Goal: Information Seeking & Learning: Learn about a topic

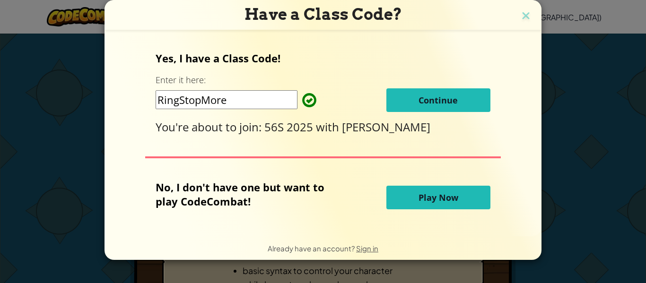
click at [404, 95] on button "Continue" at bounding box center [438, 100] width 104 height 24
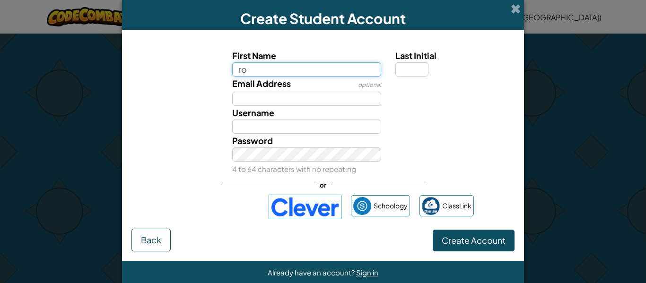
type input "r"
type input "RonWeasley"
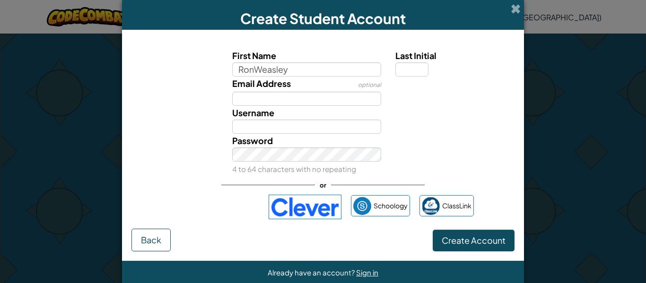
type input "RonWeasley"
click at [327, 164] on small "4 to 64 characters with no repeating" at bounding box center [294, 168] width 124 height 9
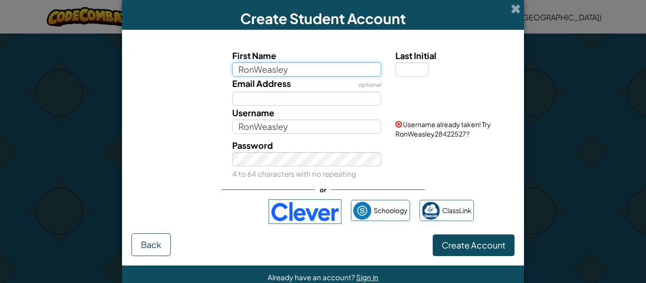
click at [291, 69] on input "RonWeasley" at bounding box center [306, 69] width 149 height 14
type input "RonHarry"
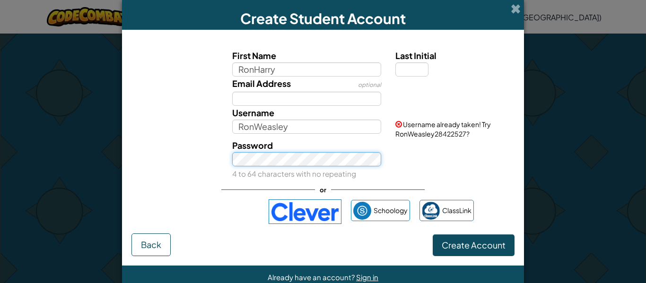
type input "RonHarry"
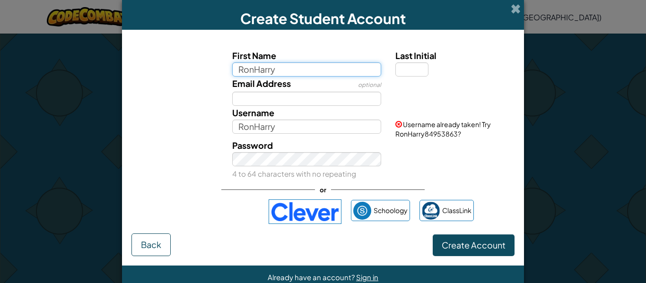
click at [309, 67] on input "RonHarry" at bounding box center [306, 69] width 149 height 14
type input "RonHarryPotter"
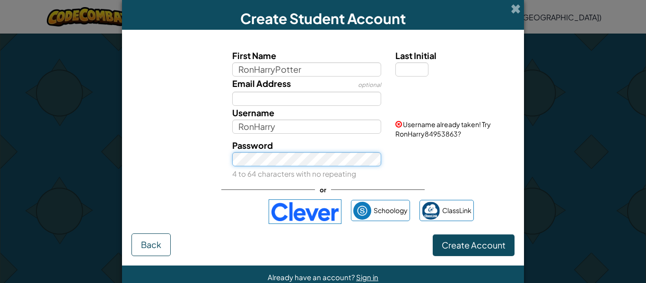
type input "RonHarryPotter"
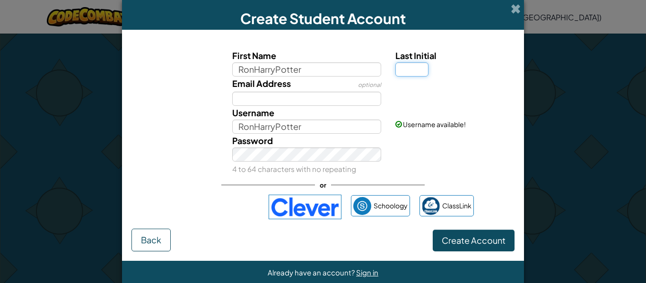
click at [403, 69] on input "Last Initial" at bounding box center [411, 69] width 33 height 14
type input "r"
type input "p"
type input "P"
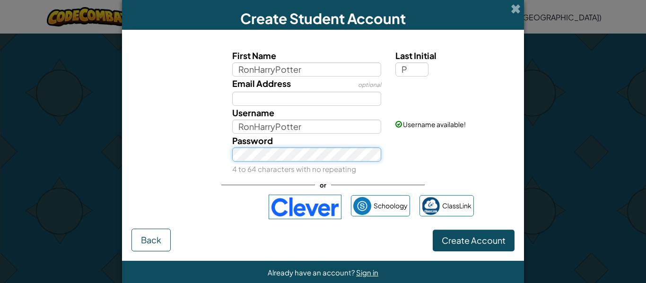
type input "RonHarryPotterP"
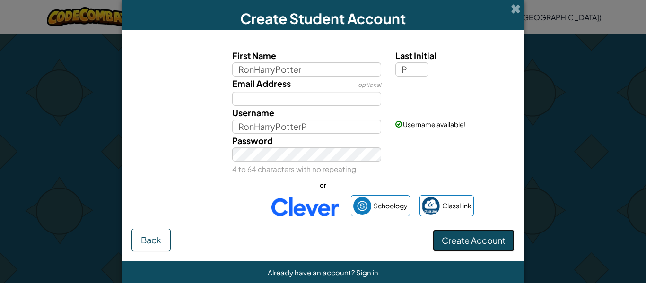
click at [462, 242] on span "Create Account" at bounding box center [473, 240] width 64 height 11
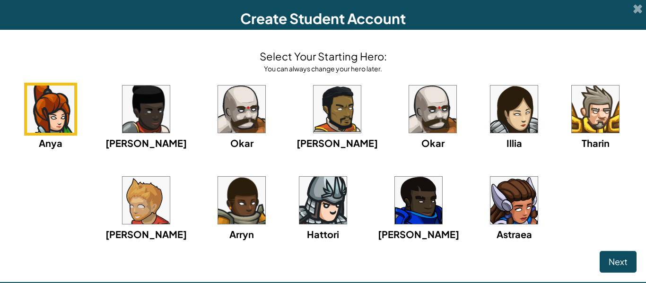
click at [249, 96] on img at bounding box center [241, 109] width 47 height 47
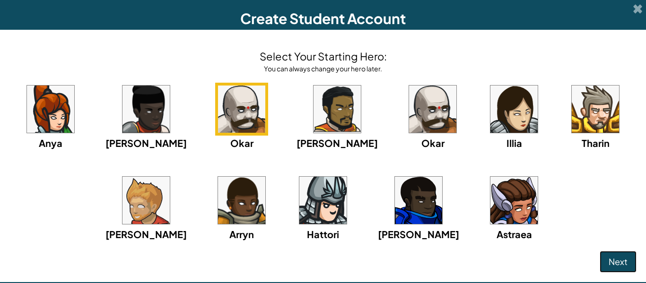
click at [608, 265] on span "Next" at bounding box center [617, 261] width 19 height 11
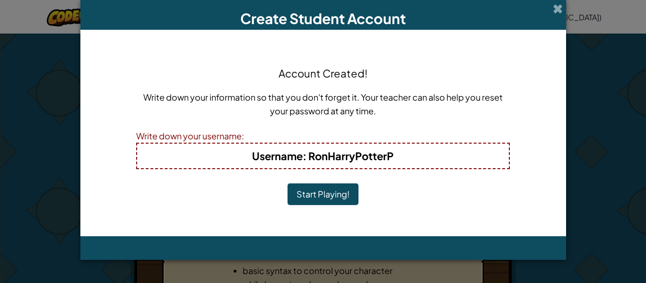
click at [317, 195] on button "Start Playing!" at bounding box center [322, 194] width 71 height 22
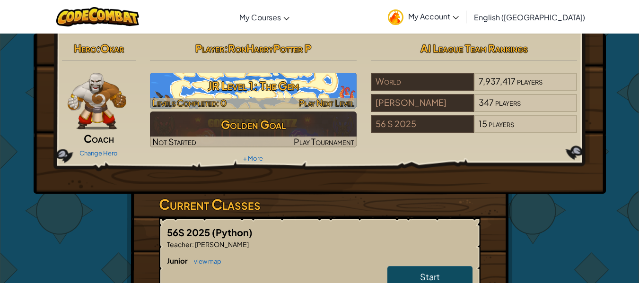
click at [292, 85] on h3 "JR Level 1: The Gem" at bounding box center [253, 85] width 207 height 21
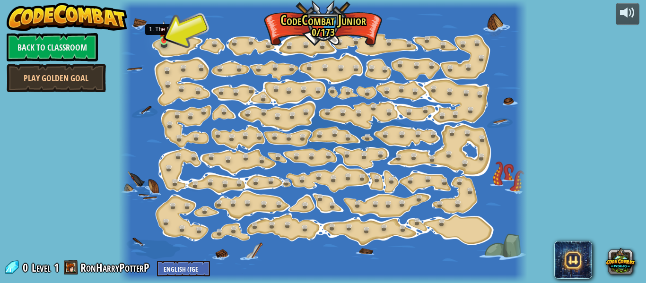
click at [164, 41] on img at bounding box center [163, 30] width 9 height 21
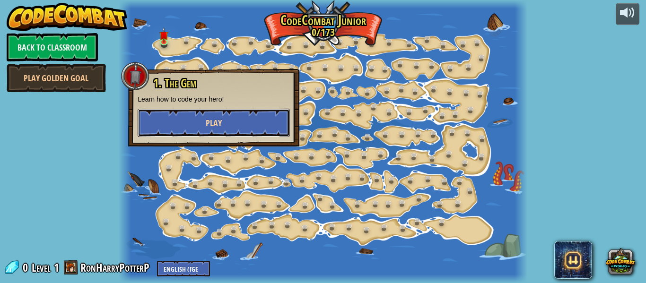
click at [227, 121] on button "Play" at bounding box center [214, 123] width 152 height 28
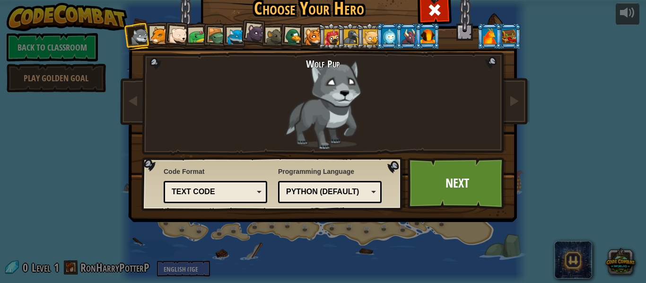
click at [157, 33] on div at bounding box center [158, 35] width 17 height 17
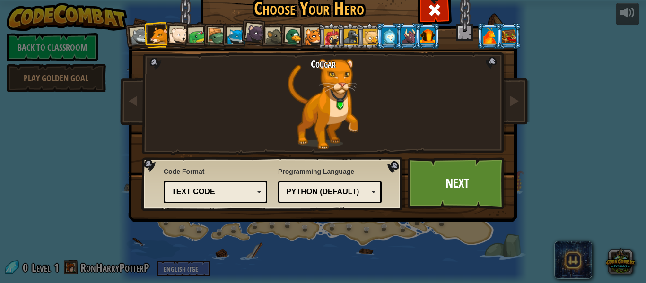
click at [179, 36] on div at bounding box center [178, 35] width 19 height 19
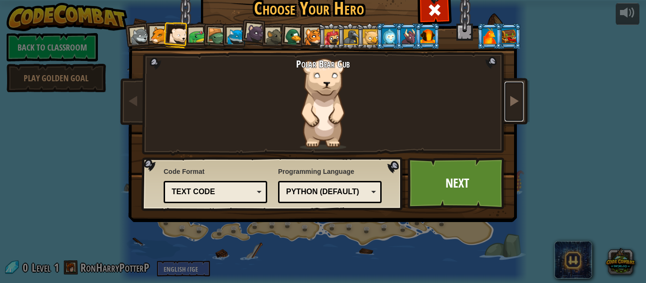
click at [506, 108] on link at bounding box center [513, 102] width 19 height 40
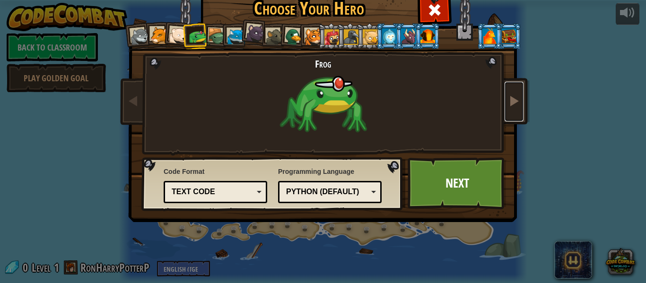
click at [506, 108] on link at bounding box center [513, 102] width 19 height 40
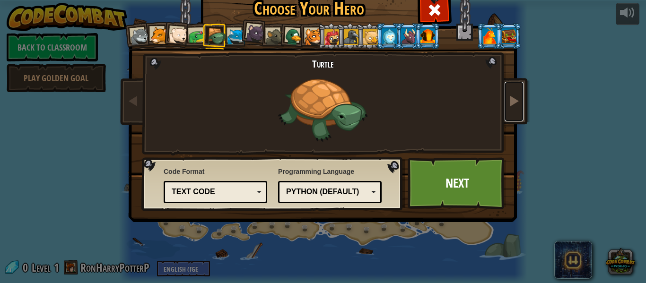
click at [515, 104] on span at bounding box center [513, 100] width 11 height 11
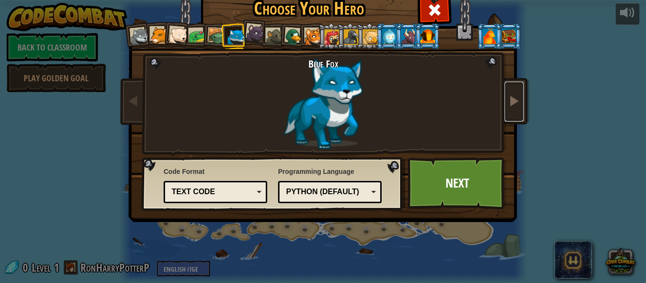
click at [515, 104] on span at bounding box center [513, 100] width 11 height 11
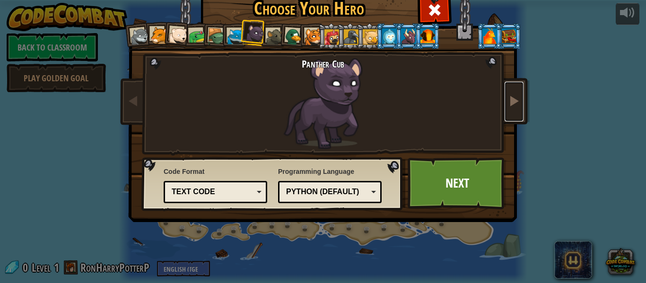
click at [515, 104] on span at bounding box center [513, 100] width 11 height 11
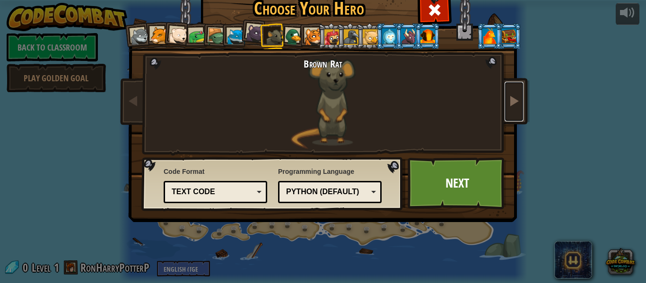
click at [515, 104] on span at bounding box center [513, 100] width 11 height 11
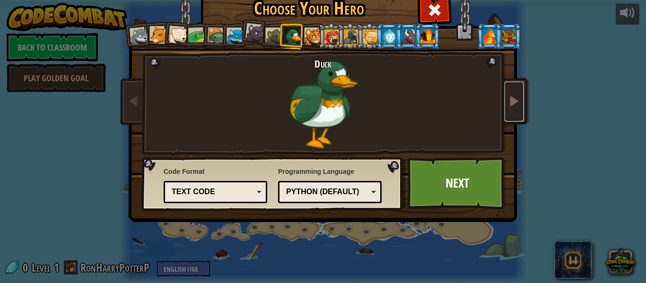
click at [515, 104] on span at bounding box center [513, 100] width 11 height 11
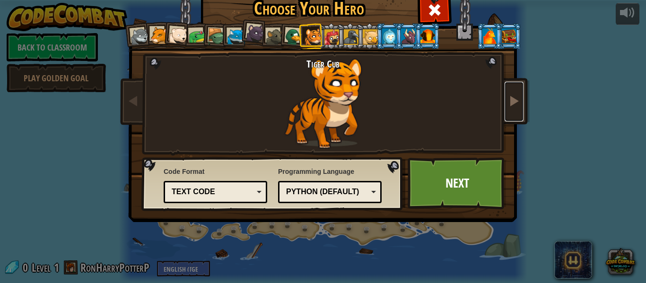
click at [515, 104] on span at bounding box center [513, 100] width 11 height 11
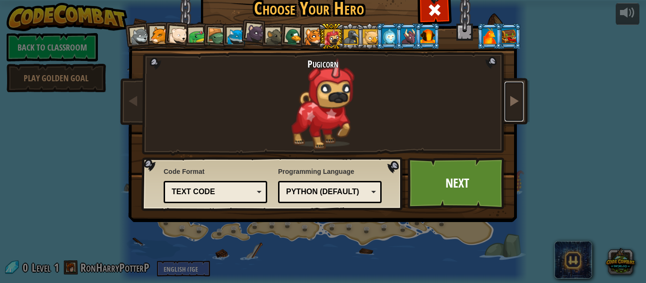
click at [515, 104] on span at bounding box center [513, 100] width 11 height 11
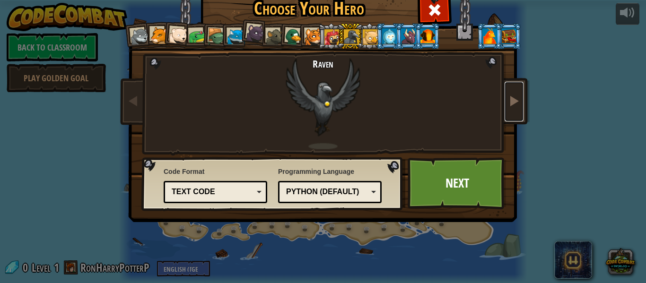
click at [515, 104] on span at bounding box center [513, 100] width 11 height 11
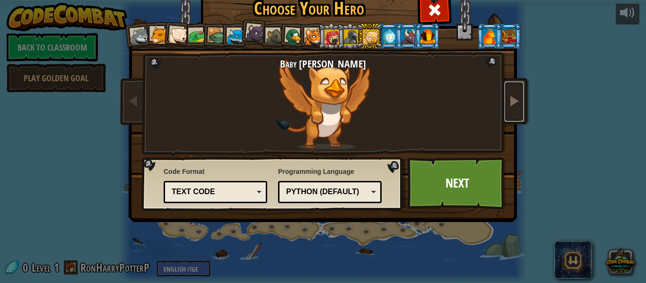
click at [515, 104] on span at bounding box center [513, 100] width 11 height 11
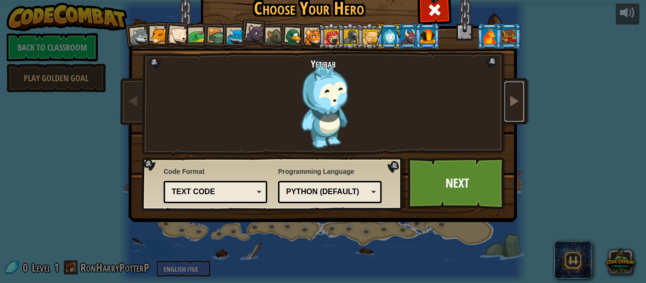
click at [515, 104] on span at bounding box center [513, 100] width 11 height 11
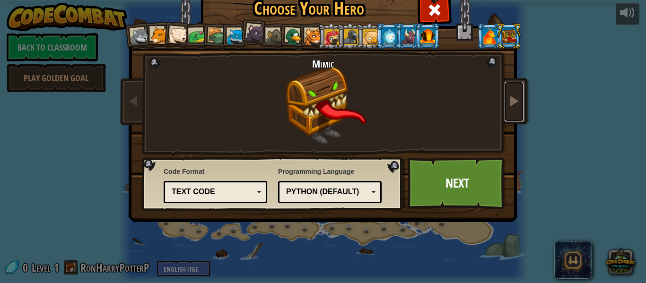
click at [515, 104] on span at bounding box center [513, 100] width 11 height 11
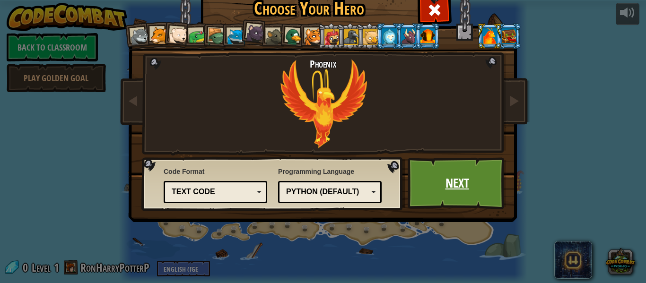
click at [449, 180] on link "Next" at bounding box center [456, 183] width 99 height 52
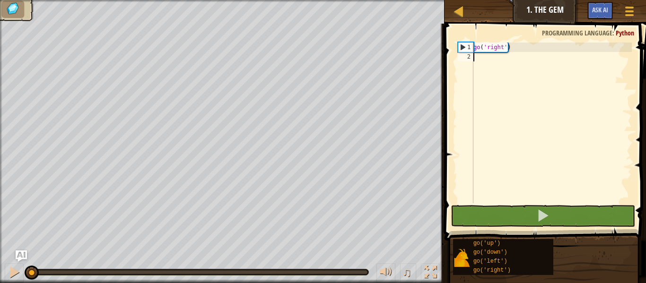
scroll to position [4, 0]
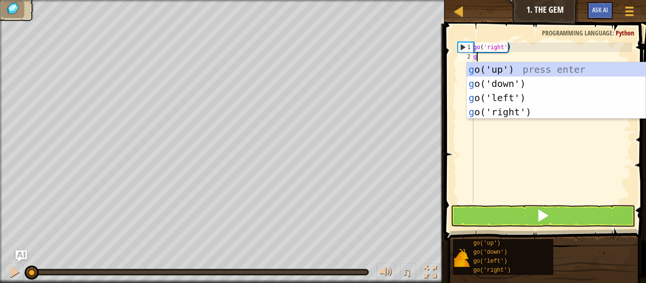
type textarea "go"
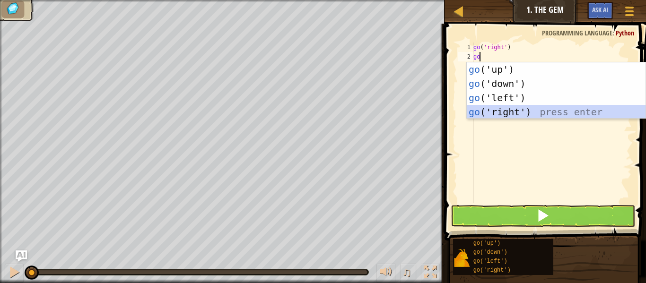
click at [485, 113] on div "go ('up') press enter go ('down') press enter go ('left') press enter go ('righ…" at bounding box center [556, 104] width 179 height 85
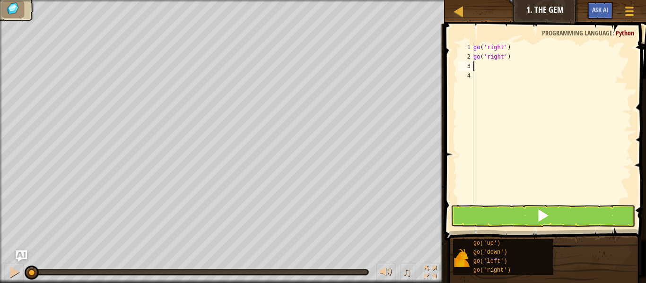
click at [510, 60] on div "go ( 'right' ) go ( 'right' )" at bounding box center [551, 133] width 160 height 180
drag, startPoint x: 510, startPoint y: 60, endPoint x: 480, endPoint y: 61, distance: 30.3
click at [480, 61] on div "go ( 'right' ) go ( 'right' )" at bounding box center [551, 133] width 160 height 180
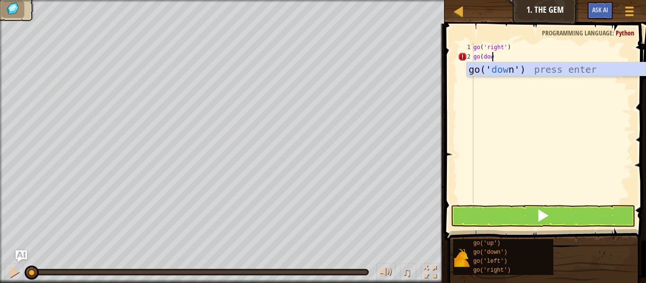
scroll to position [4, 1]
type textarea "go(down)"
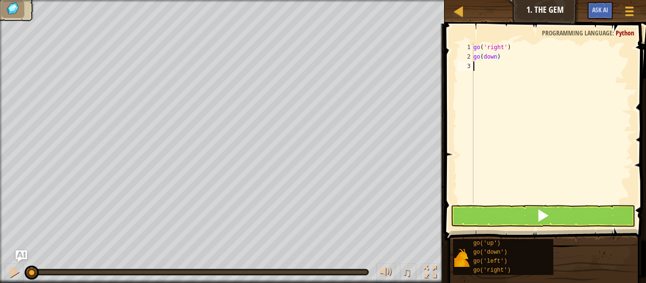
click at [475, 64] on div "go ( 'right' ) go ( down )" at bounding box center [551, 133] width 160 height 180
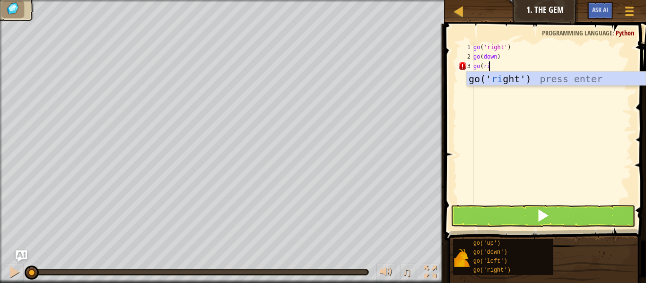
scroll to position [4, 1]
click at [491, 78] on div "go(' rig h t ') press enter" at bounding box center [556, 93] width 179 height 43
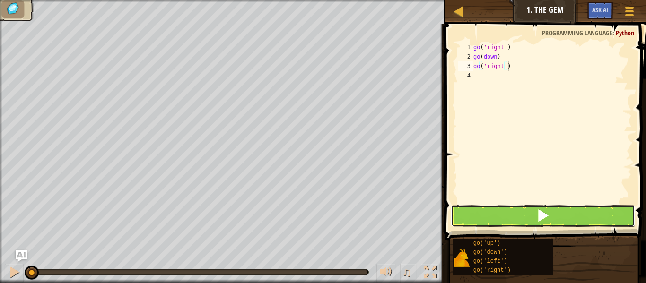
click at [507, 215] on button at bounding box center [542, 216] width 184 height 22
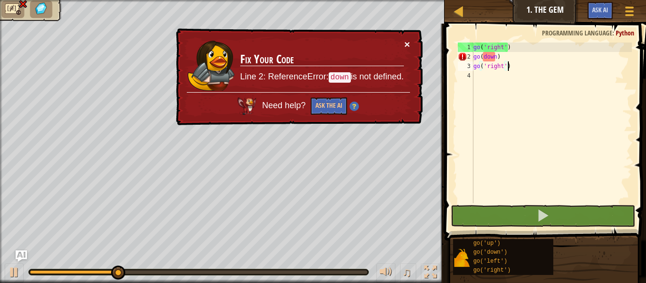
click at [405, 41] on button "×" at bounding box center [407, 44] width 6 height 10
click at [405, 36] on div "× Fix Your Code Line 2: ReferenceError: down is not defined. Need help? Ask the…" at bounding box center [298, 76] width 249 height 97
click at [398, 41] on td "Fix Your Code Line 2: ReferenceError: down is not defined." at bounding box center [322, 65] width 164 height 53
click at [405, 42] on button "×" at bounding box center [407, 44] width 6 height 10
click at [504, 57] on div "go ( 'right' ) go ( down ) go ( 'right' )" at bounding box center [551, 133] width 160 height 180
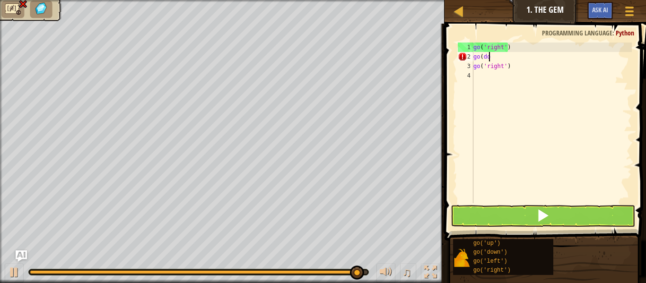
scroll to position [4, 0]
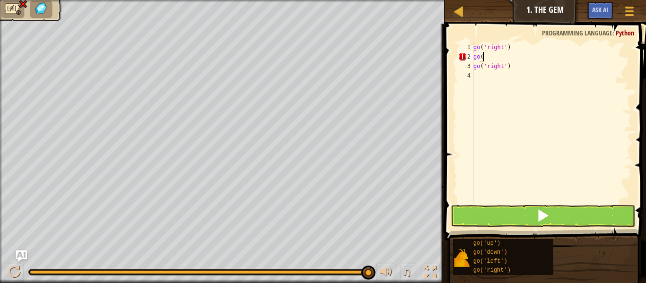
type textarea "go(r"
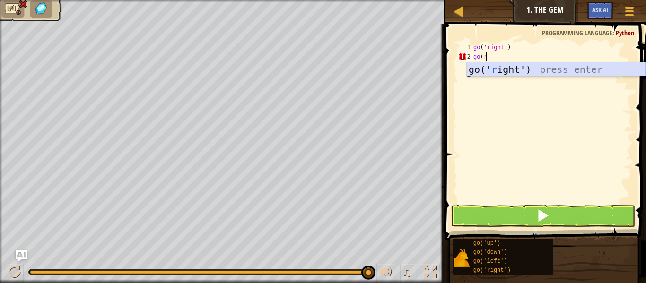
click at [498, 71] on div "go(' r ight') press enter" at bounding box center [556, 83] width 179 height 43
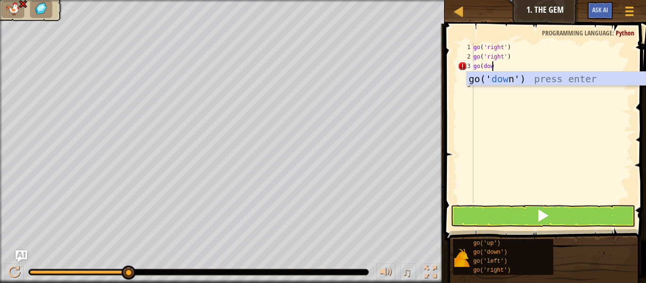
scroll to position [4, 1]
type textarea "go(down"
click at [489, 74] on div "go(' down ') press enter" at bounding box center [556, 93] width 179 height 43
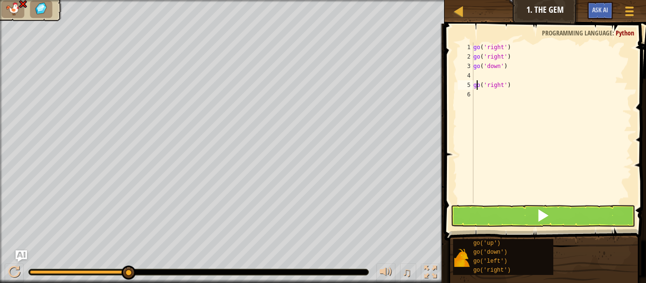
click at [475, 85] on div "go ( 'right' ) go ( 'right' ) go ( 'down' ) go ( 'right' )" at bounding box center [551, 133] width 160 height 180
type textarea "go('right')"
drag, startPoint x: 474, startPoint y: 87, endPoint x: 523, endPoint y: 88, distance: 49.2
click at [523, 88] on div "go ( 'right' ) go ( 'right' ) go ( 'down' ) go ( 'right' )" at bounding box center [551, 133] width 160 height 180
click at [470, 74] on div "4" at bounding box center [466, 75] width 16 height 9
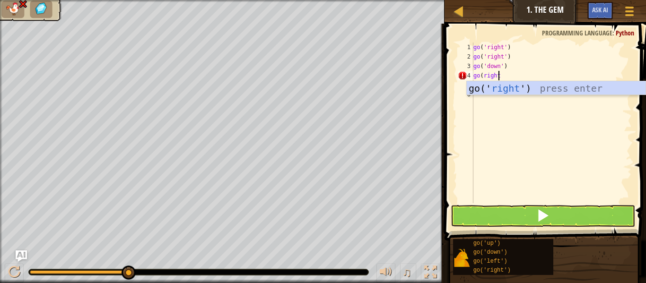
type textarea "go(right"
click at [524, 90] on div "go(' right ') press enter" at bounding box center [556, 102] width 179 height 43
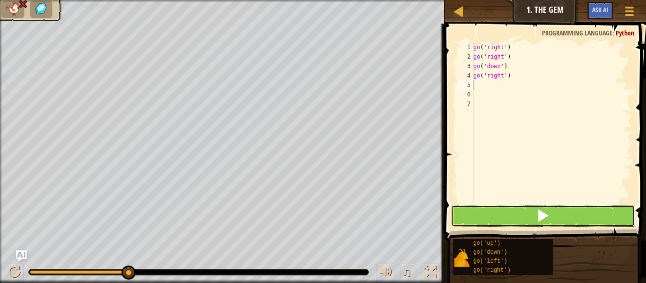
click at [547, 215] on span at bounding box center [542, 215] width 13 height 13
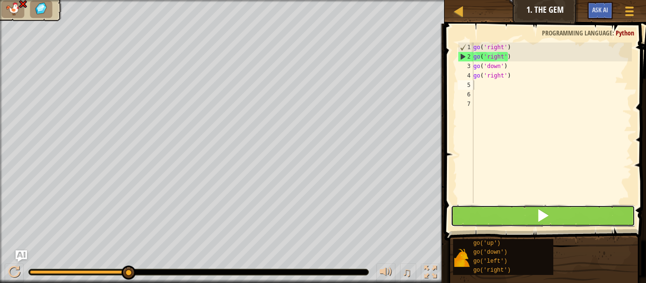
click at [487, 221] on button at bounding box center [542, 216] width 184 height 22
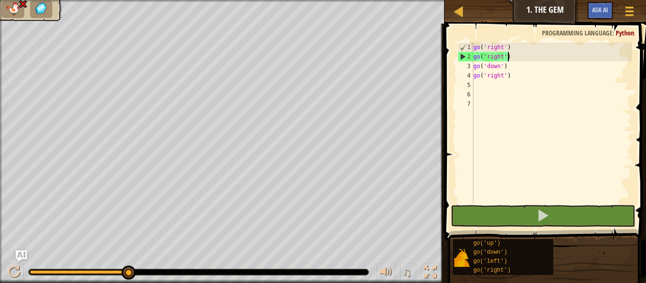
click at [512, 57] on div "go ( 'right' ) go ( 'right' ) go ( 'down' ) go ( 'right' )" at bounding box center [551, 133] width 160 height 180
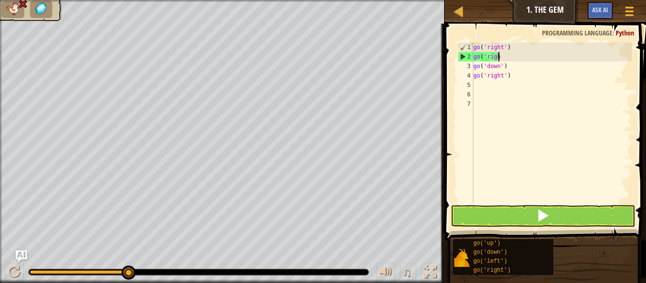
type textarea "g"
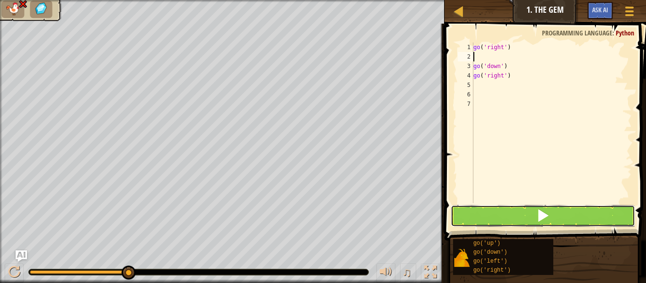
click at [513, 221] on button at bounding box center [542, 216] width 184 height 22
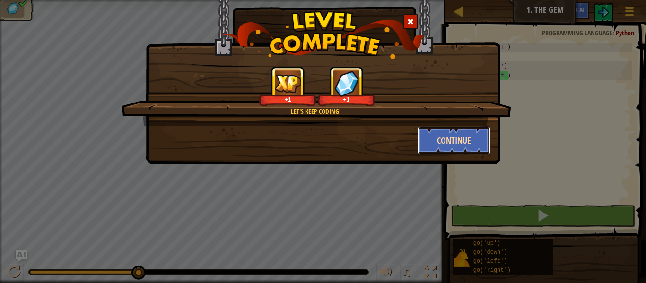
click at [454, 140] on button "Continue" at bounding box center [453, 140] width 73 height 28
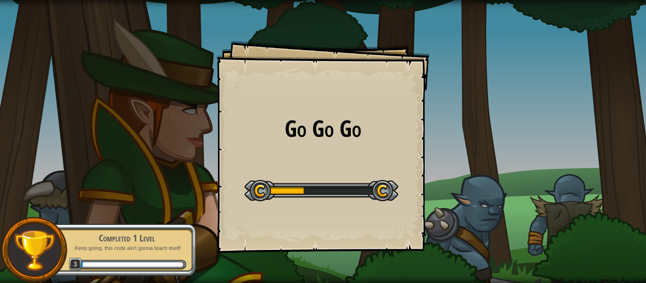
click at [389, 158] on div "Go Go Go Goals Start Level Error loading from server. Try refreshing the page. …" at bounding box center [322, 147] width 213 height 213
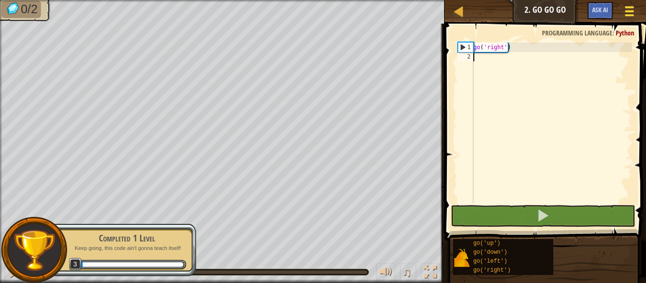
click at [630, 11] on span at bounding box center [629, 11] width 9 height 2
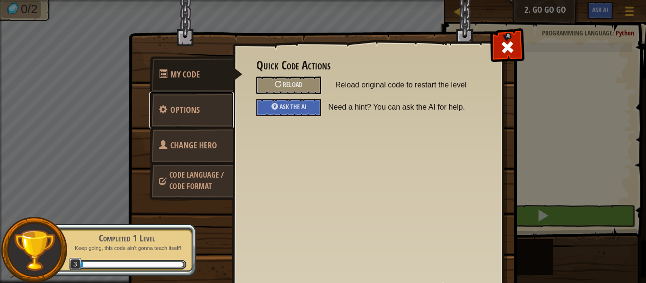
click at [201, 113] on link "Options" at bounding box center [191, 110] width 84 height 37
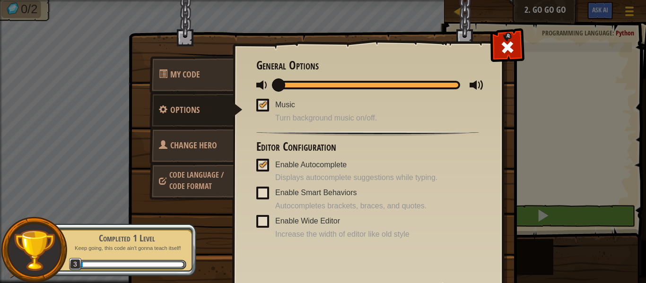
drag, startPoint x: 451, startPoint y: 84, endPoint x: 258, endPoint y: 75, distance: 193.5
click at [258, 75] on div "General Options Music Turn background music on/off. Editor Configuration Enable…" at bounding box center [367, 149] width 223 height 181
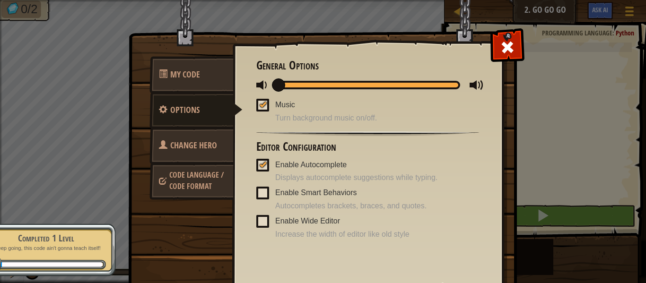
click at [259, 105] on div at bounding box center [262, 105] width 7 height 8
click at [0, 0] on input "Music" at bounding box center [0, 0] width 0 height 0
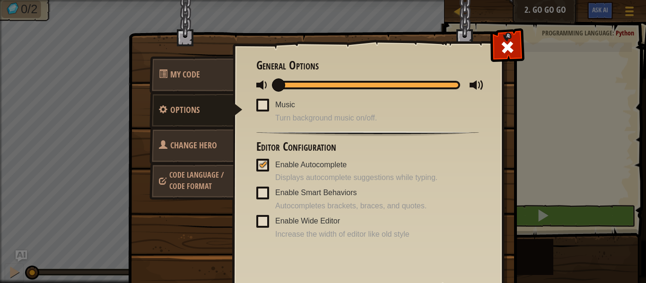
drag, startPoint x: 269, startPoint y: 84, endPoint x: 231, endPoint y: 80, distance: 38.4
click at [233, 80] on div "Quick Code Actions Reload Reload original code to restart the level Ask the AI …" at bounding box center [368, 150] width 270 height 234
click at [492, 44] on div at bounding box center [507, 45] width 30 height 30
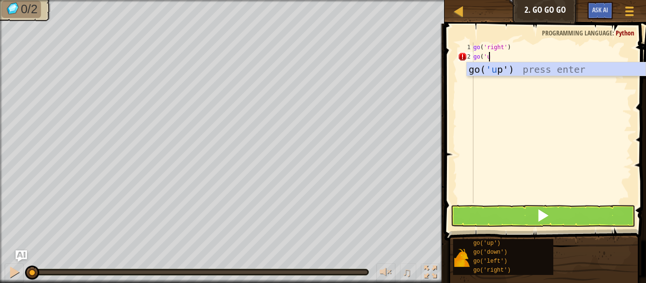
scroll to position [4, 1]
type textarea "go('up')"
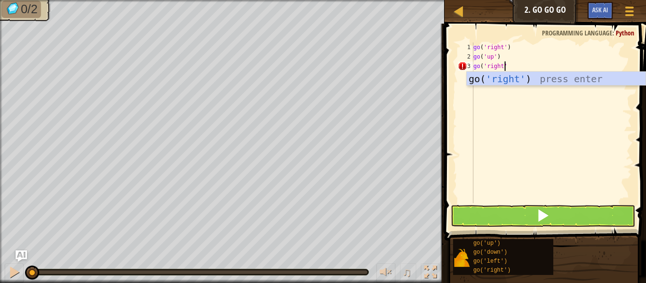
scroll to position [4, 2]
type textarea "go('right')"
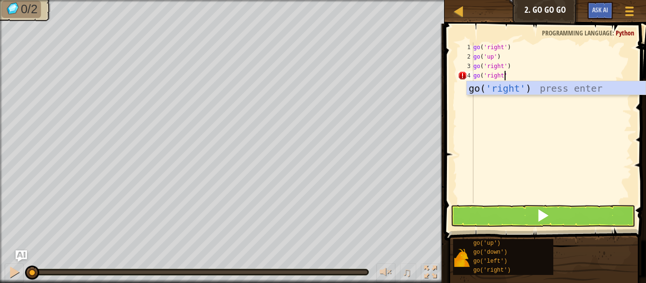
scroll to position [4, 2]
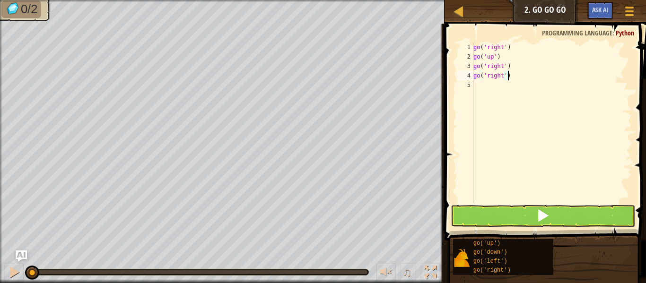
type textarea "go('right')"
click at [553, 212] on button at bounding box center [542, 216] width 184 height 22
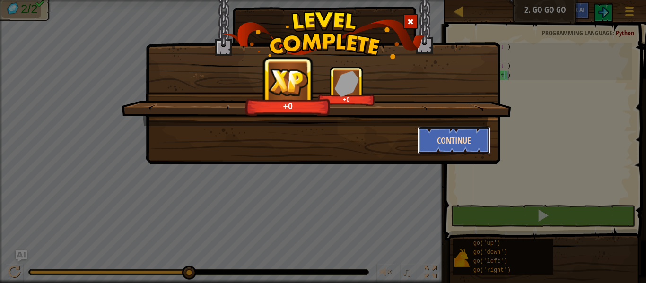
click at [451, 139] on button "Continue" at bounding box center [453, 140] width 73 height 28
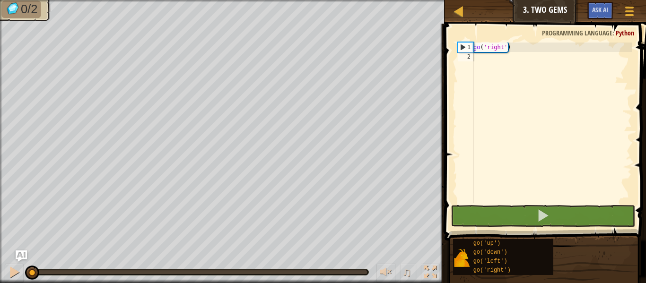
click at [611, 72] on div "go ( 'right' )" at bounding box center [551, 133] width 160 height 180
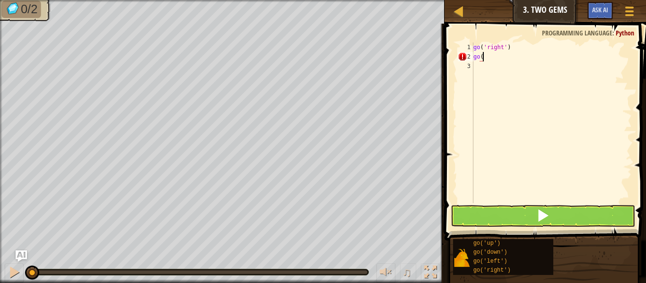
type textarea "go(r"
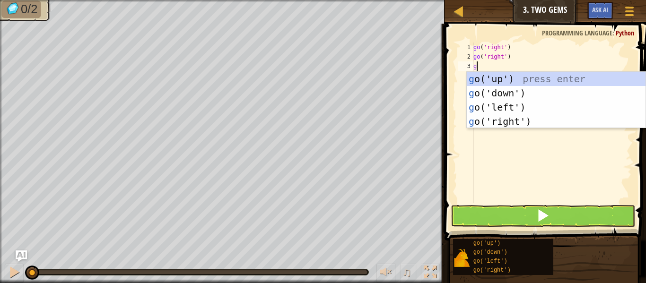
type textarea "go"
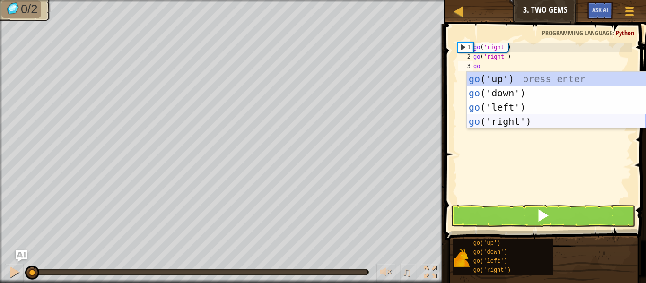
click at [506, 121] on div "go ('up') press enter go ('down') press enter go ('left') press enter go ('righ…" at bounding box center [556, 114] width 179 height 85
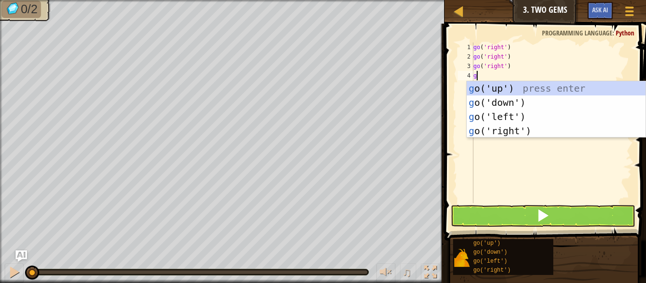
type textarea "go"
click at [503, 82] on div "go ('up') press enter go ('down') press enter go ('left') press enter go ('righ…" at bounding box center [556, 123] width 179 height 85
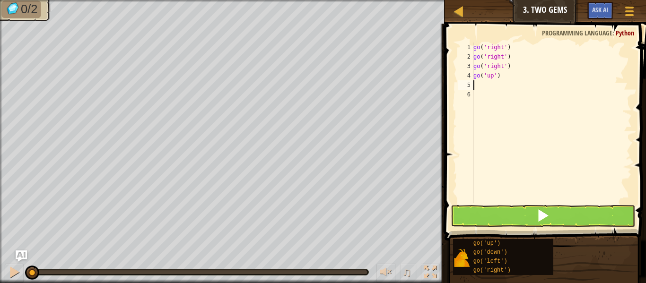
type textarea "g"
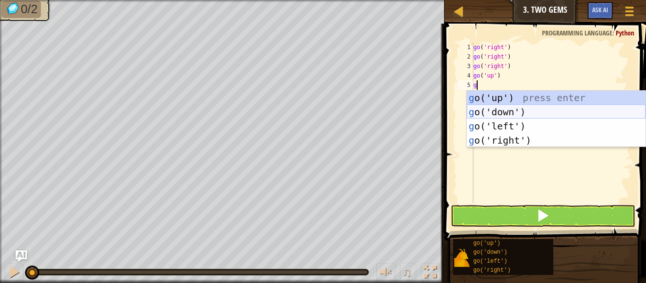
click at [542, 110] on div "g o('up') press enter g o('down') press enter g o('left') press enter g o('righ…" at bounding box center [556, 133] width 179 height 85
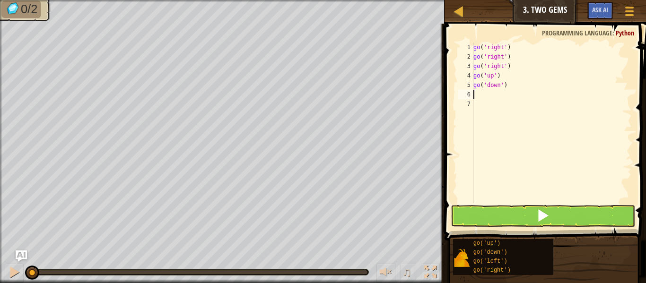
type textarea "g"
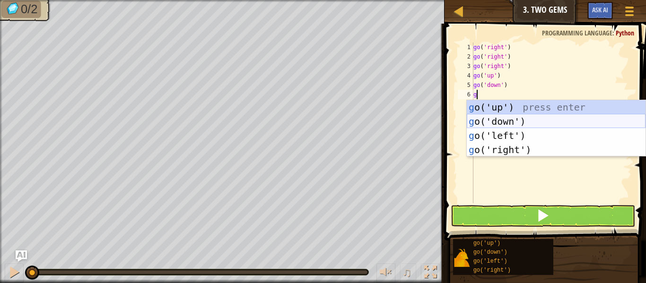
click at [536, 120] on div "g o('up') press enter g o('down') press enter g o('left') press enter g o('righ…" at bounding box center [556, 142] width 179 height 85
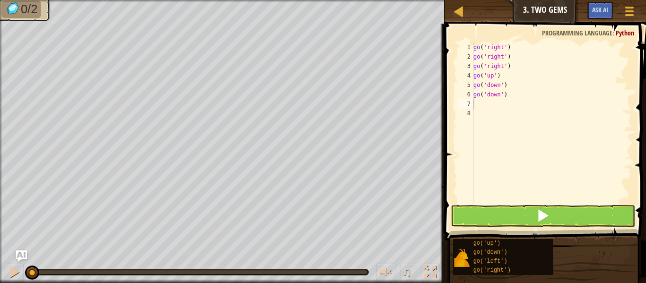
click at [541, 227] on span at bounding box center [545, 118] width 209 height 245
click at [540, 222] on span at bounding box center [542, 215] width 13 height 13
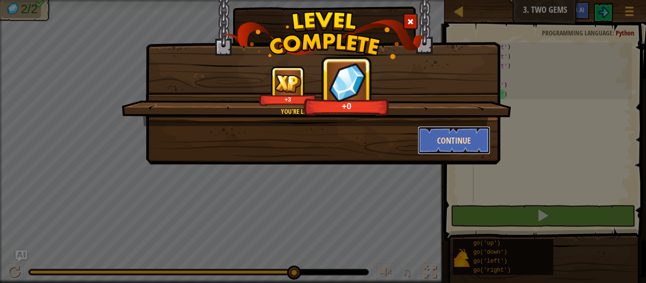
click at [451, 145] on button "Continue" at bounding box center [453, 140] width 73 height 28
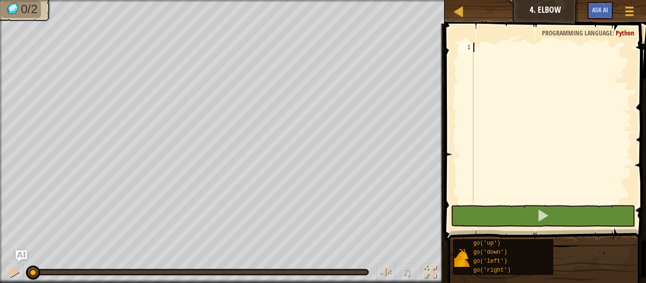
scroll to position [4, 0]
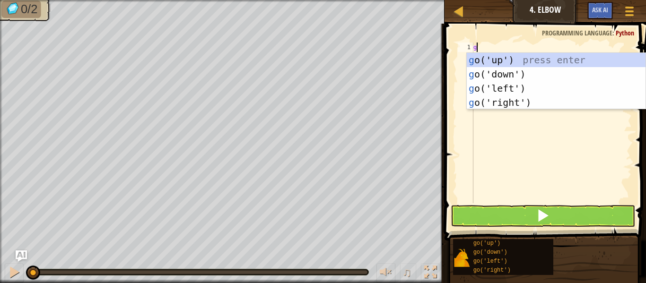
type textarea "go"
click at [497, 73] on div "go ('up') press enter go ('down') press enter go ('left') press enter go ('righ…" at bounding box center [556, 95] width 179 height 85
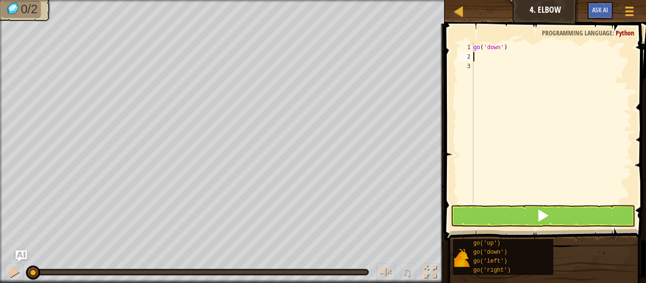
type textarea "g"
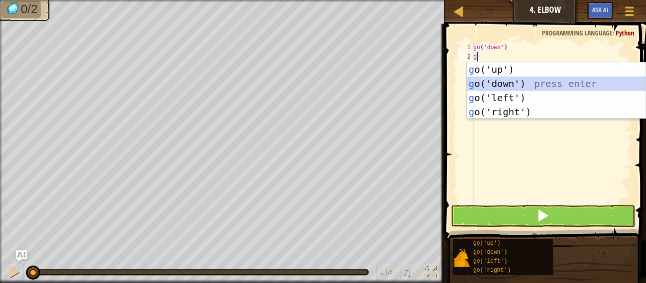
click at [516, 85] on div "g o('up') press enter g o('down') press enter g o('left') press enter g o('righ…" at bounding box center [556, 104] width 179 height 85
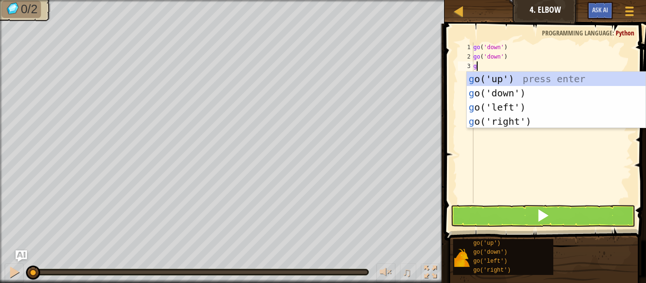
type textarea "go"
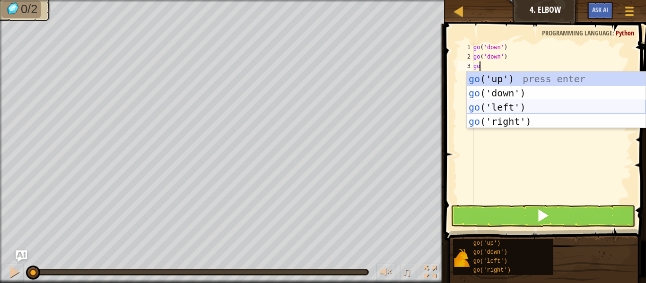
click at [525, 110] on div "go ('up') press enter go ('down') press enter go ('left') press enter go ('righ…" at bounding box center [556, 114] width 179 height 85
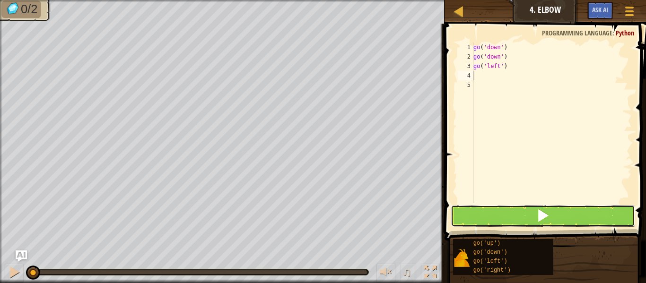
click at [509, 219] on button at bounding box center [542, 216] width 184 height 22
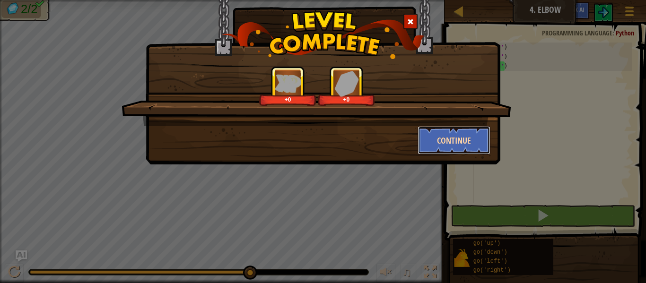
click at [463, 130] on button "Continue" at bounding box center [453, 140] width 73 height 28
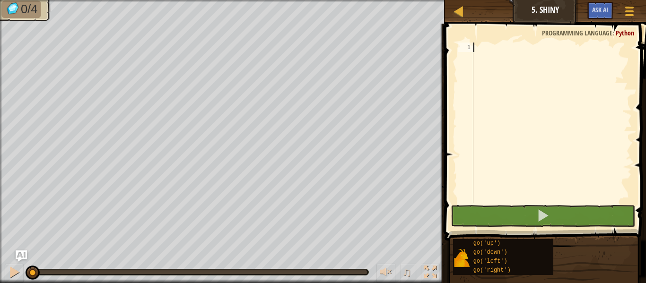
scroll to position [4, 0]
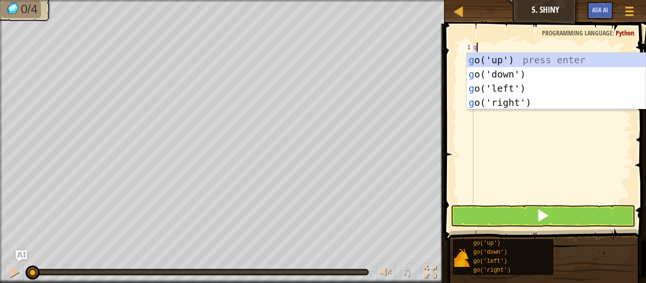
type textarea "go"
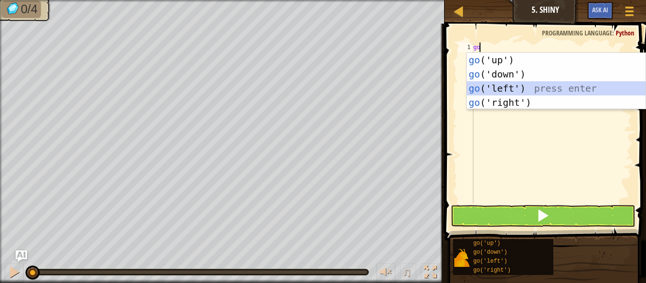
click at [502, 88] on div "go ('up') press enter go ('down') press enter go ('left') press enter go ('righ…" at bounding box center [556, 95] width 179 height 85
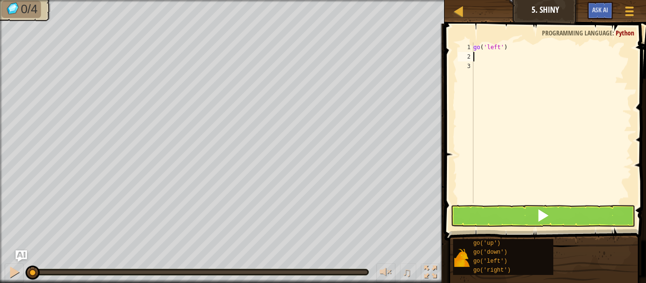
type textarea "go"
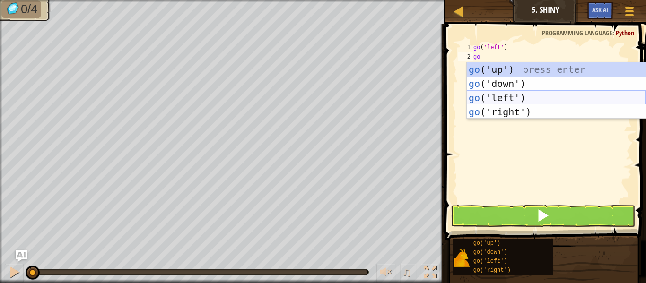
click at [534, 98] on div "go ('up') press enter go ('down') press enter go ('left') press enter go ('righ…" at bounding box center [556, 104] width 179 height 85
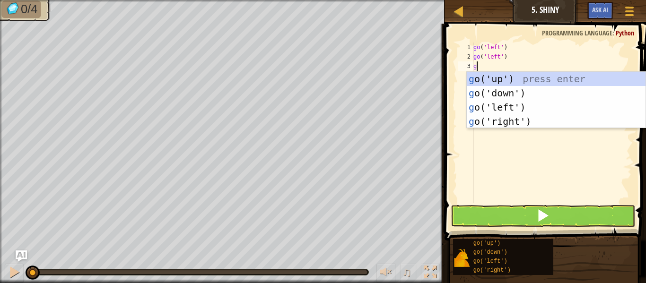
type textarea "go"
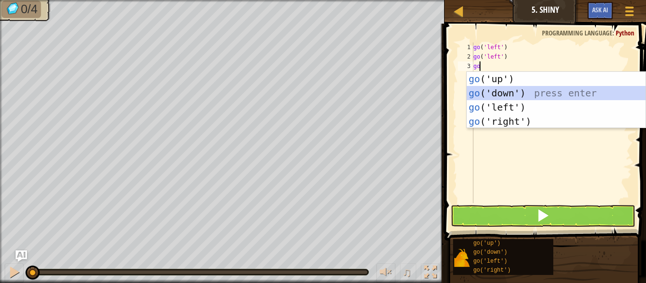
click at [528, 92] on div "go ('up') press enter go ('down') press enter go ('left') press enter go ('righ…" at bounding box center [556, 114] width 179 height 85
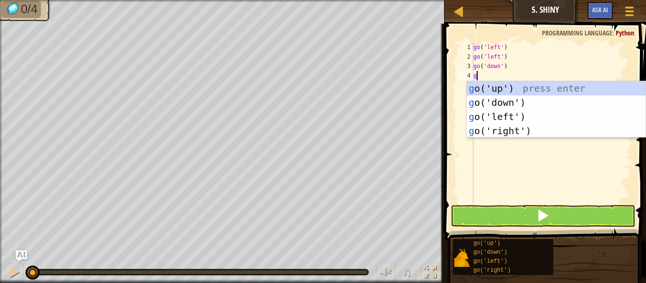
type textarea "go"
click at [561, 133] on div "go ('up') press enter go ('down') press enter go ('left') press enter go ('righ…" at bounding box center [556, 123] width 179 height 85
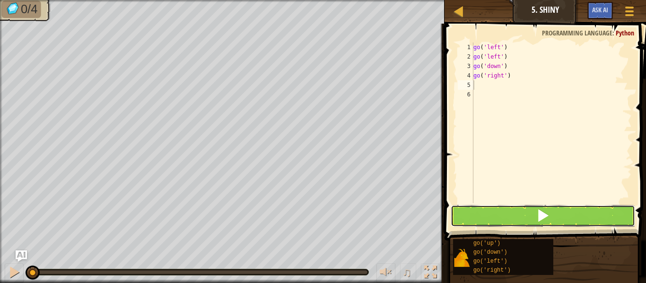
click at [523, 215] on button at bounding box center [542, 216] width 184 height 22
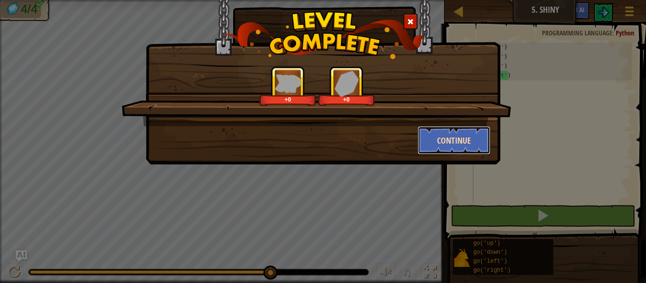
click at [461, 140] on button "Continue" at bounding box center [453, 140] width 73 height 28
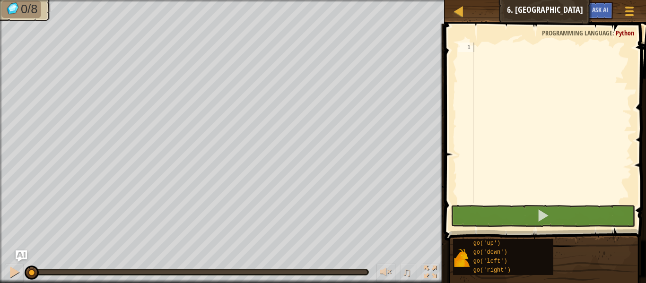
click at [514, 171] on div at bounding box center [551, 133] width 160 height 180
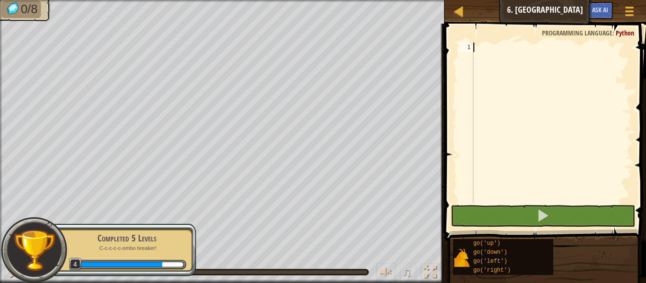
scroll to position [4, 0]
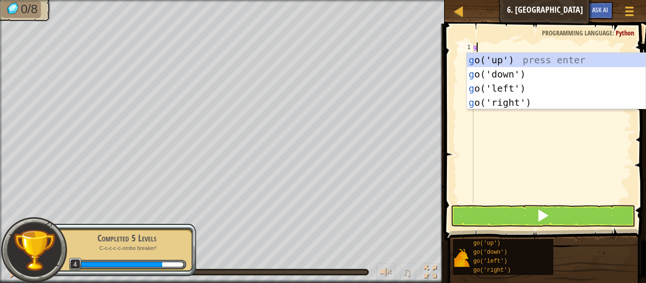
type textarea "go"
click at [520, 58] on div "go ('up') press enter go ('down') press enter go ('left') press enter go ('righ…" at bounding box center [556, 95] width 179 height 85
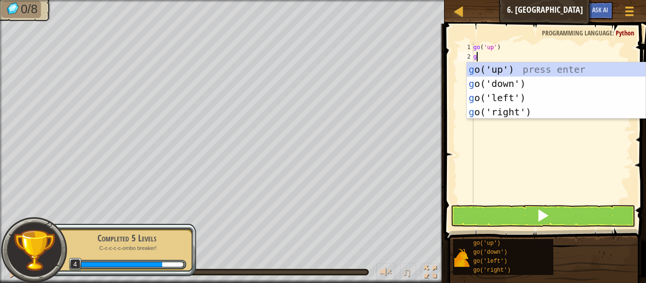
type textarea "go"
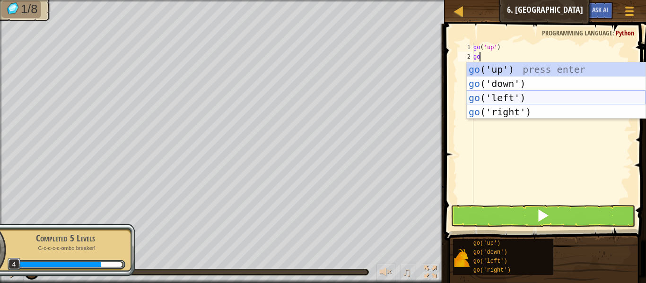
click at [529, 98] on div "go ('up') press enter go ('down') press enter go ('left') press enter go ('righ…" at bounding box center [556, 104] width 179 height 85
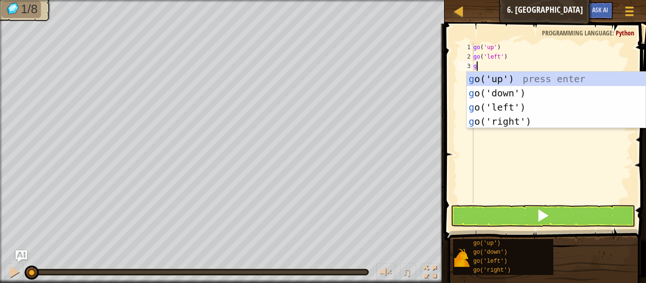
type textarea "go"
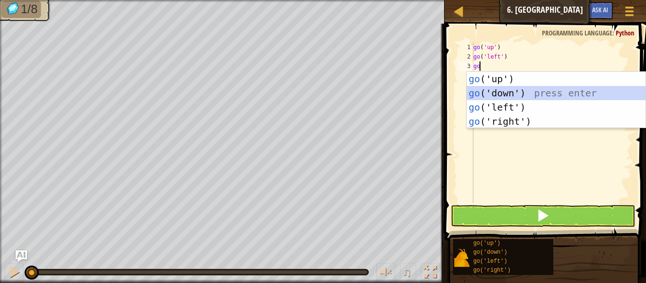
click at [520, 91] on div "go ('up') press enter go ('down') press enter go ('left') press enter go ('righ…" at bounding box center [556, 114] width 179 height 85
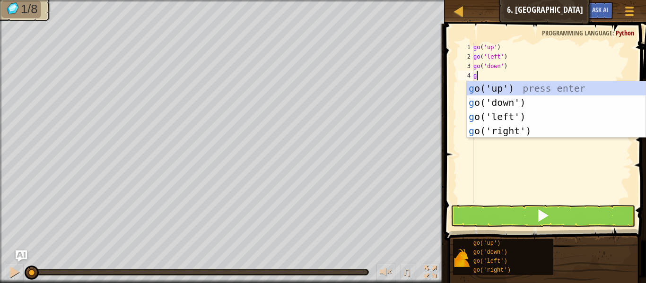
type textarea "go"
click at [532, 102] on div "go ('up') press enter go ('down') press enter go ('left') press enter go ('righ…" at bounding box center [556, 123] width 179 height 85
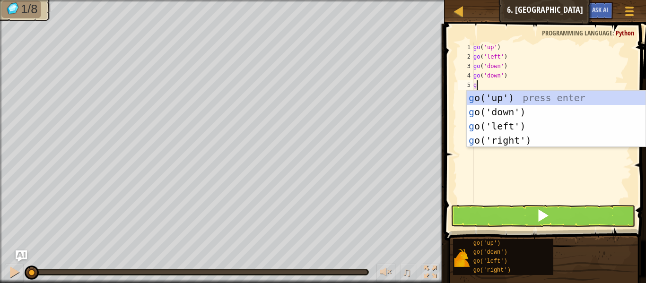
type textarea "go"
click at [525, 138] on div "go ('up') press enter go ('down') press enter go ('left') press enter go ('righ…" at bounding box center [556, 133] width 179 height 85
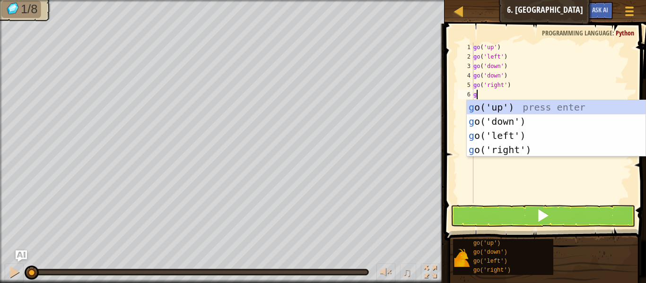
type textarea "go"
click at [520, 150] on div "go ('up') press enter go ('down') press enter go ('left') press enter go ('righ…" at bounding box center [556, 142] width 179 height 85
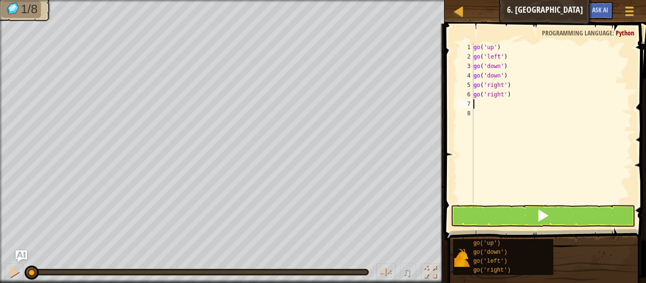
type textarea "g"
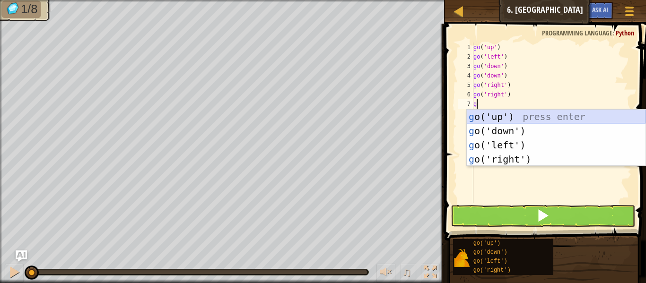
click at [512, 115] on div "g o('up') press enter g o('down') press enter g o('left') press enter g o('righ…" at bounding box center [556, 152] width 179 height 85
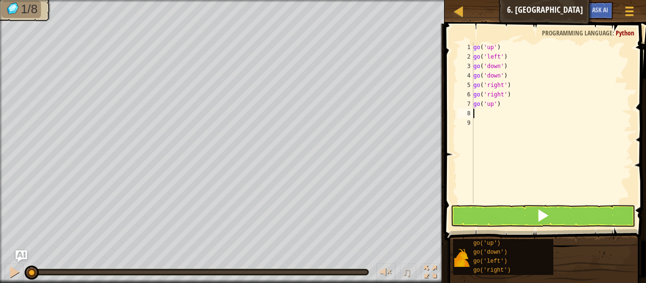
type textarea "go"
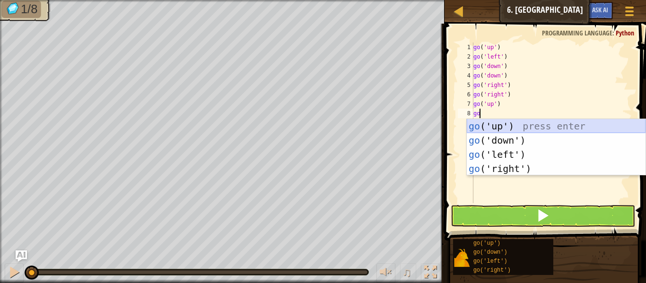
click at [494, 130] on div "go ('up') press enter go ('down') press enter go ('left') press enter go ('righ…" at bounding box center [556, 161] width 179 height 85
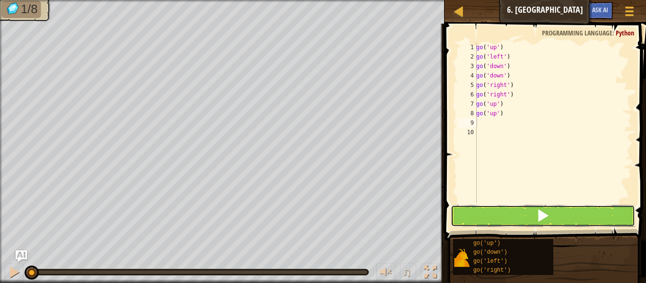
click at [528, 223] on button at bounding box center [542, 216] width 184 height 22
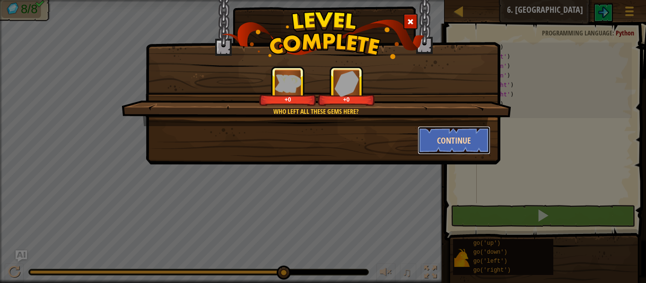
click at [453, 139] on button "Continue" at bounding box center [453, 140] width 73 height 28
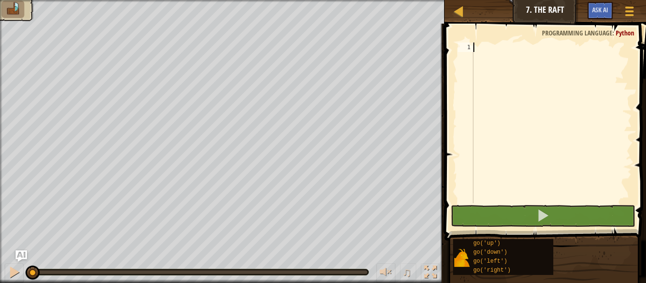
scroll to position [4, 0]
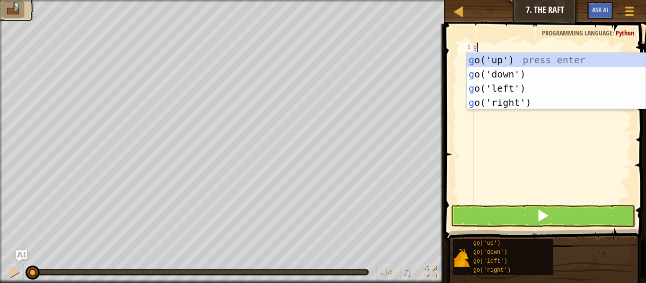
type textarea "go"
click at [506, 61] on div "go ('up') press enter go ('down') press enter go ('left') press enter go ('righ…" at bounding box center [556, 95] width 179 height 85
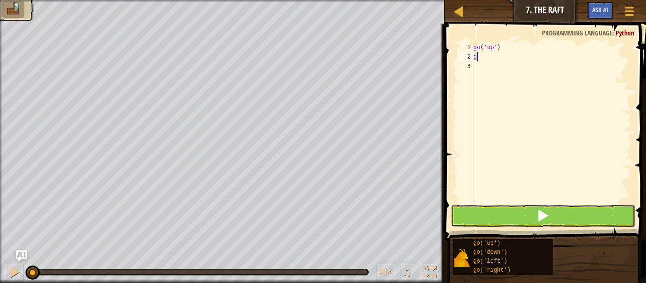
type textarea "go"
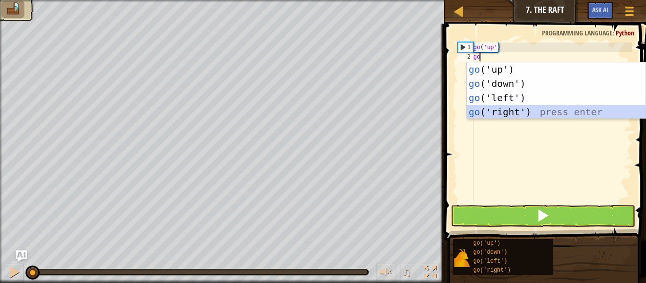
click at [528, 111] on div "go ('up') press enter go ('down') press enter go ('left') press enter go ('righ…" at bounding box center [556, 104] width 179 height 85
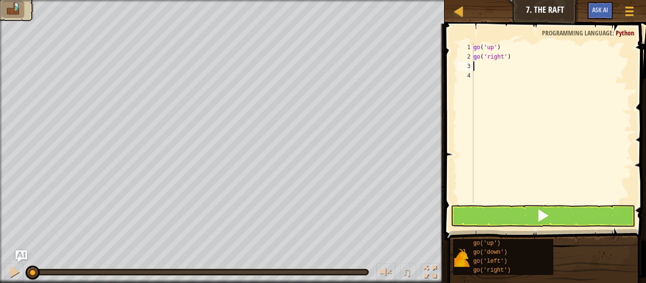
type textarea "go"
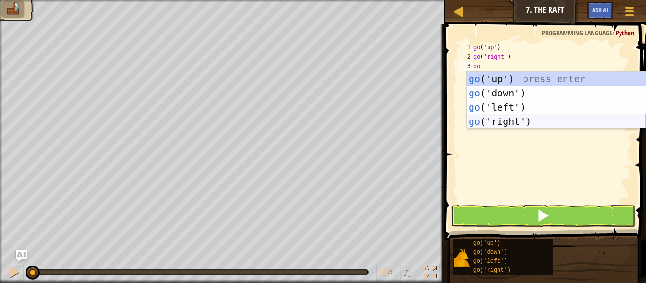
click at [537, 119] on div "go ('up') press enter go ('down') press enter go ('left') press enter go ('righ…" at bounding box center [556, 114] width 179 height 85
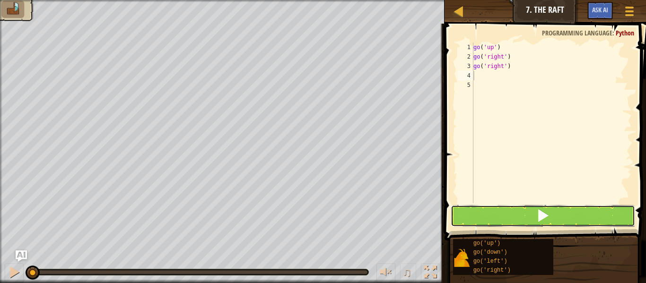
click at [516, 217] on button at bounding box center [542, 216] width 184 height 22
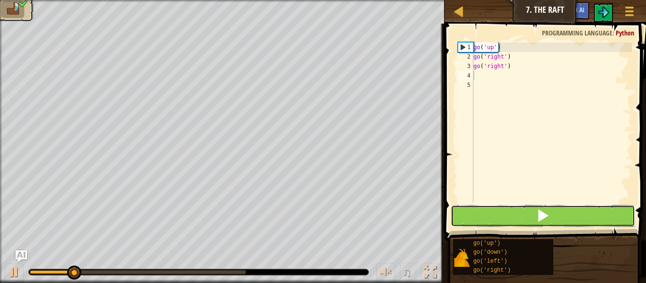
click at [516, 217] on button at bounding box center [542, 216] width 184 height 22
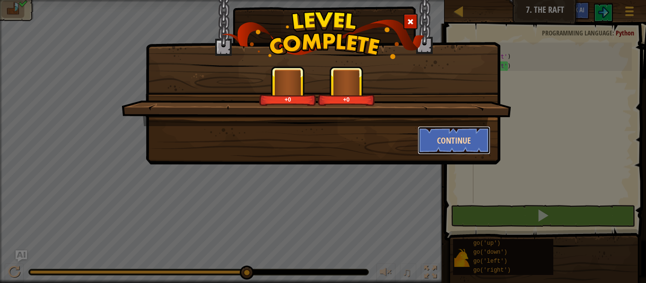
click at [448, 139] on button "Continue" at bounding box center [453, 140] width 73 height 28
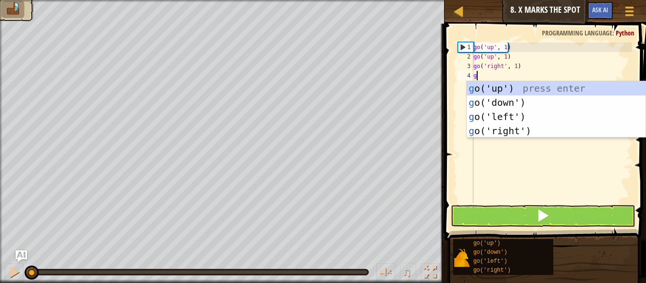
scroll to position [4, 0]
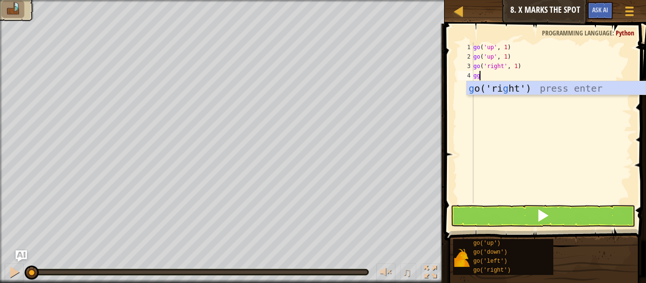
type textarea "g"
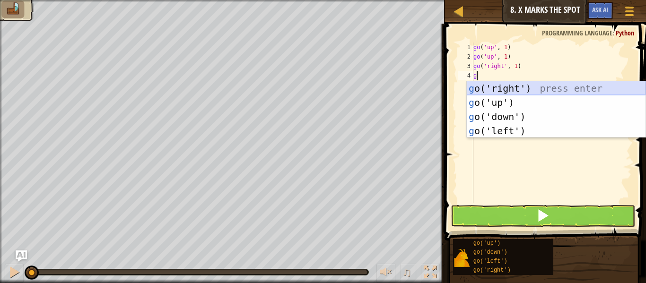
click at [510, 87] on div "g o('right') press enter g o('up') press enter g o('down') press enter g o('lef…" at bounding box center [556, 123] width 179 height 85
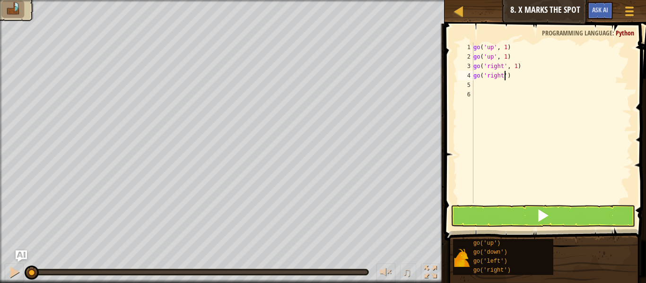
click at [505, 78] on div "go ( 'up' , 1 ) go ( 'up' , 1 ) go ( 'right' , 1 ) go ( 'right' )" at bounding box center [551, 133] width 160 height 180
click at [504, 76] on div "go ( 'up' , 1 ) go ( 'up' , 1 ) go ( 'right' , 1 ) go ( 'right' 2 )" at bounding box center [551, 133] width 160 height 180
type textarea "go('right2)"
drag, startPoint x: 508, startPoint y: 79, endPoint x: 474, endPoint y: 77, distance: 34.6
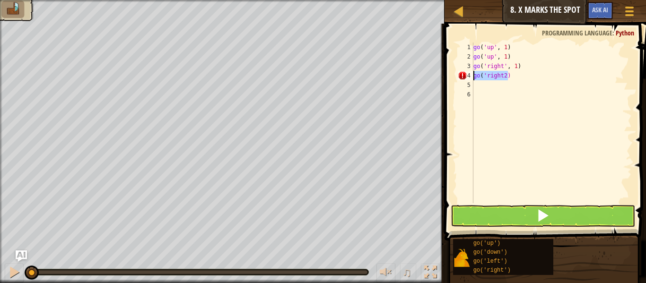
click at [474, 77] on div "go ( 'up' , 1 ) go ( 'up' , 1 ) go ( 'right' , 1 ) go ( 'right2)" at bounding box center [551, 133] width 160 height 180
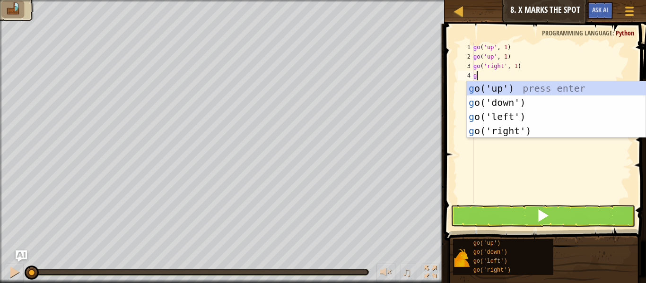
type textarea "go"
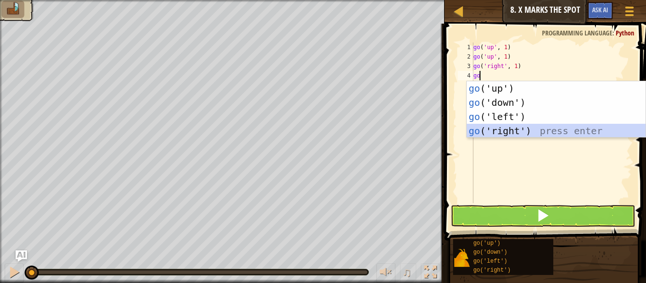
click at [504, 131] on div "go ('up') press enter go ('down') press enter go ('left') press enter go ('righ…" at bounding box center [556, 123] width 179 height 85
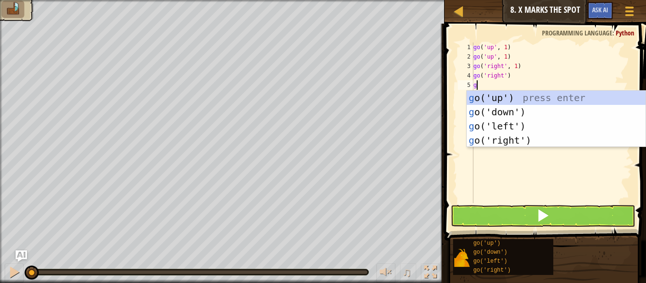
type textarea "go"
click at [528, 138] on div "go ('up') press enter go ('down') press enter go ('left') press enter go ('righ…" at bounding box center [556, 133] width 179 height 85
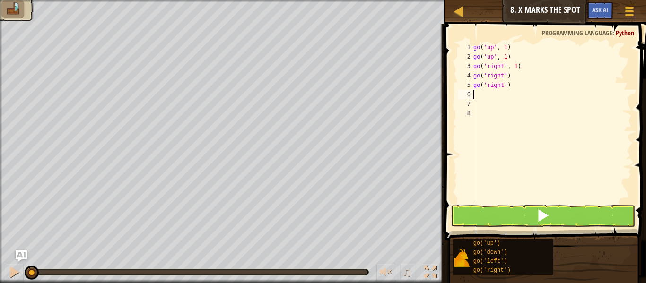
type textarea "go"
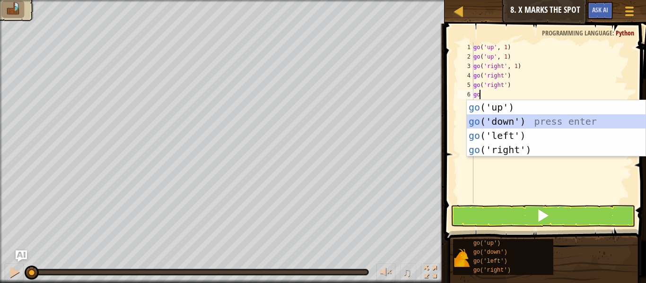
click at [523, 121] on div "go ('up') press enter go ('down') press enter go ('left') press enter go ('righ…" at bounding box center [556, 142] width 179 height 85
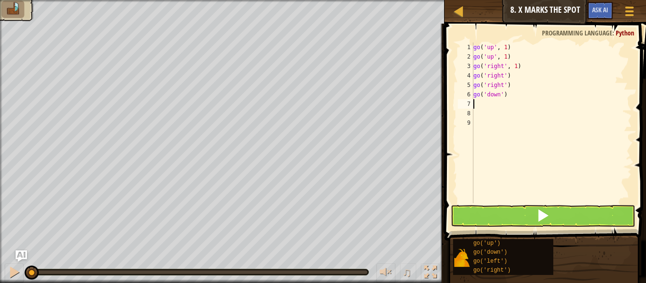
type textarea "go"
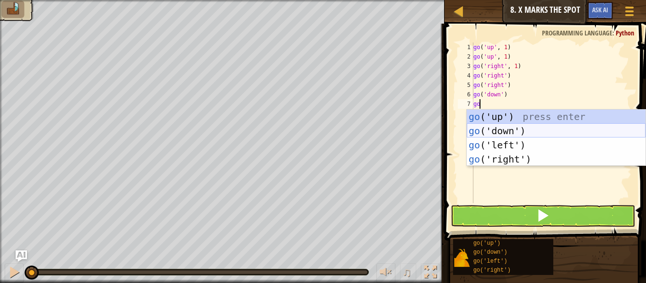
click at [525, 130] on div "go ('up') press enter go ('down') press enter go ('left') press enter go ('righ…" at bounding box center [556, 152] width 179 height 85
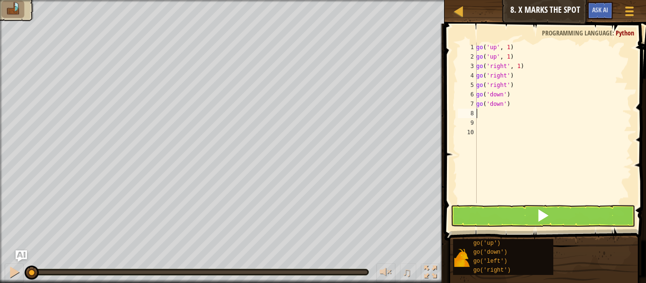
type textarea "go"
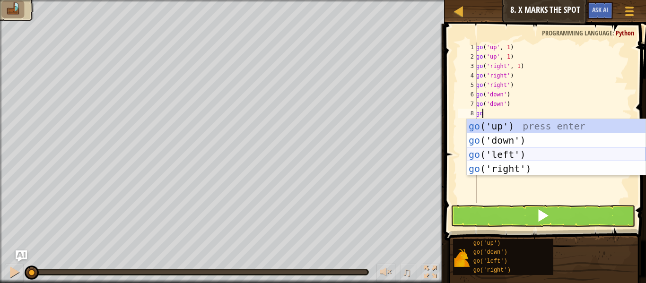
click at [538, 155] on div "go ('up') press enter go ('down') press enter go ('left') press enter go ('righ…" at bounding box center [556, 161] width 179 height 85
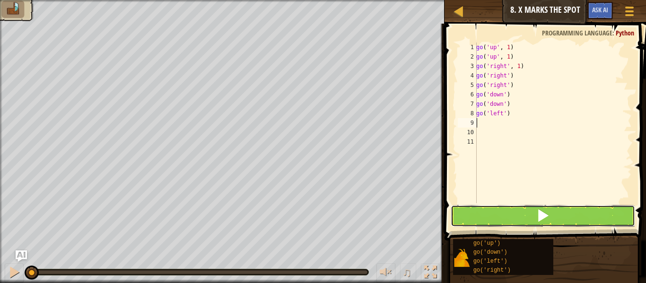
click at [529, 214] on button at bounding box center [542, 216] width 184 height 22
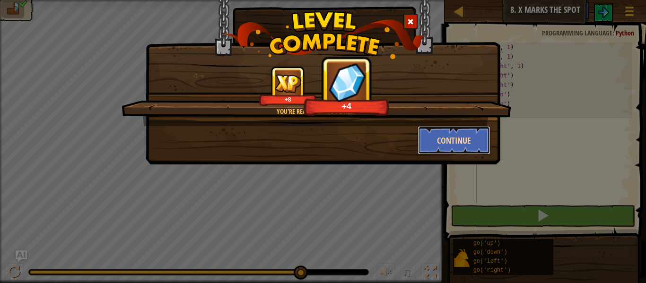
click at [449, 153] on button "Continue" at bounding box center [453, 140] width 73 height 28
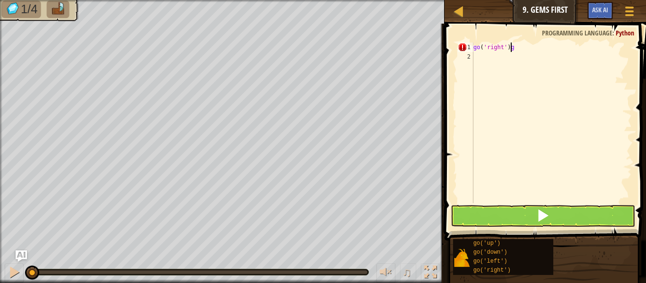
type textarea "go('right')"
click at [481, 63] on div "go ( 'right' )" at bounding box center [551, 133] width 160 height 180
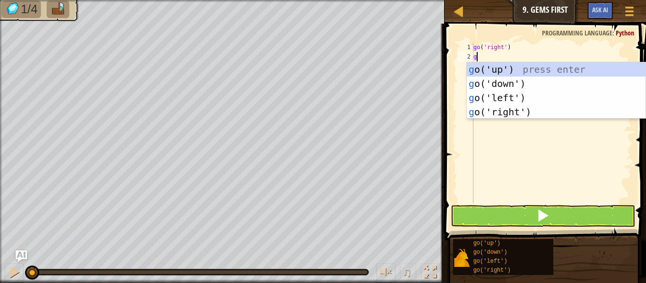
type textarea "go"
click at [525, 112] on div "go ('up') press enter go ('down') press enter go ('left') press enter go ('righ…" at bounding box center [556, 104] width 179 height 85
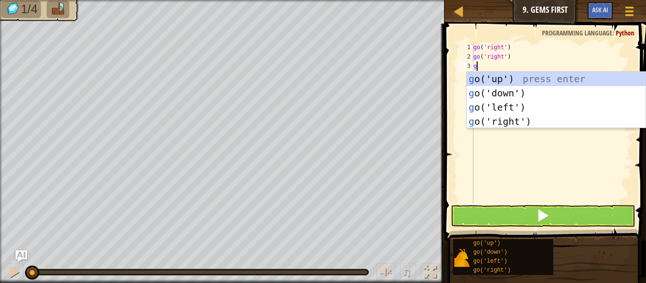
type textarea "go"
click at [529, 78] on div "go ('up') press enter go ('down') press enter go ('left') press enter go ('righ…" at bounding box center [556, 114] width 179 height 85
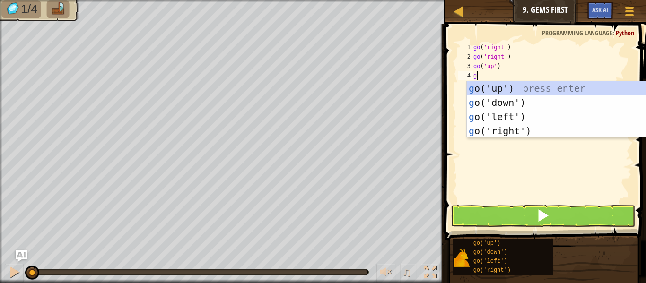
type textarea "go"
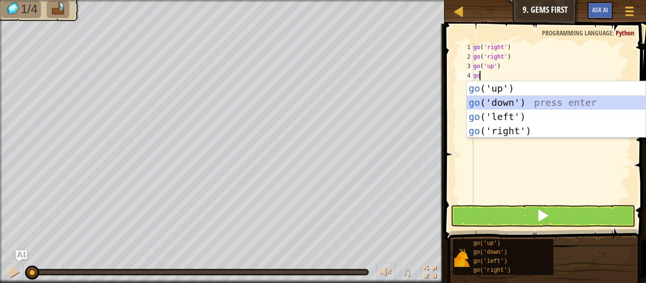
click at [524, 102] on div "go ('up') press enter go ('down') press enter go ('left') press enter go ('righ…" at bounding box center [556, 123] width 179 height 85
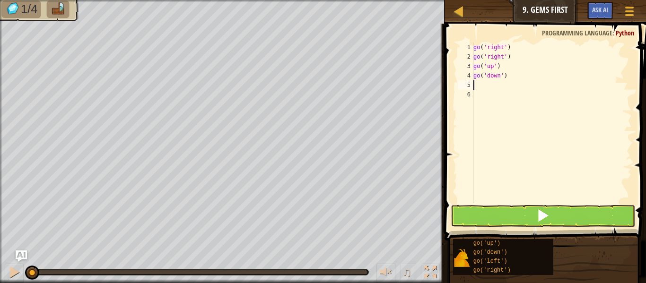
click at [501, 73] on div "go ( 'right' ) go ( 'right' ) go ( 'up' ) go ( 'down' )" at bounding box center [551, 133] width 160 height 180
click at [542, 222] on span at bounding box center [542, 215] width 13 height 13
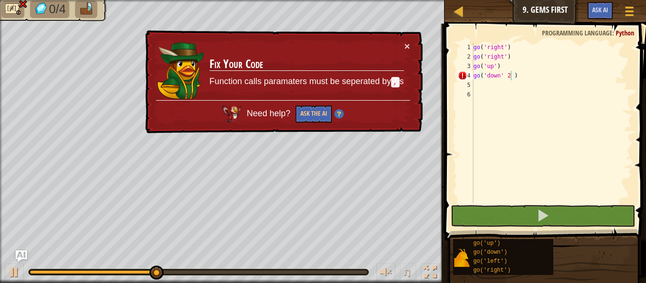
click at [405, 40] on div "× Fix Your Code Function calls paramaters must be seperated by , s Need help? A…" at bounding box center [282, 82] width 279 height 104
click at [405, 43] on button "×" at bounding box center [407, 46] width 6 height 10
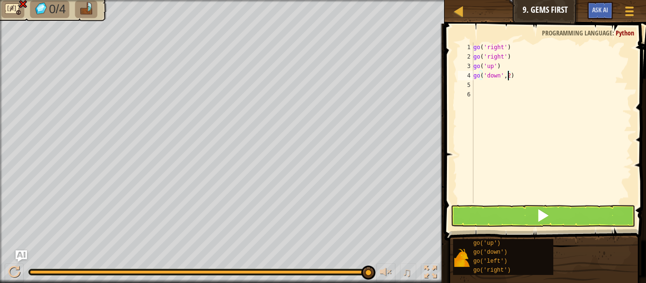
type textarea "go('down',2)"
click at [518, 220] on button at bounding box center [542, 216] width 184 height 22
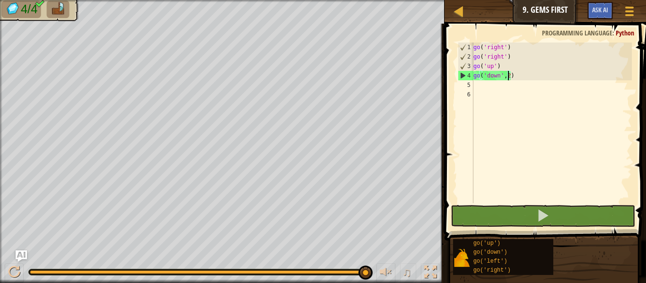
click at [478, 86] on div "go ( 'right' ) go ( 'right' ) go ( 'up' ) go ( 'down' , 2 )" at bounding box center [551, 133] width 160 height 180
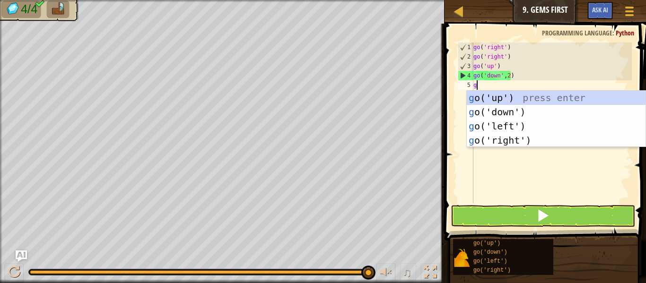
type textarea "go"
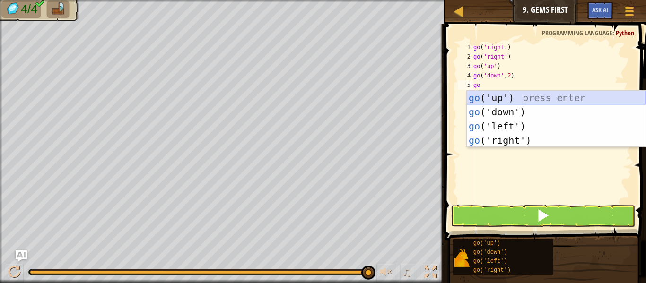
click at [502, 98] on div "go ('up') press enter go ('down') press enter go ('left') press enter go ('righ…" at bounding box center [556, 133] width 179 height 85
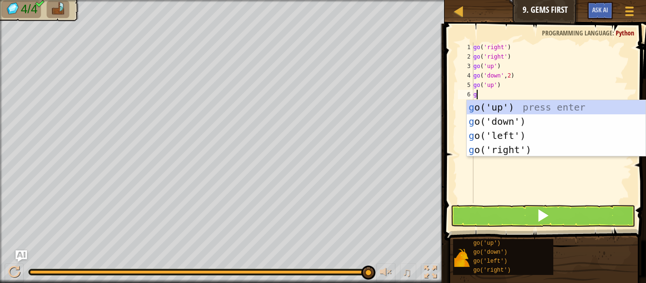
type textarea "go"
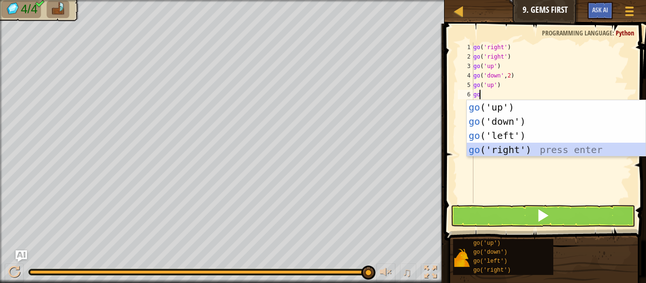
click at [535, 147] on div "go ('up') press enter go ('down') press enter go ('left') press enter go ('righ…" at bounding box center [556, 142] width 179 height 85
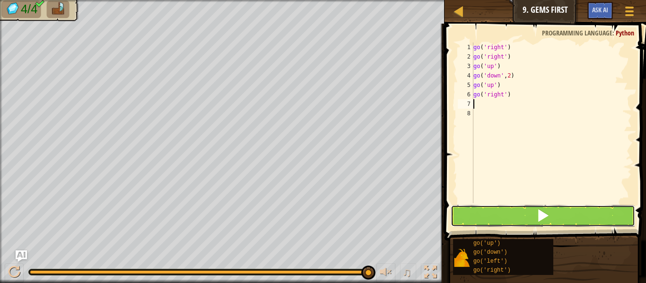
click at [516, 218] on button at bounding box center [542, 216] width 184 height 22
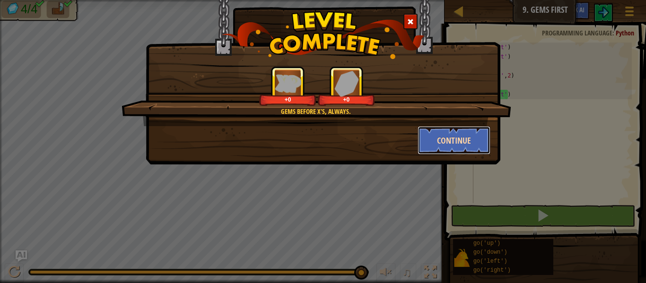
click at [450, 139] on button "Continue" at bounding box center [453, 140] width 73 height 28
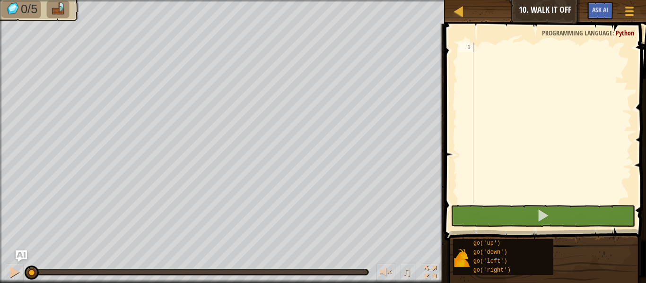
type textarea "g"
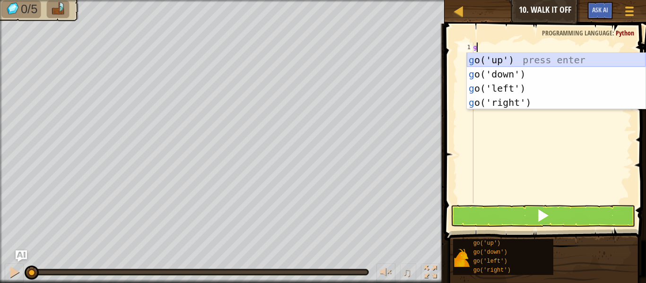
click at [501, 55] on div "g o('up') press enter g o('down') press enter g o('left') press enter g o('righ…" at bounding box center [556, 95] width 179 height 85
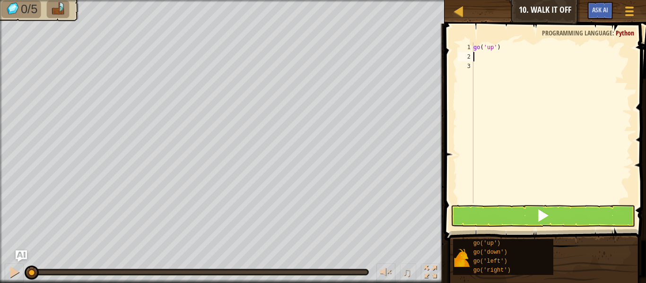
click at [493, 49] on div "go ( 'up' )" at bounding box center [551, 133] width 160 height 180
click at [496, 49] on div "go ( 'up' )" at bounding box center [551, 133] width 160 height 180
type textarea "go('up',3)"
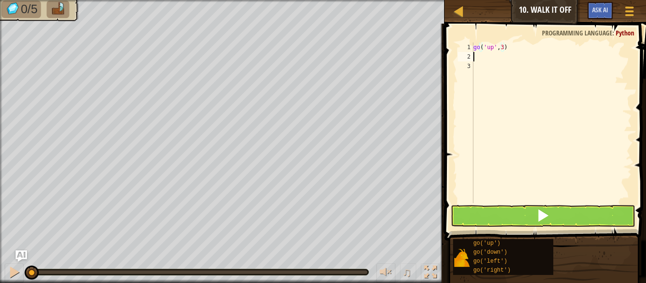
click at [474, 60] on div "go ( 'up' , 3 )" at bounding box center [551, 133] width 160 height 180
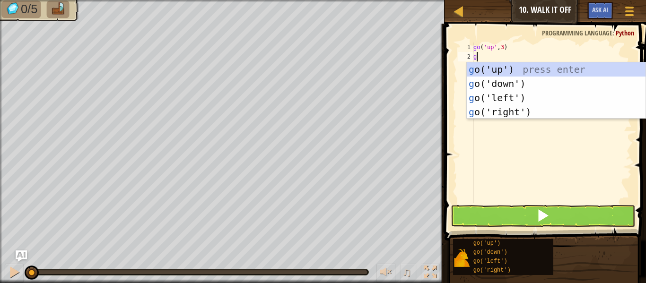
type textarea "go"
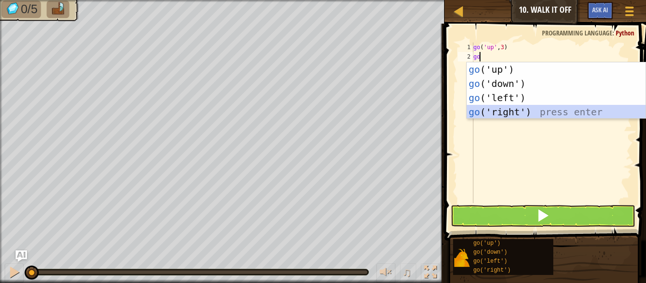
click at [520, 117] on div "go ('up') press enter go ('down') press enter go ('left') press enter go ('righ…" at bounding box center [556, 104] width 179 height 85
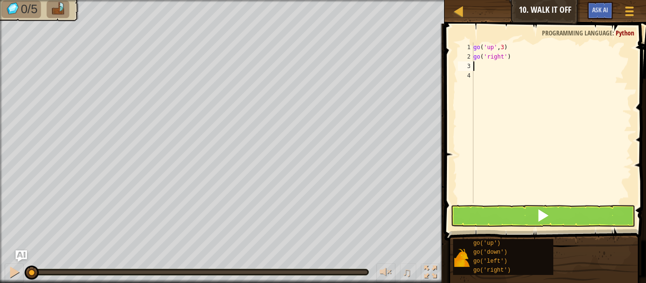
click at [503, 57] on div "go ( 'up' , 3 ) go ( 'right' )" at bounding box center [551, 133] width 160 height 180
type textarea "go('right',4)"
click at [477, 64] on div "go ( 'up' , 3 ) go ( 'right' , 4 )" at bounding box center [551, 133] width 160 height 180
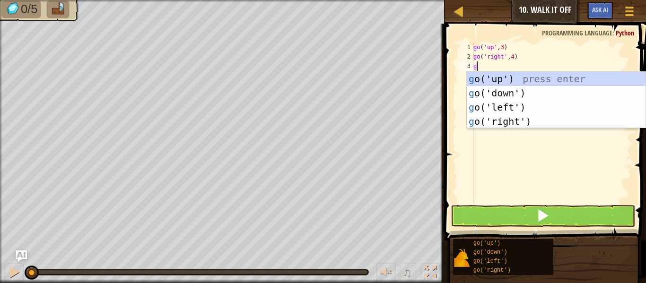
type textarea "go"
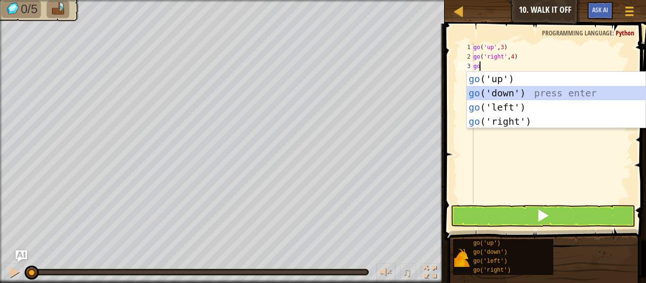
click at [519, 92] on div "go ('up') press enter go ('down') press enter go ('left') press enter go ('righ…" at bounding box center [556, 114] width 179 height 85
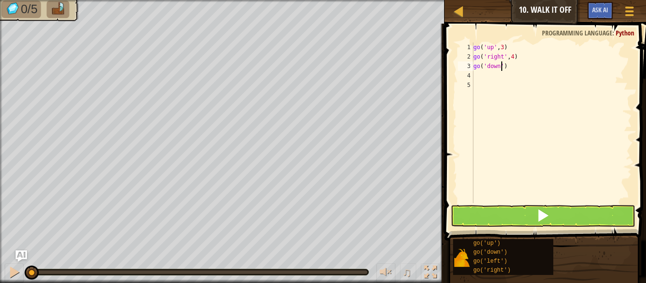
click at [502, 63] on div "go ( 'up' , 3 ) go ( 'right' , 4 ) go ( 'down' )" at bounding box center [551, 133] width 160 height 180
type textarea "go('down',3)"
click at [493, 221] on button at bounding box center [542, 216] width 184 height 22
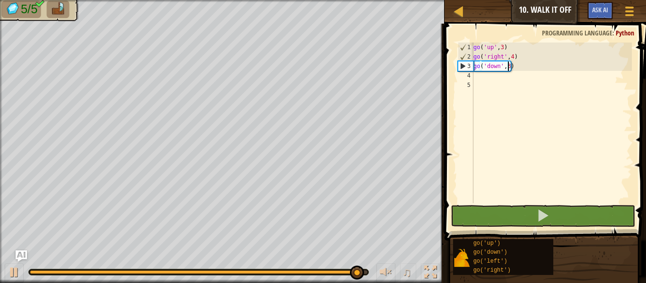
click at [475, 79] on div "go ( 'up' , 3 ) go ( 'right' , 4 ) go ( 'down' , 3 )" at bounding box center [551, 133] width 160 height 180
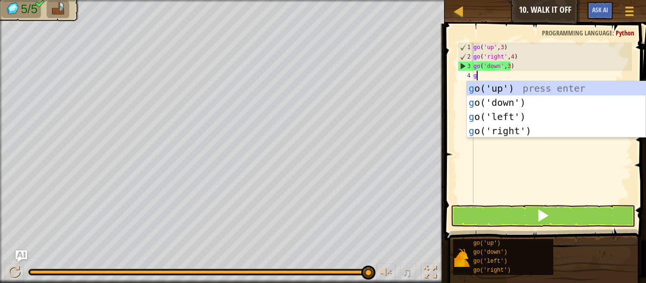
type textarea "go"
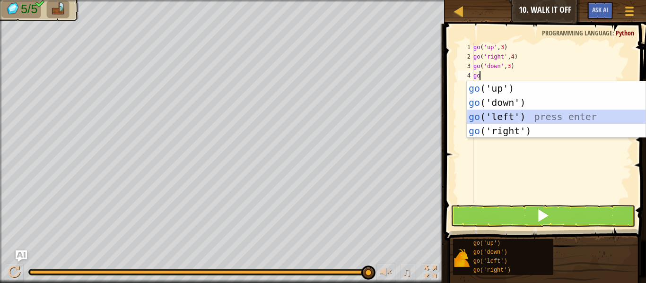
click at [532, 119] on div "go ('up') press enter go ('down') press enter go ('left') press enter go ('righ…" at bounding box center [556, 123] width 179 height 85
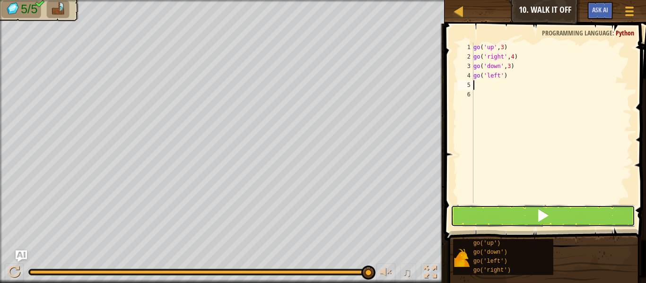
click at [526, 217] on button at bounding box center [542, 216] width 184 height 22
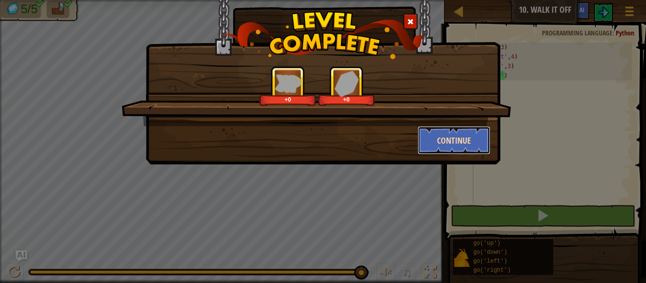
click at [464, 138] on button "Continue" at bounding box center [453, 140] width 73 height 28
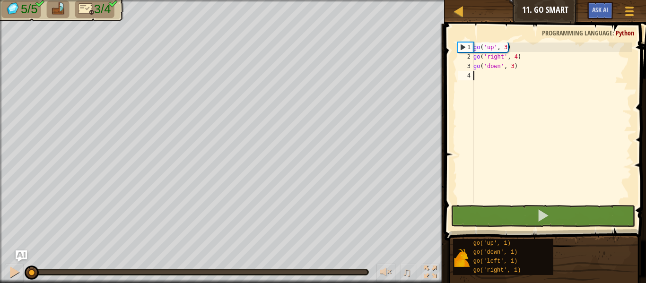
scroll to position [4, 0]
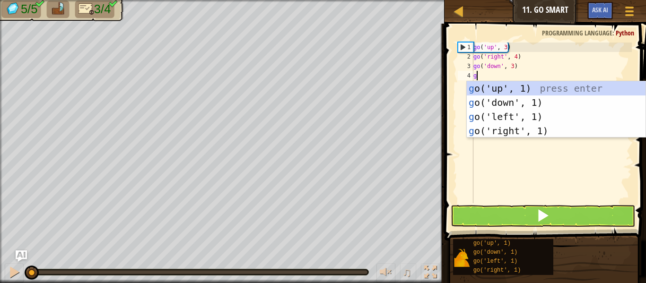
type textarea "go"
click at [539, 114] on div "go ('up', 1) press enter go ('down', 1) press enter go ('left', 1) press enter …" at bounding box center [556, 123] width 179 height 85
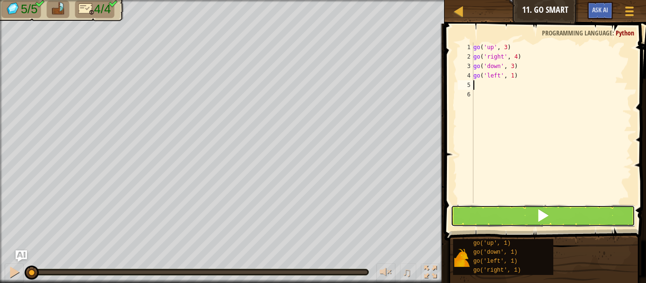
click at [520, 212] on button at bounding box center [542, 216] width 184 height 22
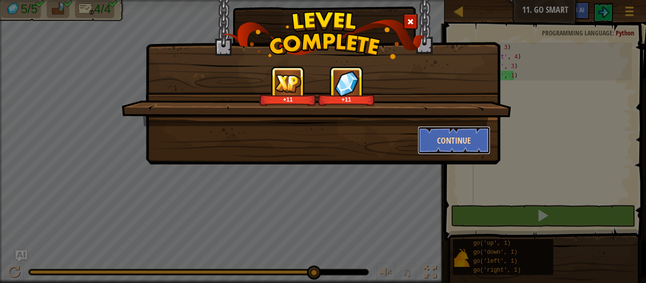
click at [463, 140] on button "Continue" at bounding box center [453, 140] width 73 height 28
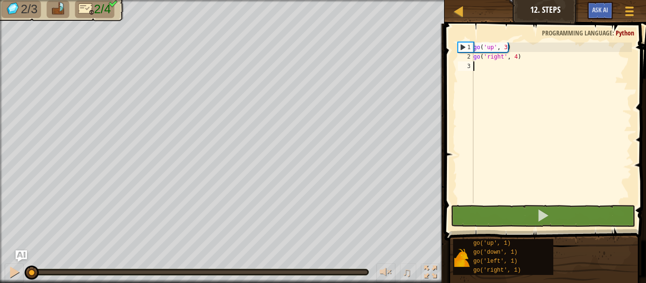
type textarea "g"
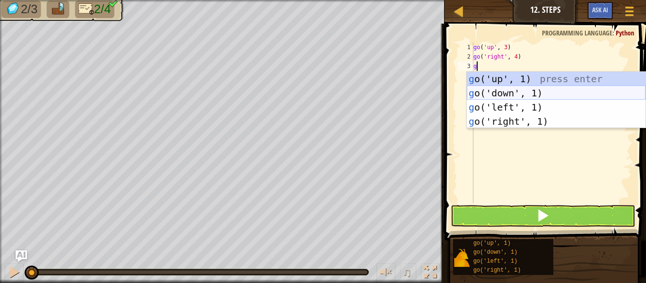
click at [547, 94] on div "g o('up', 1) press enter g o('down', 1) press enter g o('left', 1) press enter …" at bounding box center [556, 114] width 179 height 85
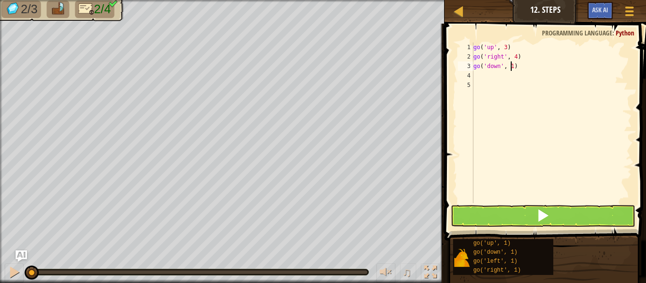
click at [511, 65] on div "go ( 'up' , 3 ) go ( 'right' , 4 ) go ( 'down' , 1 )" at bounding box center [551, 133] width 160 height 180
type textarea "go('down', 3)"
click at [474, 74] on div "go ( 'up' , 3 ) go ( 'right' , 4 ) go ( 'down' , 3 )" at bounding box center [551, 133] width 160 height 180
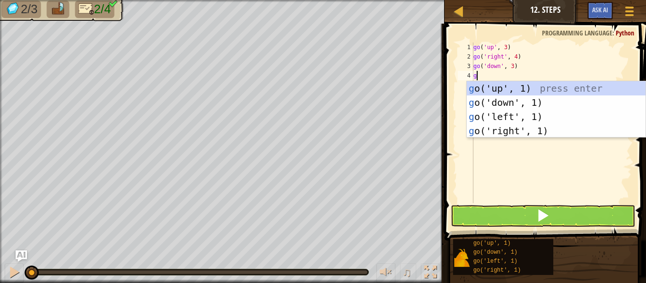
type textarea "go"
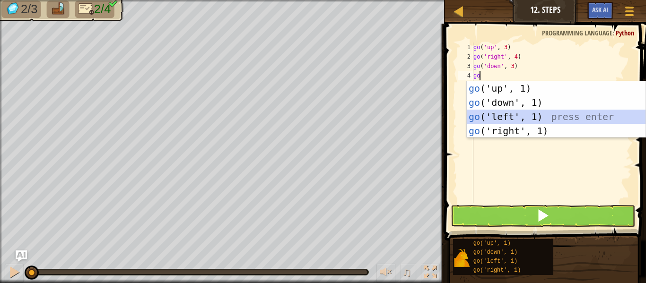
click at [508, 118] on div "go ('up', 1) press enter go ('down', 1) press enter go ('left', 1) press enter …" at bounding box center [556, 123] width 179 height 85
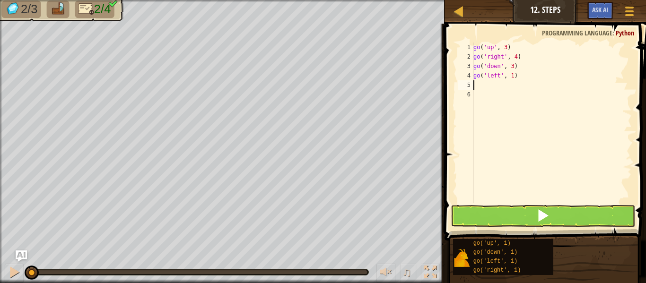
click at [510, 75] on div "go ( 'up' , 3 ) go ( 'right' , 4 ) go ( 'down' , 3 ) go ( 'left' , 1 )" at bounding box center [551, 133] width 160 height 180
type textarea "go('left', 2)"
click at [500, 212] on button at bounding box center [542, 216] width 184 height 22
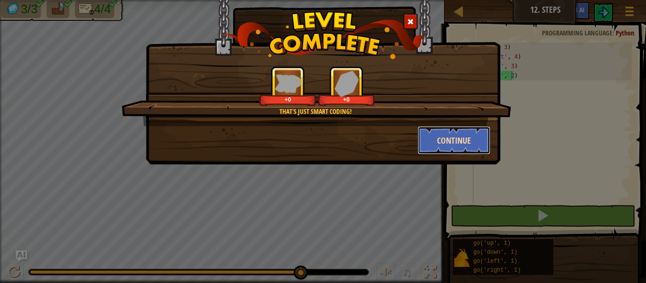
click at [473, 137] on button "Continue" at bounding box center [453, 140] width 73 height 28
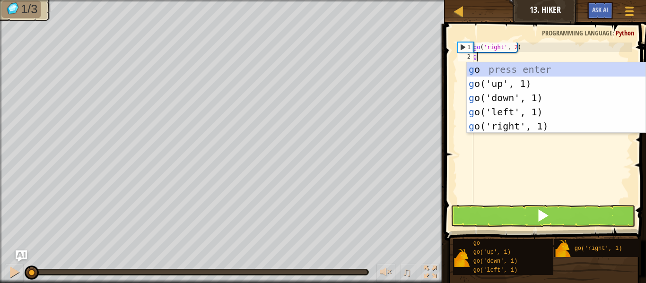
scroll to position [4, 0]
type textarea "go"
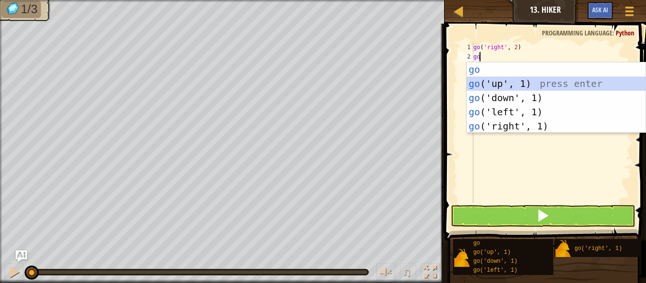
click at [516, 85] on div "go press enter go ('up', 1) press enter go ('down', 1) press enter go ('left', …" at bounding box center [556, 111] width 179 height 99
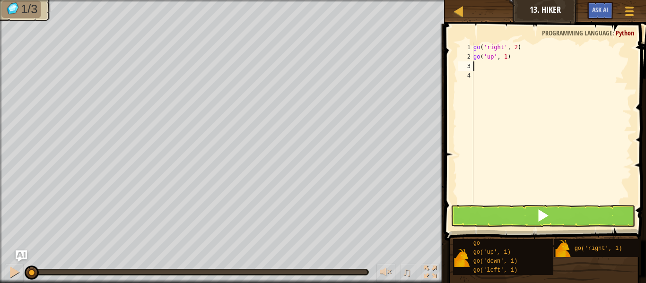
click at [504, 57] on div "go ( 'right' , 2 ) go ( 'up' , 1 )" at bounding box center [551, 133] width 160 height 180
type textarea "go('up', 3)"
click at [477, 66] on div "go ( 'right' , 2 ) go ( 'up' , 3 )" at bounding box center [551, 133] width 160 height 180
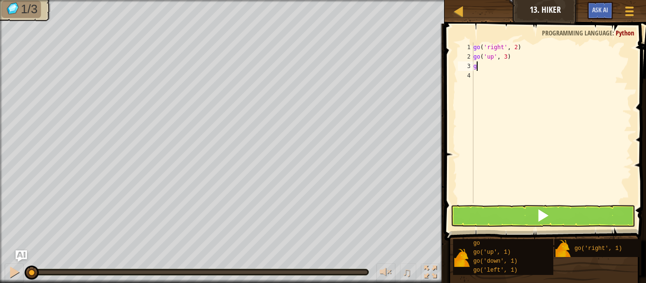
type textarea "go"
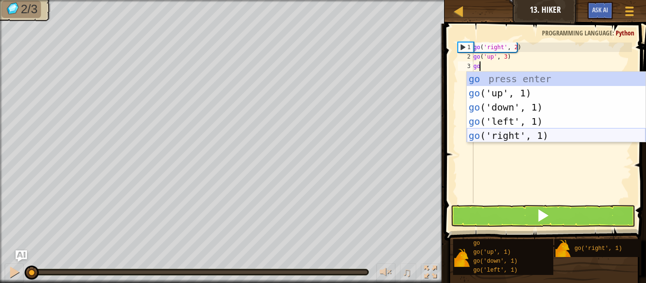
click at [542, 132] on div "go press enter go ('up', 1) press enter go ('down', 1) press enter go ('left', …" at bounding box center [556, 121] width 179 height 99
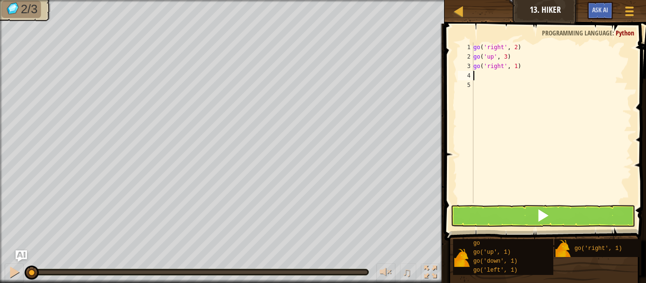
click at [514, 68] on div "go ( 'right' , 2 ) go ( 'up' , 3 ) go ( 'right' , 1 )" at bounding box center [551, 133] width 160 height 180
type textarea "go('right', 2)"
click at [474, 225] on button at bounding box center [542, 216] width 184 height 22
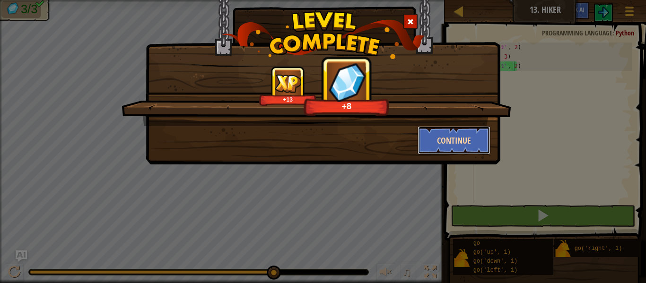
click at [448, 144] on button "Continue" at bounding box center [453, 140] width 73 height 28
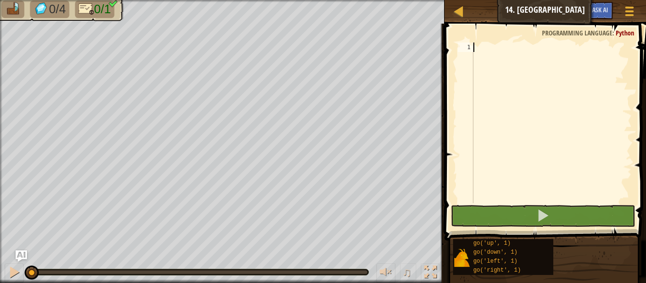
scroll to position [4, 0]
type textarea "go"
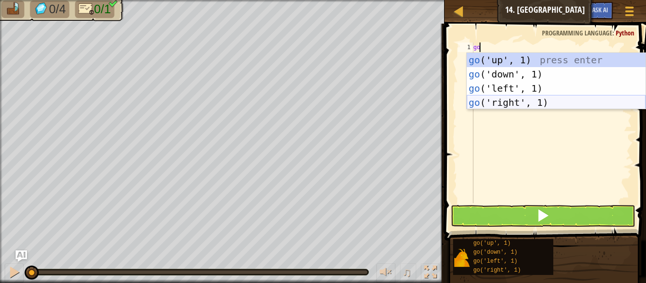
click at [495, 104] on div "go ('up', 1) press enter go ('down', 1) press enter go ('left', 1) press enter …" at bounding box center [556, 95] width 179 height 85
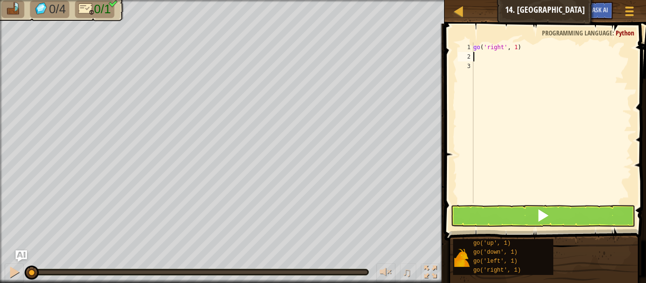
click at [513, 46] on div "go ( 'right' , 1 )" at bounding box center [551, 133] width 160 height 180
type textarea "go('right', 5)"
click at [482, 217] on button at bounding box center [542, 216] width 184 height 22
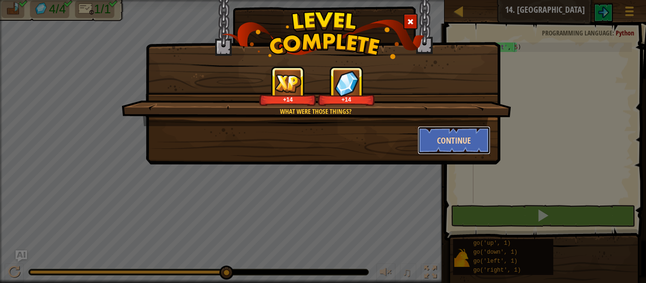
click at [452, 138] on button "Continue" at bounding box center [453, 140] width 73 height 28
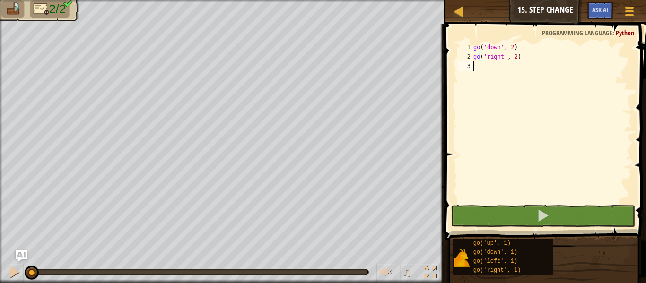
click at [479, 67] on div "go ( 'down' , 2 ) go ( 'right' , 2 )" at bounding box center [551, 133] width 160 height 180
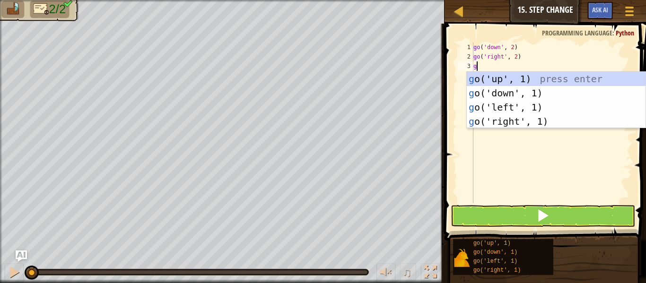
scroll to position [4, 0]
type textarea "g"
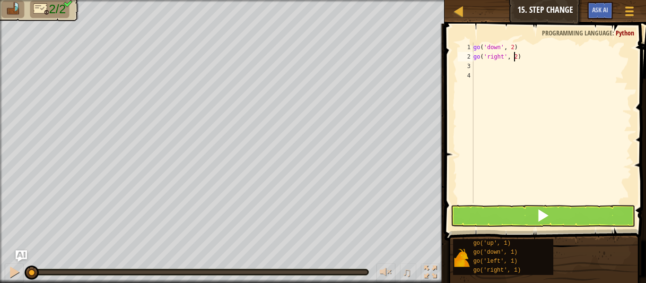
click at [514, 57] on div "go ( 'down' , 2 ) go ( 'right' , 2 )" at bounding box center [551, 133] width 160 height 180
type textarea "go('right', 5)"
click at [482, 216] on button at bounding box center [542, 216] width 184 height 22
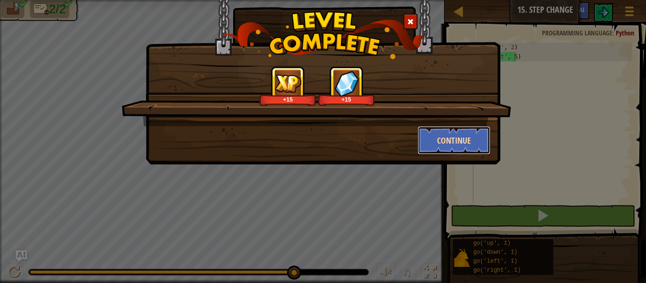
click at [445, 134] on button "Continue" at bounding box center [453, 140] width 73 height 28
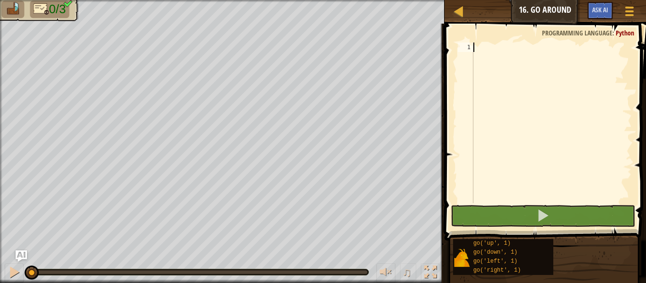
scroll to position [4, 0]
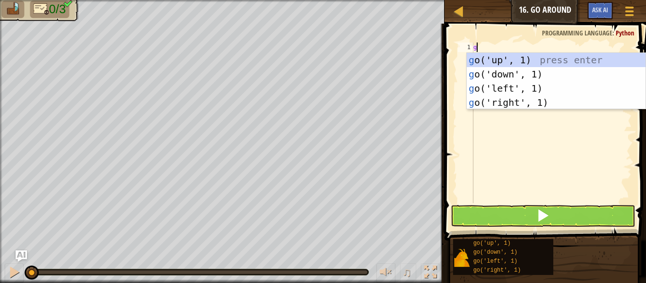
type textarea "go"
click at [547, 56] on div "go ('up', 1) press enter go ('down', 1) press enter go ('left', 1) press enter …" at bounding box center [556, 95] width 179 height 85
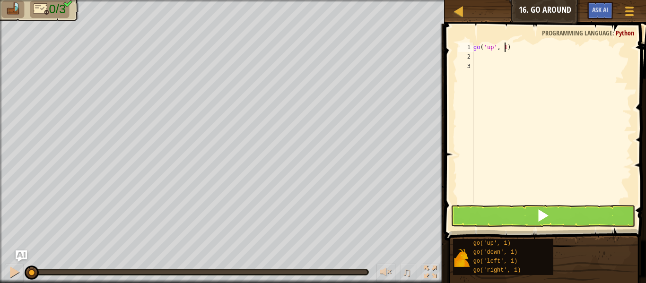
click at [504, 46] on div "go ( 'up' , 1 )" at bounding box center [551, 133] width 160 height 180
type textarea "go('up', 3)"
click at [474, 54] on div "go ( 'up' , 3 )" at bounding box center [551, 133] width 160 height 180
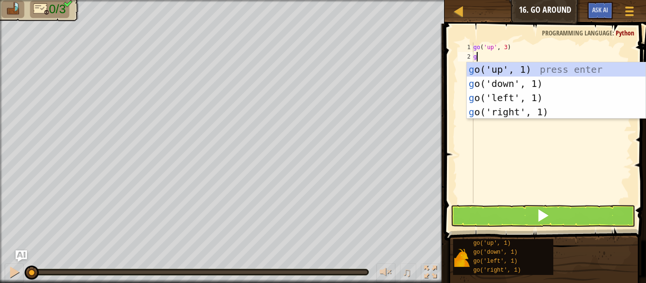
type textarea "go"
click at [494, 113] on div "go ('up', 1) press enter go ('down', 1) press enter go ('left', 1) press enter …" at bounding box center [556, 104] width 179 height 85
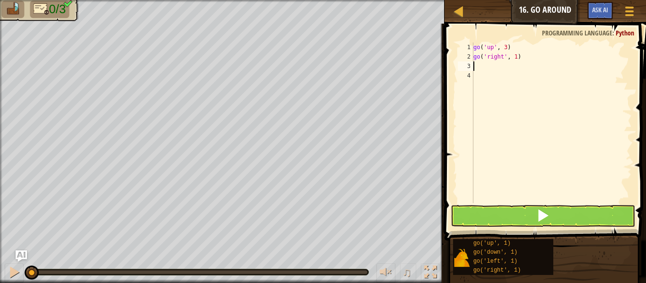
click at [514, 59] on div "go ( 'up' , 3 ) go ( 'right' , 1 )" at bounding box center [551, 133] width 160 height 180
type textarea "go('right', 3)"
click at [479, 65] on div "go ( 'up' , 3 ) go ( 'right' , 3 )" at bounding box center [551, 133] width 160 height 180
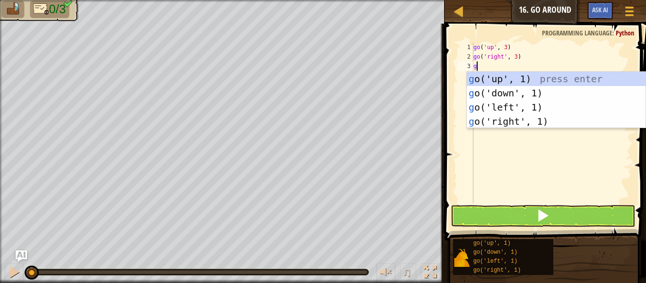
type textarea "go"
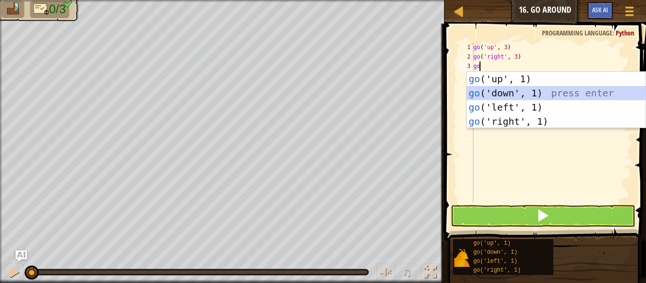
click at [501, 92] on div "go ('up', 1) press enter go ('down', 1) press enter go ('left', 1) press enter …" at bounding box center [556, 114] width 179 height 85
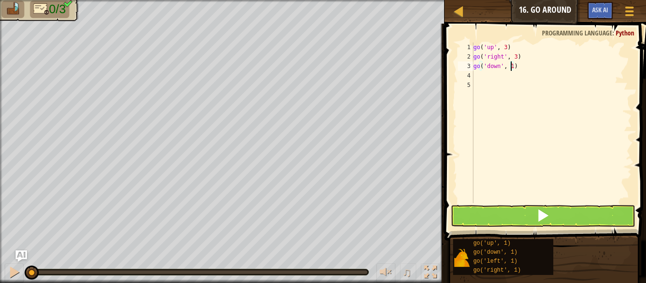
click at [511, 68] on div "go ( 'up' , 3 ) go ( 'right' , 3 ) go ( 'down' , 1 )" at bounding box center [551, 133] width 160 height 180
click at [497, 209] on button at bounding box center [542, 216] width 184 height 22
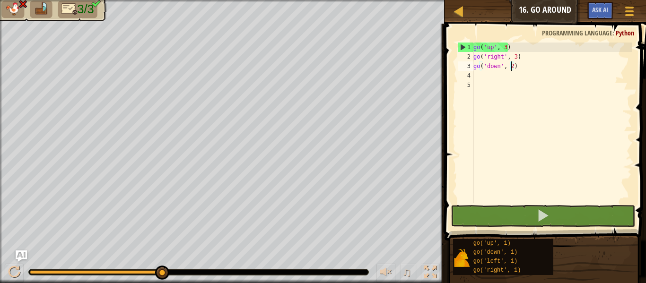
click at [506, 48] on div "go ( 'up' , 3 ) go ( 'right' , 3 ) go ( 'down' , 2 )" at bounding box center [551, 133] width 160 height 180
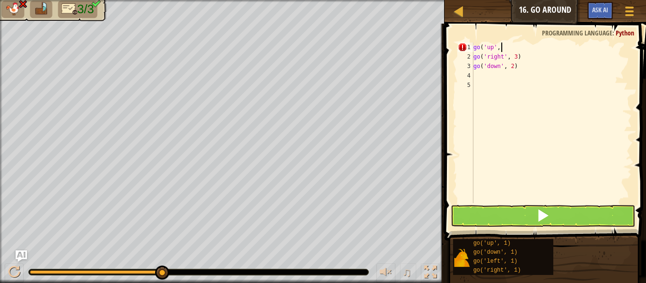
scroll to position [4, 2]
type textarea "go('up', 2)"
click at [493, 224] on button at bounding box center [542, 216] width 184 height 22
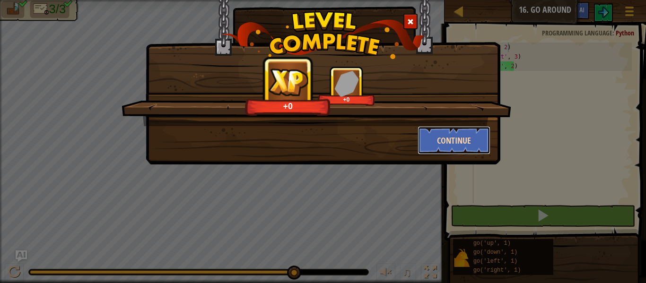
click at [451, 134] on button "Continue" at bounding box center [453, 140] width 73 height 28
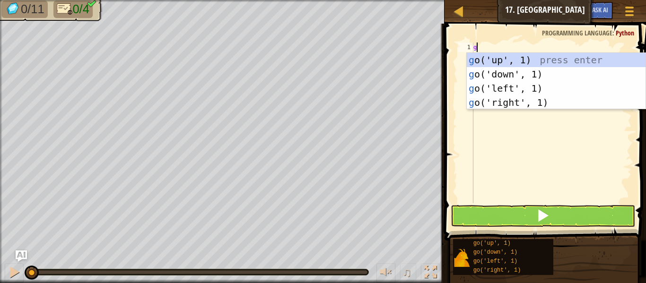
scroll to position [4, 0]
type textarea "go"
click at [513, 61] on div "go ('up', 1) press enter go ('down', 1) press enter go ('left', 1) press enter …" at bounding box center [556, 95] width 179 height 85
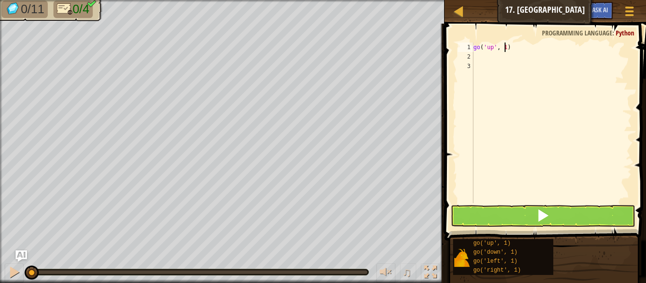
click at [505, 49] on div "go ( 'up' , 1 )" at bounding box center [551, 133] width 160 height 180
type textarea "go('up', 3)"
click at [476, 57] on div "go ( 'up' , 3 )" at bounding box center [551, 133] width 160 height 180
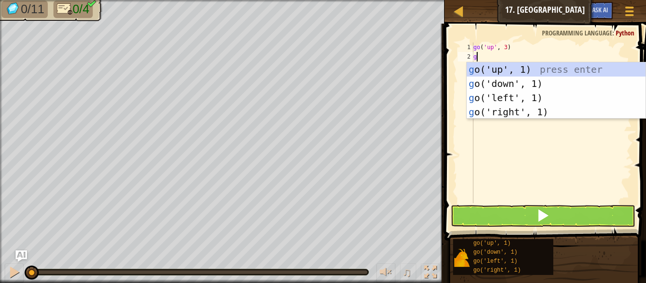
type textarea "go"
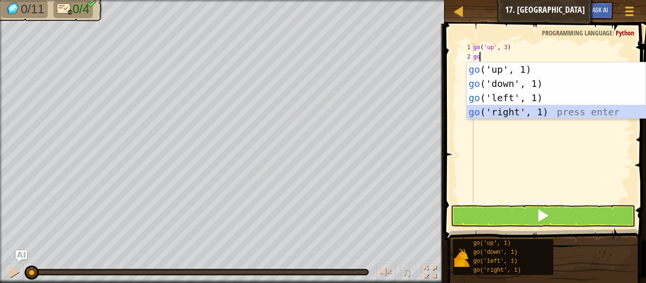
click at [519, 108] on div "go ('up', 1) press enter go ('down', 1) press enter go ('left', 1) press enter …" at bounding box center [556, 104] width 179 height 85
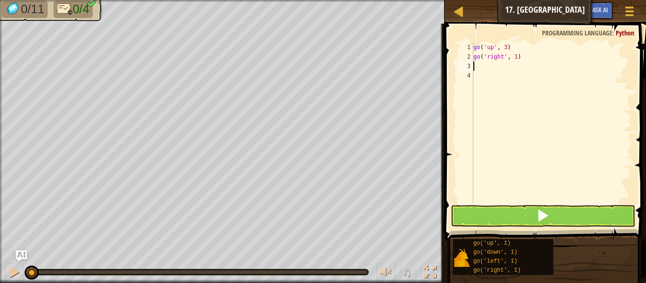
click at [513, 58] on div "go ( 'up' , 3 ) go ( 'right' , 1 )" at bounding box center [551, 133] width 160 height 180
type textarea "go('right', 3)"
click at [474, 68] on div "go ( 'up' , 3 ) go ( 'right' , 3 )" at bounding box center [551, 133] width 160 height 180
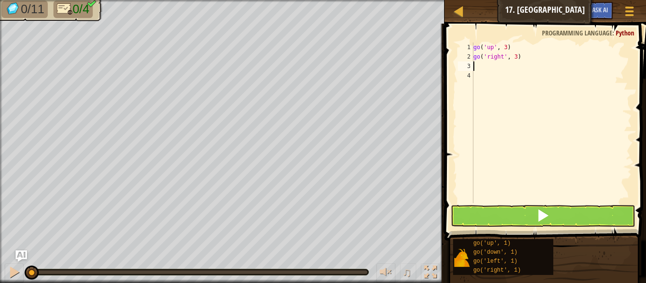
type textarea "go"
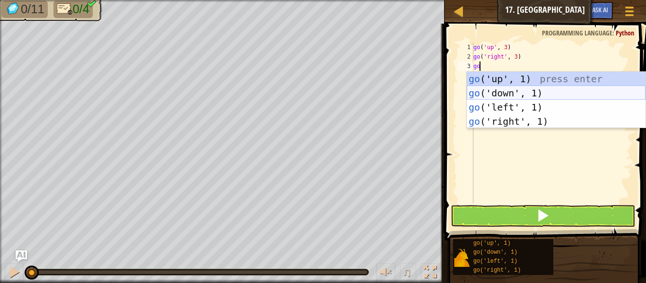
click at [503, 89] on div "go ('up', 1) press enter go ('down', 1) press enter go ('left', 1) press enter …" at bounding box center [556, 114] width 179 height 85
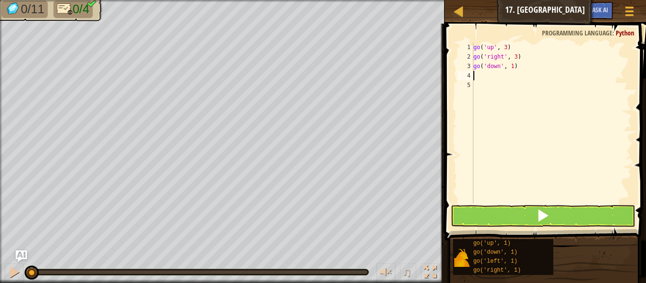
click at [511, 67] on div "go ( 'up' , 3 ) go ( 'right' , 3 ) go ( 'down' , 1 )" at bounding box center [551, 133] width 160 height 180
type textarea "go('down', 3)"
click at [475, 75] on div "go ( 'up' , 3 ) go ( 'right' , 3 ) go ( 'down' , 3 )" at bounding box center [551, 133] width 160 height 180
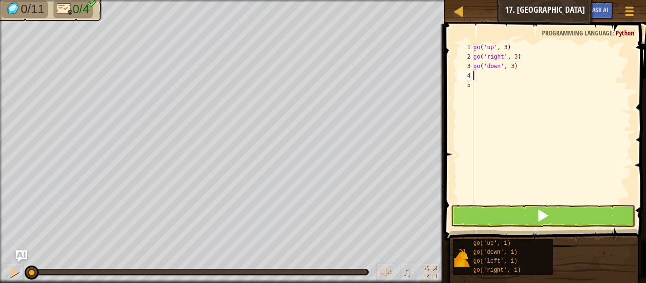
type textarea "go"
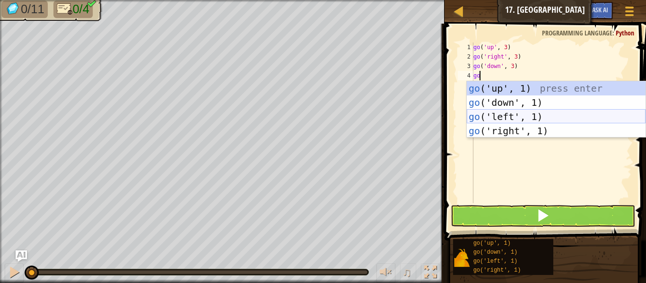
click at [516, 115] on div "go ('up', 1) press enter go ('down', 1) press enter go ('left', 1) press enter …" at bounding box center [556, 123] width 179 height 85
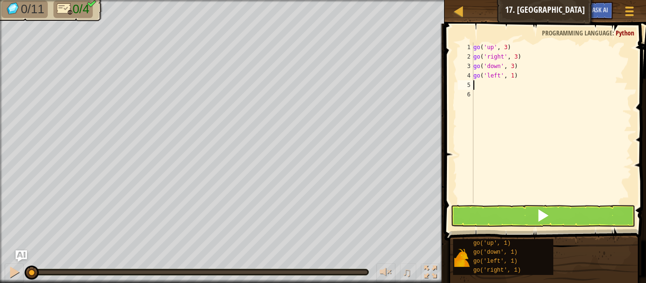
click at [511, 80] on div "go ( 'up' , 3 ) go ( 'right' , 3 ) go ( 'down' , 3 ) go ( 'left' , 1 )" at bounding box center [551, 133] width 160 height 180
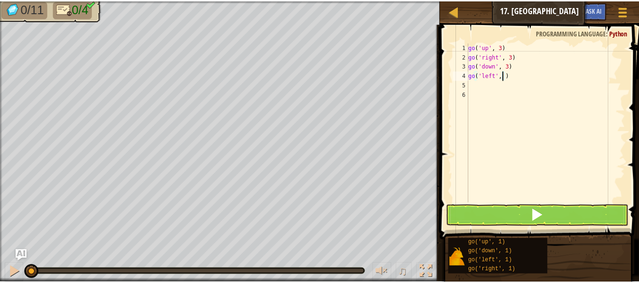
scroll to position [4, 3]
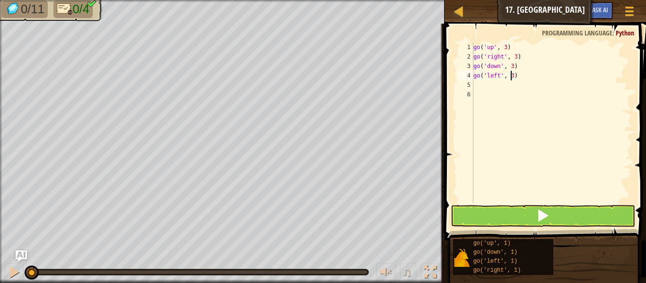
type textarea "go('left', 3)"
click at [500, 209] on button at bounding box center [542, 216] width 184 height 22
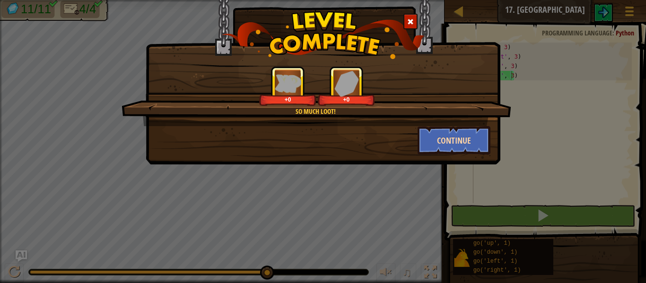
drag, startPoint x: 500, startPoint y: 209, endPoint x: 454, endPoint y: 133, distance: 88.6
click at [454, 1] on body "Map Junior 17. Big Gem Square Game Menu Ask AI 1 הההההההההההההההההההההההההההההה…" at bounding box center [323, 0] width 646 height 1
click at [455, 140] on button "Continue" at bounding box center [453, 140] width 73 height 28
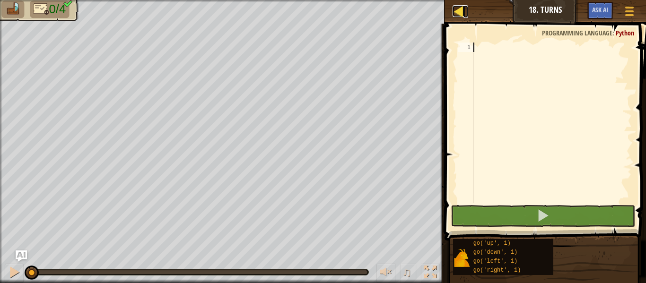
click at [457, 9] on div at bounding box center [458, 11] width 12 height 12
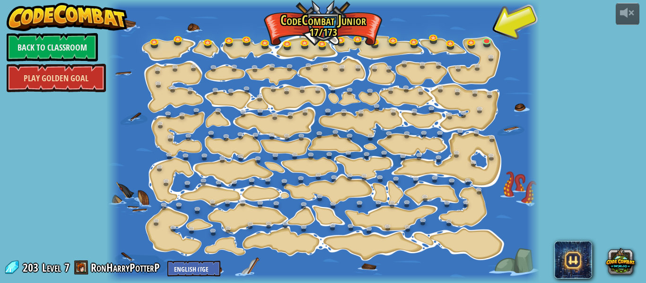
click at [89, 81] on link "Play Golden Goal" at bounding box center [56, 78] width 99 height 28
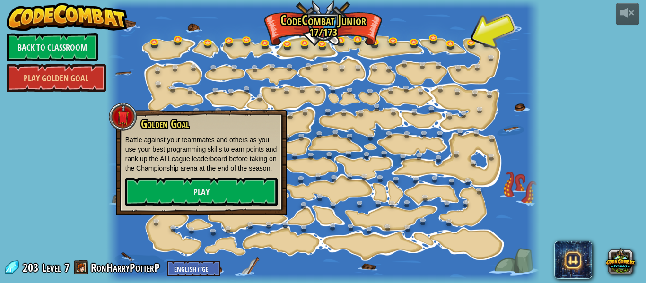
click at [74, 177] on div "powered by Back to Classroom Play Golden Goal 15. Step Change Change step argum…" at bounding box center [323, 141] width 646 height 283
click at [75, 86] on link "Play Golden Goal" at bounding box center [56, 78] width 99 height 28
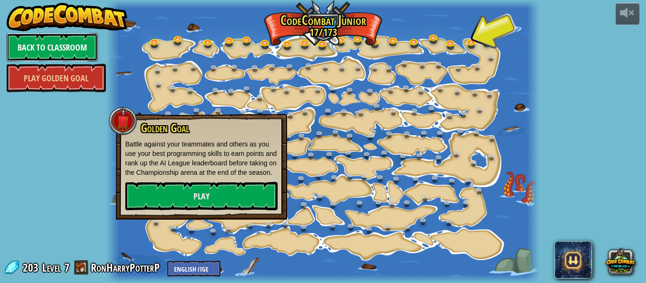
click at [60, 42] on link "Back to Classroom" at bounding box center [52, 47] width 91 height 28
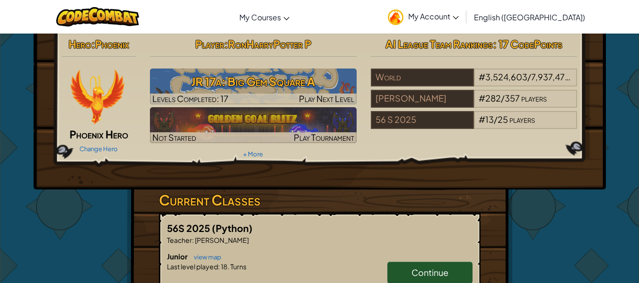
scroll to position [5, 0]
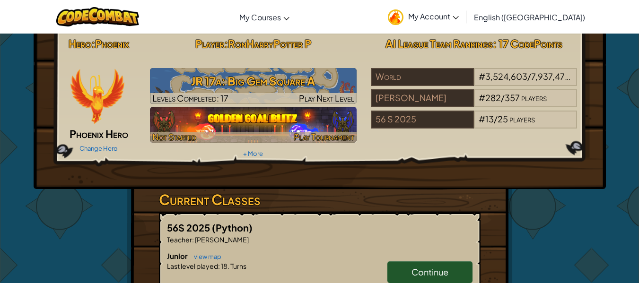
click at [202, 122] on img at bounding box center [253, 125] width 207 height 36
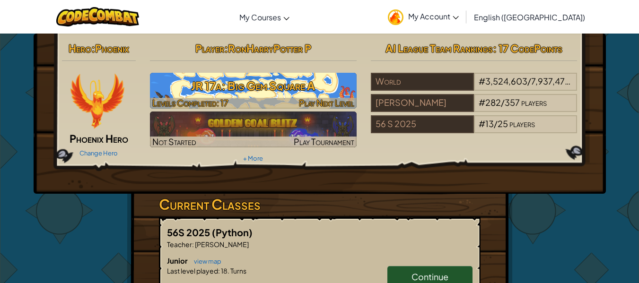
click at [221, 82] on h3 "JR 17a: Big Gem Square A" at bounding box center [253, 85] width 207 height 21
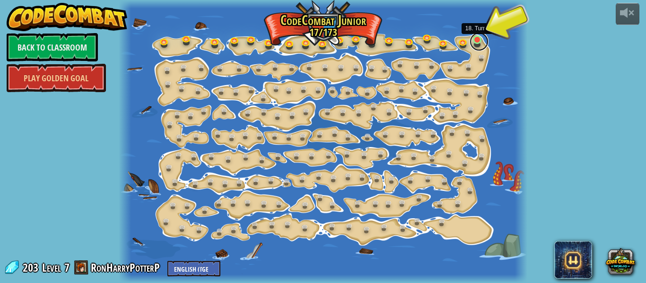
click at [479, 42] on link at bounding box center [478, 41] width 19 height 19
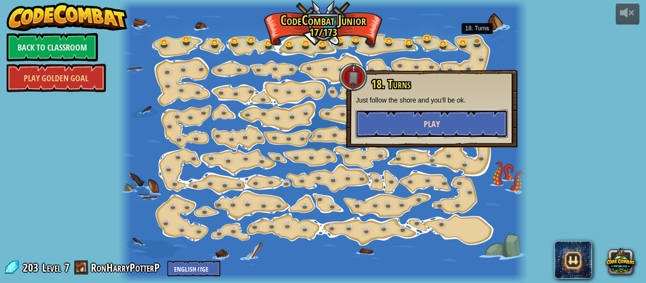
click at [449, 122] on button "Play" at bounding box center [431, 124] width 152 height 28
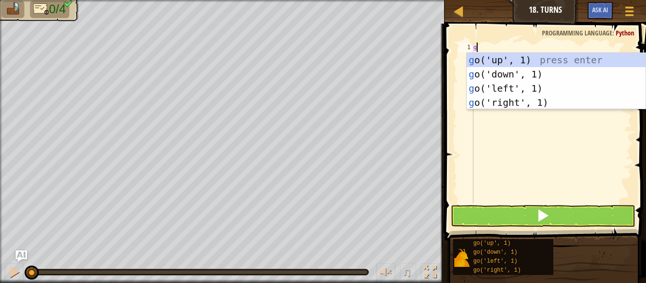
scroll to position [4, 0]
type textarea "go"
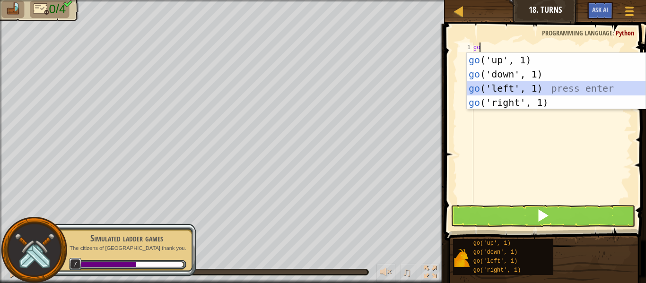
click at [493, 88] on div "go ('up', 1) press enter go ('down', 1) press enter go ('left', 1) press enter …" at bounding box center [556, 95] width 179 height 85
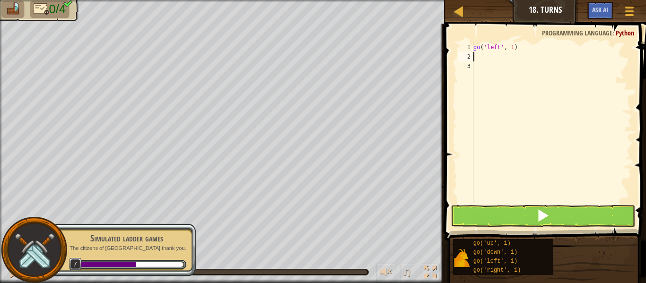
click at [511, 49] on div "go ( 'left' , 1 )" at bounding box center [551, 133] width 160 height 180
type textarea "go('left', 12)"
click at [475, 60] on div "go ( 'left' , 12 )" at bounding box center [551, 133] width 160 height 180
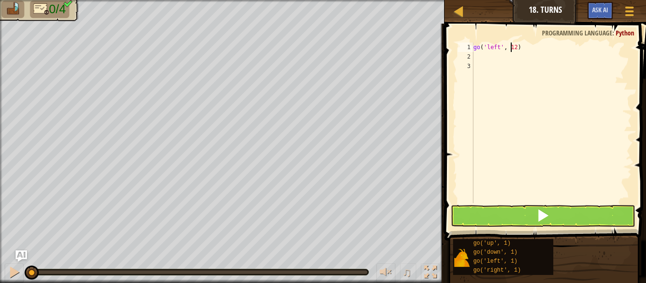
click at [510, 47] on div "go ( 'left' , 12 )" at bounding box center [551, 133] width 160 height 180
type textarea "go('left', 2)"
click at [477, 58] on div "go ( 'left' , 2 )" at bounding box center [551, 133] width 160 height 180
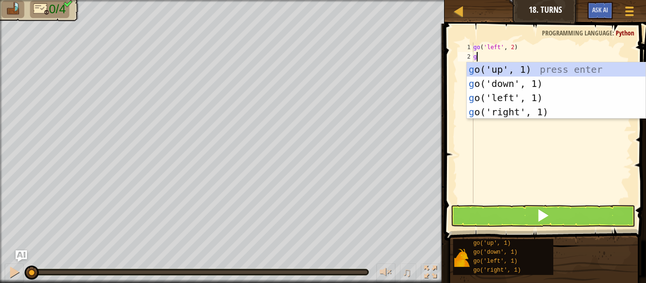
type textarea "go"
click at [513, 84] on div "go ('up', 1) press enter go ('down', 1) press enter go ('left', 1) press enter …" at bounding box center [556, 104] width 179 height 85
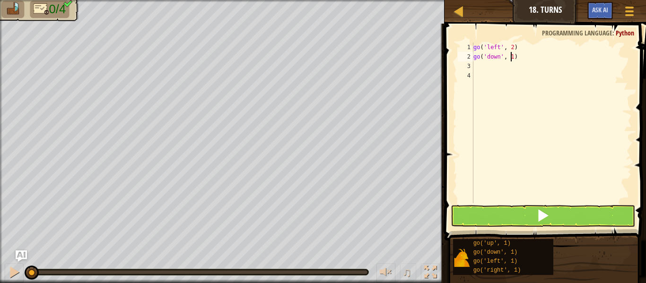
click at [510, 58] on div "go ( 'left' , 2 ) go ( 'down' , 1 )" at bounding box center [551, 133] width 160 height 180
type textarea "go('down', 2)"
click at [473, 63] on div "go ( 'left' , 2 ) go ( 'down' , 2 )" at bounding box center [551, 133] width 160 height 180
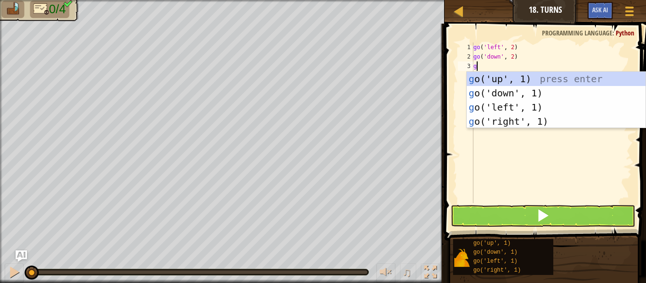
type textarea "go"
click at [528, 123] on div "go ('up', 1) press enter go ('down', 1) press enter go ('left', 1) press enter …" at bounding box center [556, 114] width 179 height 85
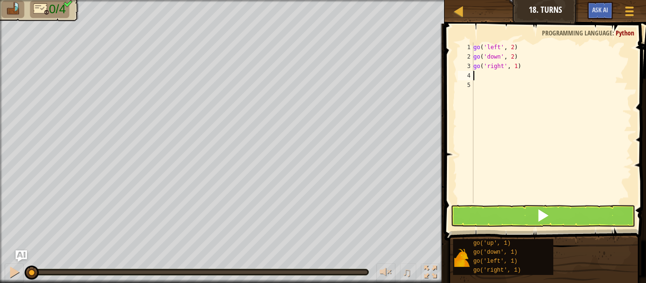
click at [513, 69] on div "go ( 'left' , 2 ) go ( 'down' , 2 ) go ( 'right' , 1 )" at bounding box center [551, 133] width 160 height 180
type textarea "go('right', 4)"
click at [479, 77] on div "go ( 'left' , 2 ) go ( 'down' , 2 ) go ( 'right' , 4 )" at bounding box center [551, 133] width 160 height 180
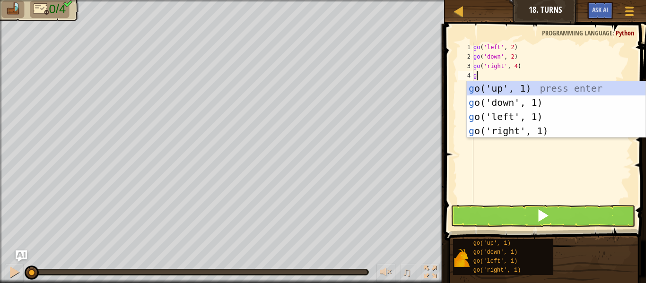
type textarea "go"
click at [499, 92] on div "go ('up', 1) press enter go ('down', 1) press enter go ('left', 1) press enter …" at bounding box center [556, 123] width 179 height 85
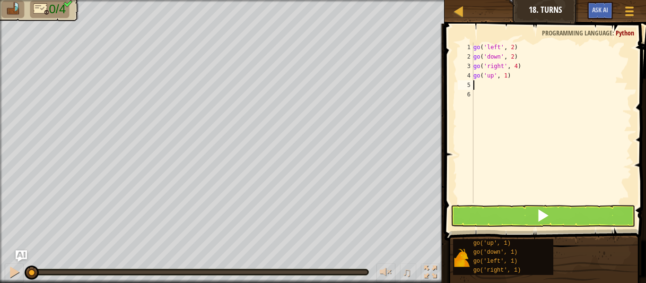
click at [505, 78] on div "go ( 'left' , 2 ) go ( 'down' , 2 ) go ( 'right' , 4 ) go ( 'up' , 1 )" at bounding box center [551, 133] width 160 height 180
type textarea "go('up', 3)"
click at [492, 216] on button at bounding box center [542, 216] width 184 height 22
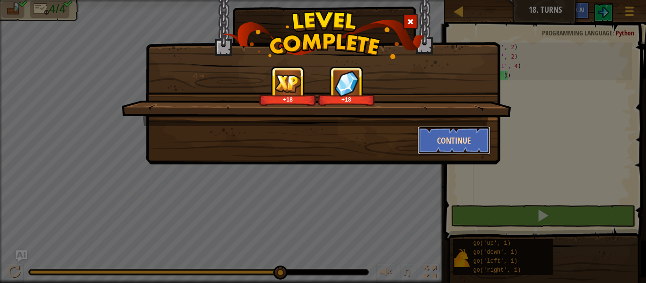
click at [438, 142] on button "Continue" at bounding box center [453, 140] width 73 height 28
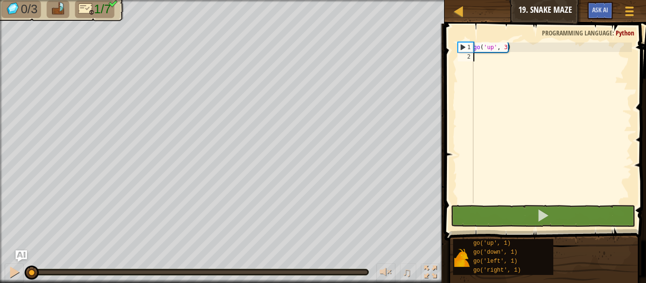
scroll to position [4, 0]
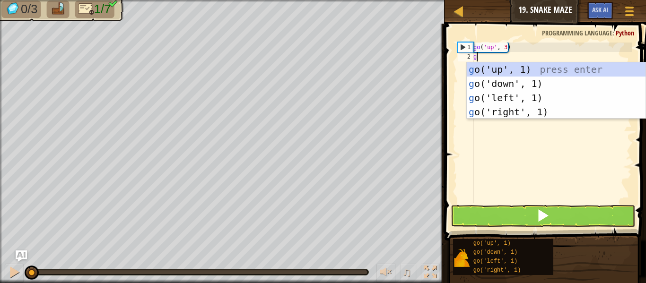
type textarea "go"
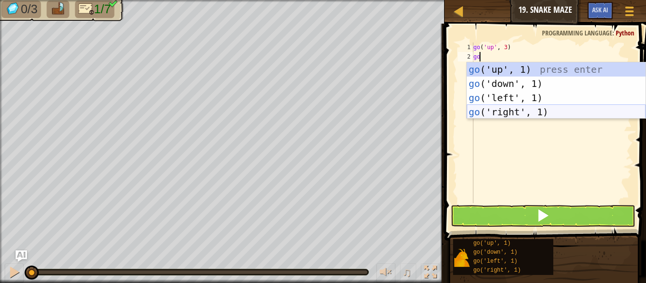
click at [524, 109] on div "go ('up', 1) press enter go ('down', 1) press enter go ('left', 1) press enter …" at bounding box center [556, 104] width 179 height 85
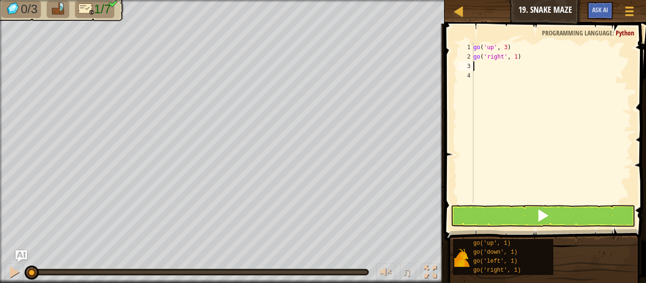
click at [514, 61] on div "go ( 'up' , 3 ) go ( 'right' , 1 )" at bounding box center [551, 133] width 160 height 180
type textarea "go('right', 2)"
click at [476, 73] on div "go ( 'up' , 3 ) go ( 'right' , 2 )" at bounding box center [551, 133] width 160 height 180
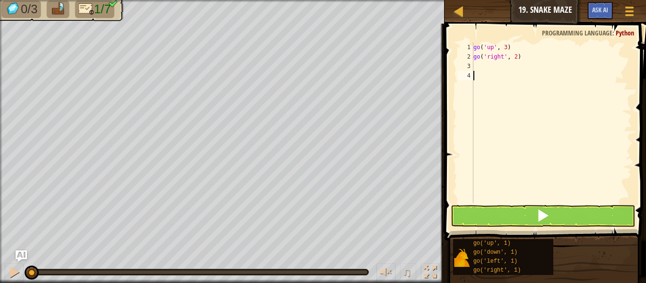
click at [476, 67] on div "go ( 'up' , 3 ) go ( 'right' , 2 )" at bounding box center [551, 133] width 160 height 180
type textarea "g"
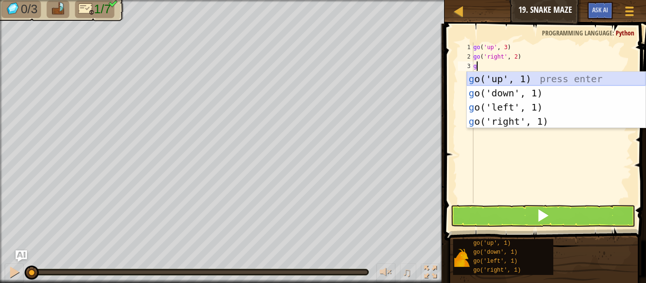
click at [523, 77] on div "g o('up', 1) press enter g o('down', 1) press enter g o('left', 1) press enter …" at bounding box center [556, 114] width 179 height 85
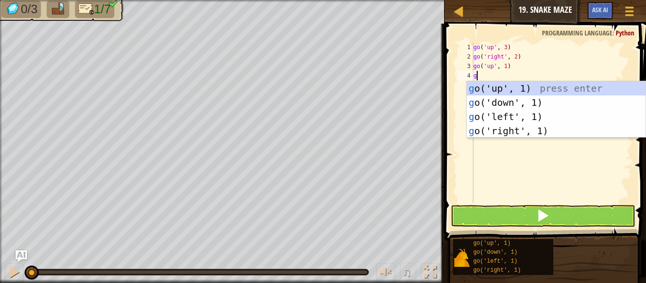
type textarea "go"
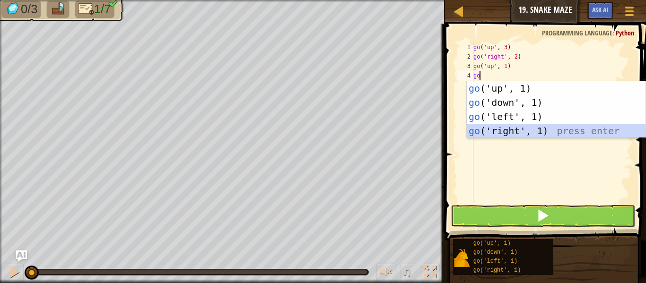
click at [523, 135] on div "go ('up', 1) press enter go ('down', 1) press enter go ('left', 1) press enter …" at bounding box center [556, 123] width 179 height 85
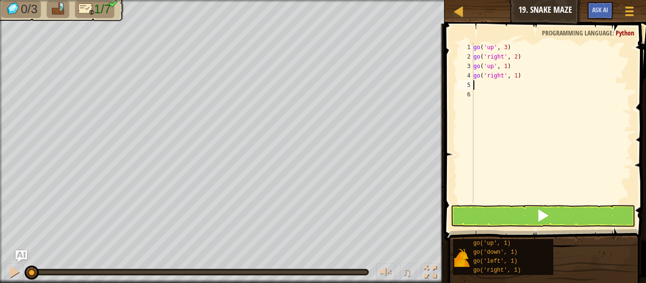
click at [516, 74] on div "go ( 'up' , 3 ) go ( 'right' , 2 ) go ( 'up' , 1 ) go ( 'right' , 1 )" at bounding box center [551, 133] width 160 height 180
click at [513, 74] on div "go ( 'up' , 3 ) go ( 'right' , 2 ) go ( 'up' , 1 ) go ( 'right' , 1 )" at bounding box center [551, 133] width 160 height 180
type textarea "go('right', 2)"
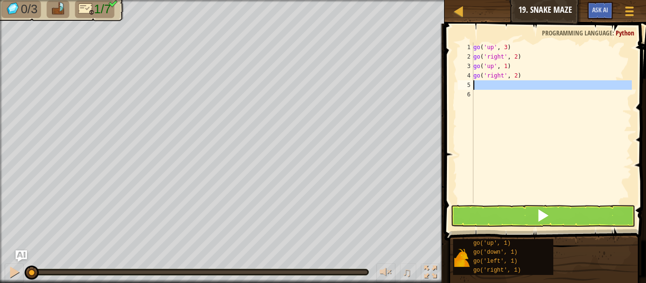
click at [472, 83] on div "5" at bounding box center [466, 84] width 16 height 9
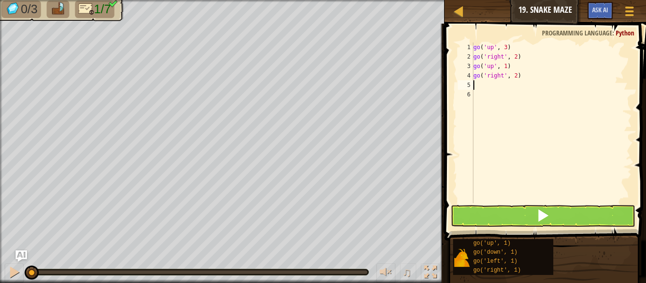
click at [476, 85] on div "go ( 'up' , 3 ) go ( 'right' , 2 ) go ( 'up' , 1 ) go ( 'right' , 2 )" at bounding box center [551, 133] width 160 height 180
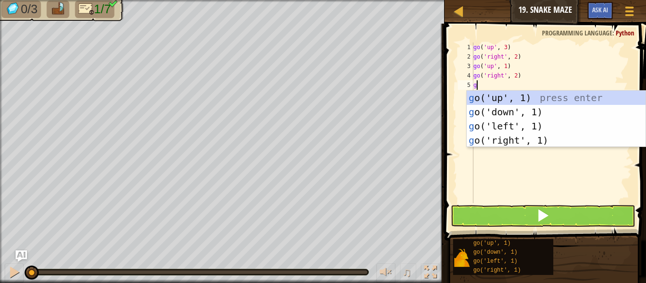
type textarea "go"
click at [489, 107] on div "go ('up', 1) press enter go ('down', 1) press enter go ('left', 1) press enter …" at bounding box center [556, 133] width 179 height 85
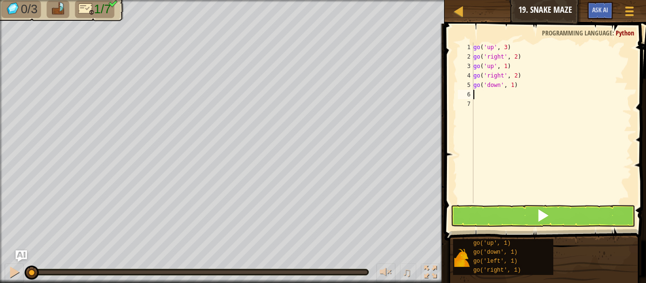
click at [511, 85] on div "go ( 'up' , 3 ) go ( 'right' , 2 ) go ( 'up' , 1 ) go ( 'right' , 2 ) go ( 'dow…" at bounding box center [551, 133] width 160 height 180
type textarea "go('down', 2)"
click at [476, 97] on div "go ( 'up' , 3 ) go ( 'right' , 2 ) go ( 'up' , 1 ) go ( 'right' , 2 ) go ( 'dow…" at bounding box center [551, 133] width 160 height 180
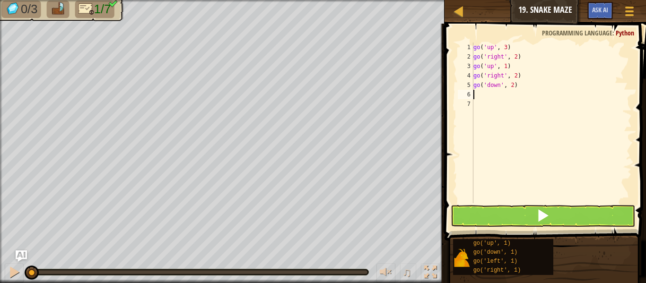
type textarea "go"
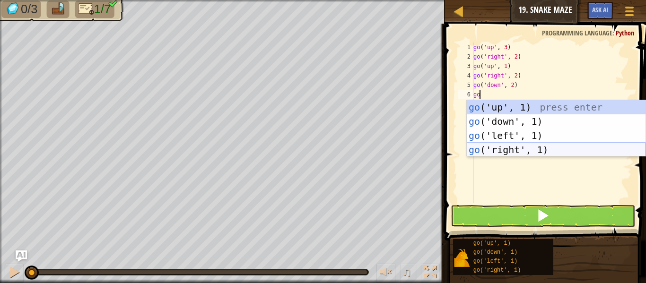
click at [512, 151] on div "go ('up', 1) press enter go ('down', 1) press enter go ('left', 1) press enter …" at bounding box center [556, 142] width 179 height 85
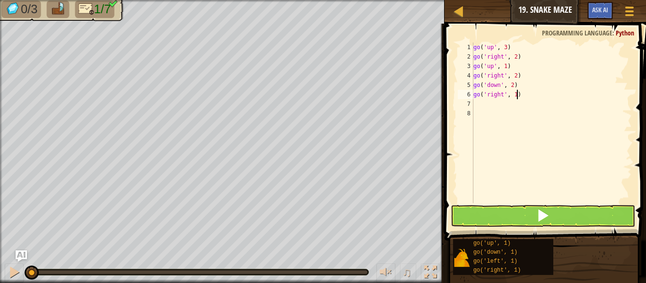
click at [515, 98] on div "go ( 'up' , 3 ) go ( 'right' , 2 ) go ( 'up' , 1 ) go ( 'right' , 2 ) go ( 'dow…" at bounding box center [551, 133] width 160 height 180
type textarea "go('right', 2)"
click at [475, 103] on div "go ( 'up' , 3 ) go ( 'right' , 2 ) go ( 'up' , 1 ) go ( 'right' , 2 ) go ( 'dow…" at bounding box center [551, 133] width 160 height 180
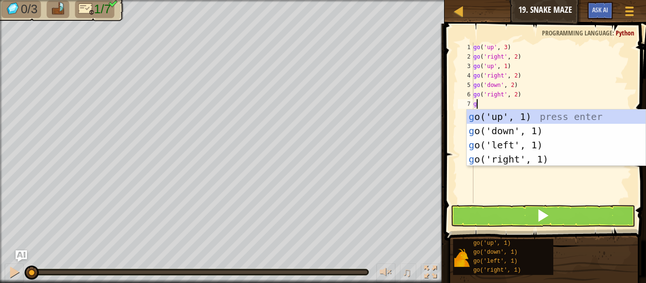
type textarea "go"
click at [514, 117] on div "go ('up', 1) press enter go ('down', 1) press enter go ('left', 1) press enter …" at bounding box center [556, 152] width 179 height 85
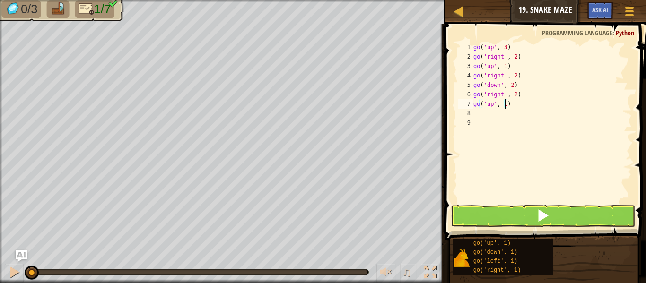
click at [504, 103] on div "go ( 'up' , 3 ) go ( 'right' , 2 ) go ( 'up' , 1 ) go ( 'right' , 2 ) go ( 'dow…" at bounding box center [551, 133] width 160 height 180
type textarea "go('up', 3)"
click at [498, 219] on button at bounding box center [542, 216] width 184 height 22
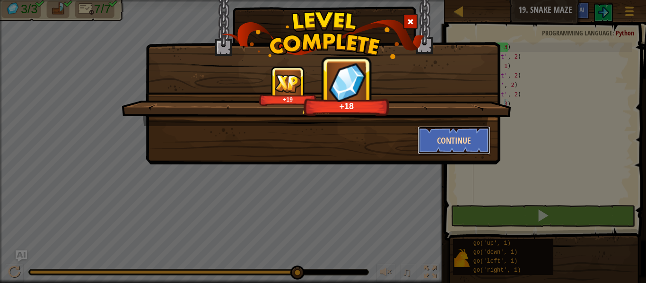
click at [458, 143] on button "Continue" at bounding box center [453, 140] width 73 height 28
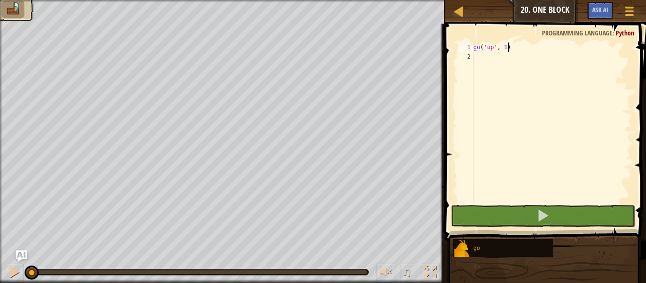
click at [505, 47] on div "go ( 'up' , 1 )" at bounding box center [551, 133] width 160 height 180
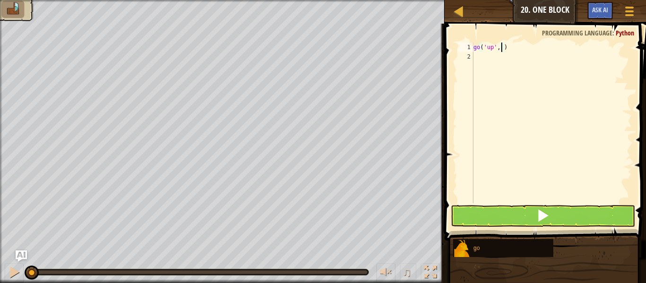
type textarea "go('up', 2)"
click at [478, 56] on div "go ( 'up' , 2 )" at bounding box center [551, 133] width 160 height 180
type textarea "g"
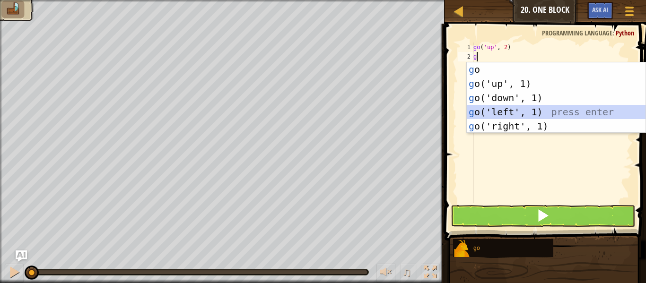
click at [518, 113] on div "g o press enter g o('up', 1) press enter g o('down', 1) press enter g o('left',…" at bounding box center [556, 111] width 179 height 99
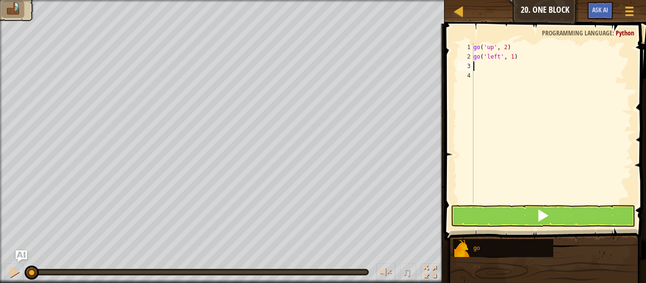
click at [511, 61] on div "go ( 'up' , 2 ) go ( 'left' , 1 )" at bounding box center [551, 133] width 160 height 180
type textarea "go('left', 3)"
click at [476, 67] on div "go ( 'up' , 2 ) go ( 'left' , 3 )" at bounding box center [551, 133] width 160 height 180
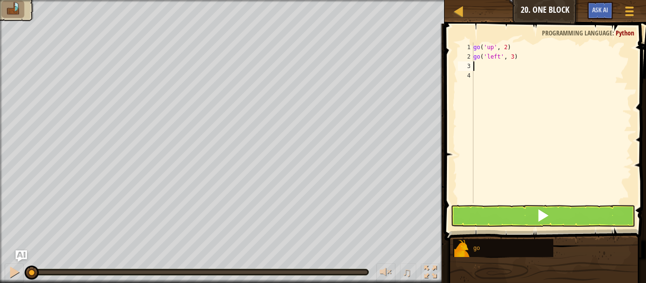
type textarea "g"
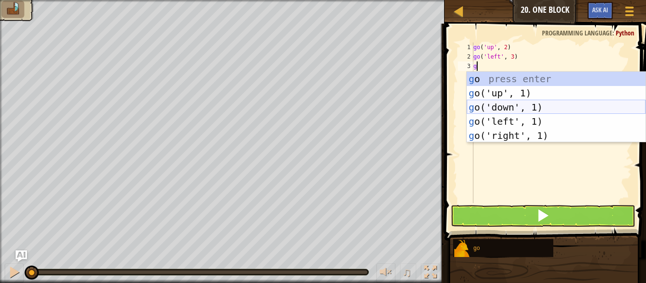
click at [513, 104] on div "g o press enter g o('up', 1) press enter g o('down', 1) press enter g o('left',…" at bounding box center [556, 121] width 179 height 99
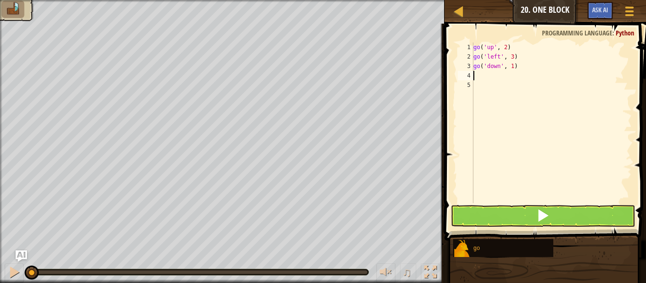
click at [514, 68] on div "go ( 'up' , 2 ) go ( 'left' , 3 ) go ( 'down' , 1 )" at bounding box center [551, 133] width 160 height 180
click at [511, 68] on div "go ( 'up' , 2 ) go ( 'left' , 3 ) go ( 'down' , 1 )" at bounding box center [551, 133] width 160 height 180
type textarea "go('down', 2)"
click at [472, 75] on div "4" at bounding box center [466, 75] width 16 height 9
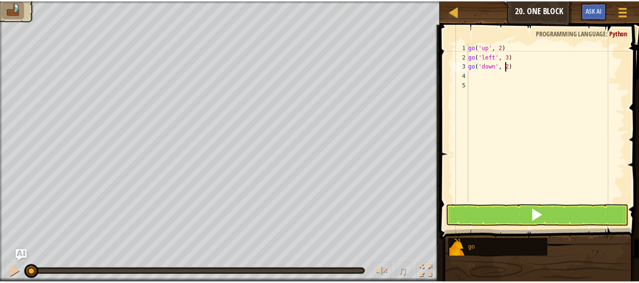
scroll to position [4, 0]
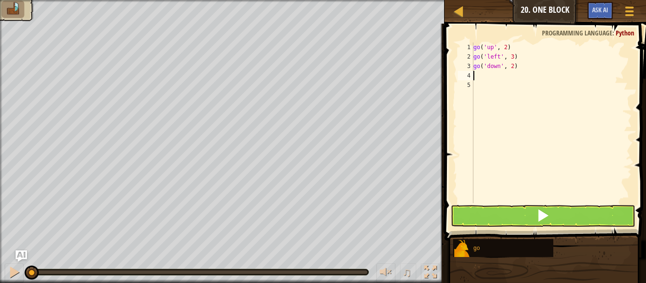
type textarea "g"
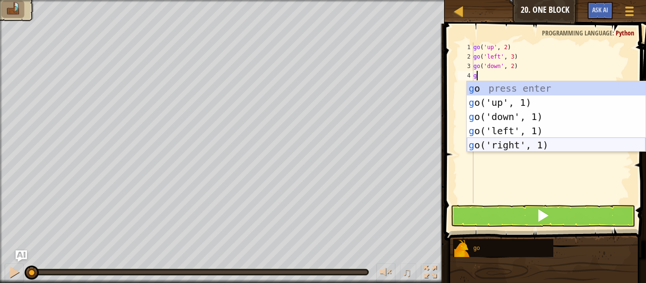
click at [528, 143] on div "g o press enter g o('up', 1) press enter g o('down', 1) press enter g o('left',…" at bounding box center [556, 130] width 179 height 99
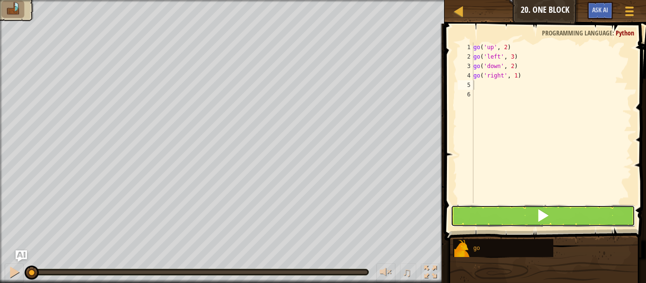
click at [507, 221] on button at bounding box center [542, 216] width 184 height 22
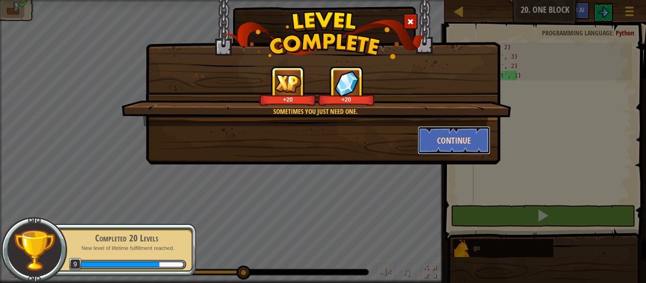
click at [442, 147] on button "Continue" at bounding box center [453, 140] width 73 height 28
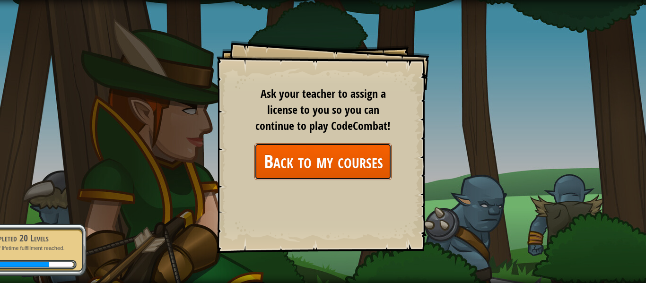
click at [356, 168] on link "Back to my courses" at bounding box center [322, 161] width 137 height 36
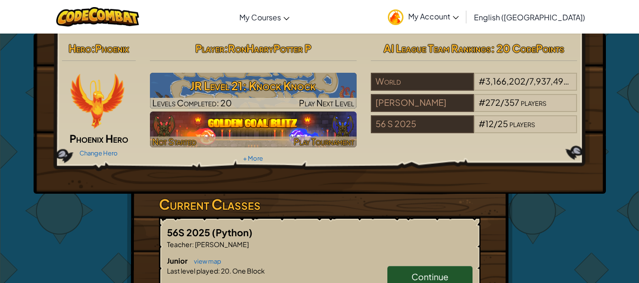
click at [252, 132] on img at bounding box center [253, 130] width 207 height 36
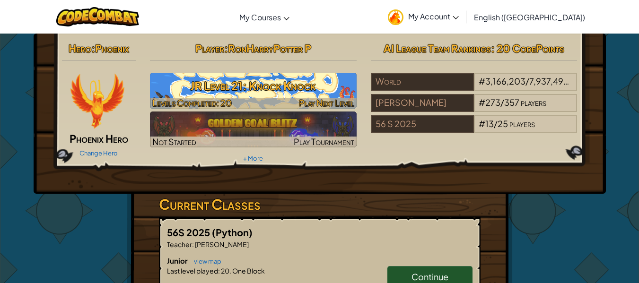
click at [211, 83] on h3 "JR Level 21: Knock Knock" at bounding box center [253, 85] width 207 height 21
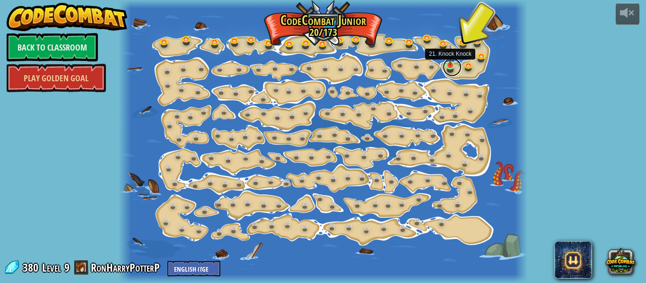
click at [452, 67] on link at bounding box center [451, 67] width 19 height 19
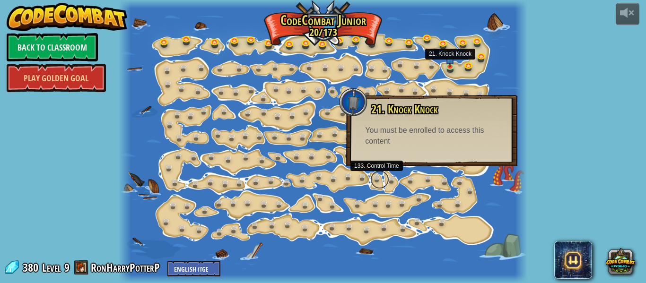
click at [378, 180] on link at bounding box center [379, 179] width 19 height 19
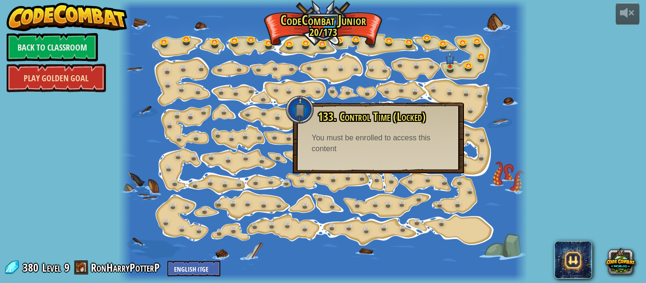
click at [74, 86] on link "Play Golden Goal" at bounding box center [56, 78] width 99 height 28
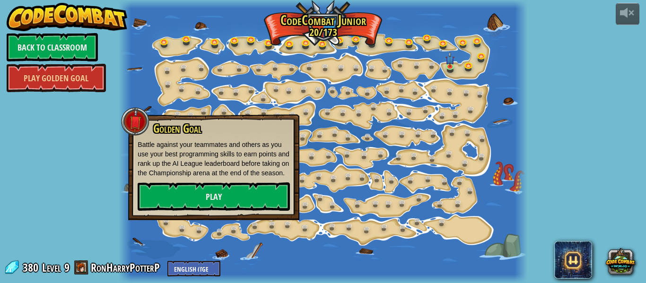
click at [80, 154] on div "powered by Back to Classroom Play Golden Goal 15. Step Change Change step argum…" at bounding box center [323, 141] width 646 height 283
click at [239, 196] on link "Play" at bounding box center [214, 196] width 152 height 28
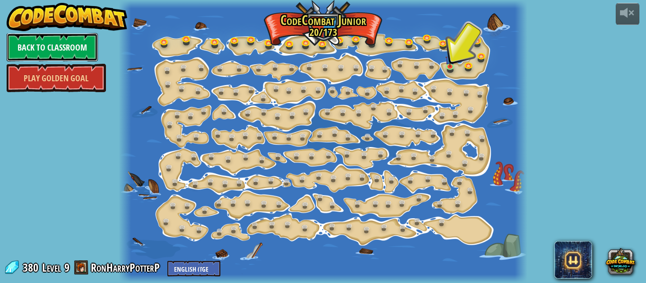
click at [30, 51] on link "Back to Classroom" at bounding box center [52, 47] width 91 height 28
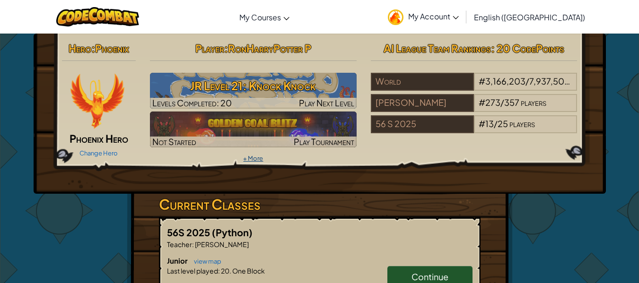
click at [254, 156] on link "+ More" at bounding box center [253, 159] width 20 height 8
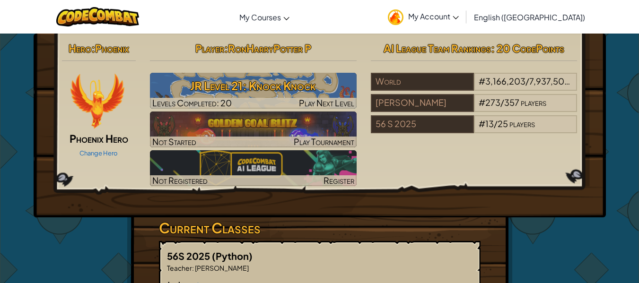
drag, startPoint x: 350, startPoint y: 195, endPoint x: 349, endPoint y: 189, distance: 6.7
click at [349, 189] on div "Hero : Phoenix Phoenix Hero Change Hero Player : [PERSON_NAME] Level 21: Knock …" at bounding box center [320, 126] width 572 height 184
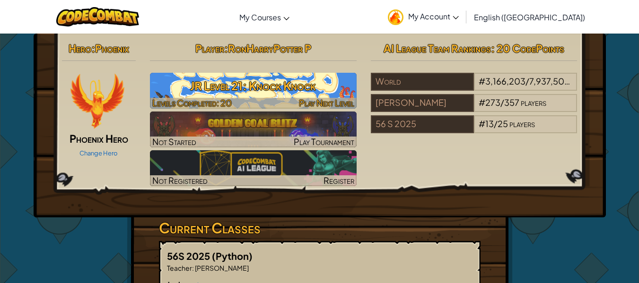
click at [331, 96] on h3 "JR Level 21: Knock Knock" at bounding box center [253, 85] width 207 height 21
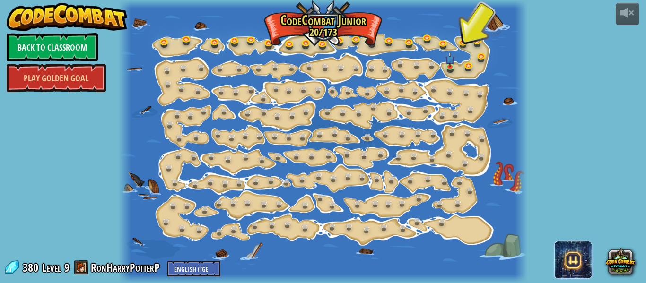
click at [567, 264] on span at bounding box center [573, 260] width 38 height 38
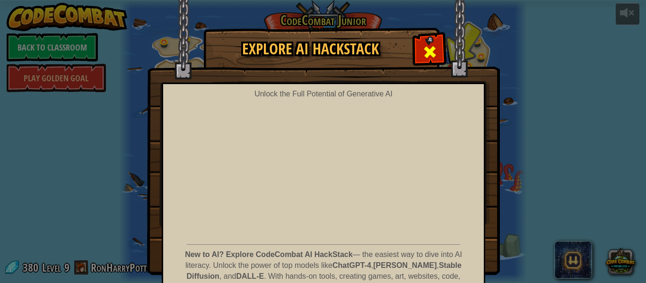
click at [417, 43] on div at bounding box center [430, 51] width 30 height 30
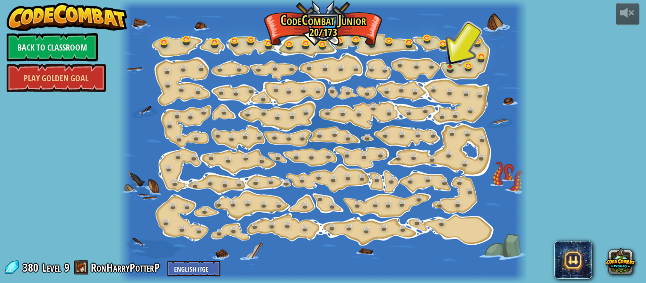
click at [603, 264] on div at bounding box center [601, 261] width 76 height 38
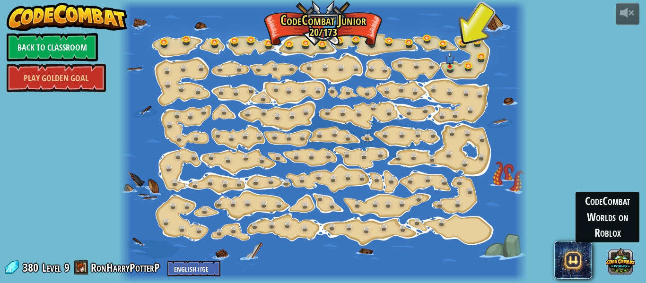
click at [615, 258] on button at bounding box center [619, 260] width 29 height 29
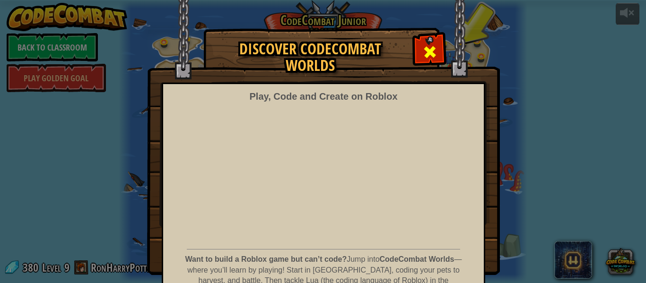
click at [429, 46] on span at bounding box center [429, 51] width 15 height 15
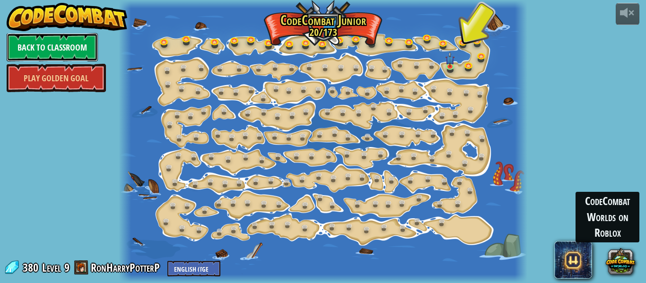
click at [45, 44] on link "Back to Classroom" at bounding box center [52, 47] width 91 height 28
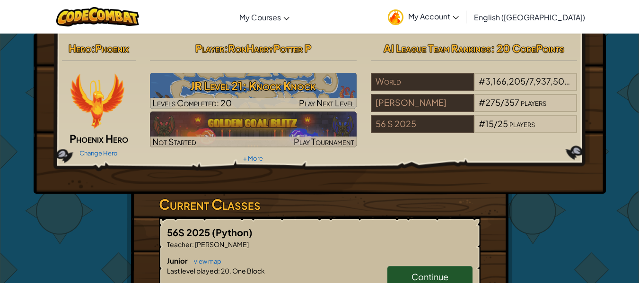
click at [424, 268] on link "Continue" at bounding box center [429, 277] width 85 height 22
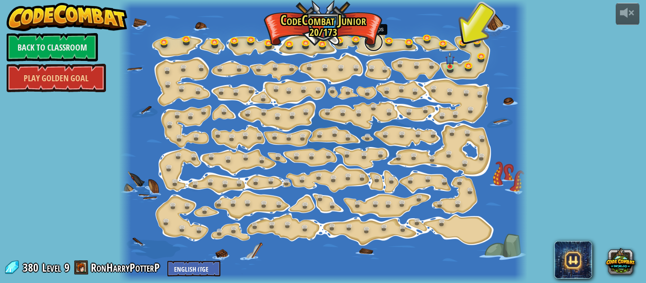
click at [374, 43] on link at bounding box center [373, 42] width 19 height 19
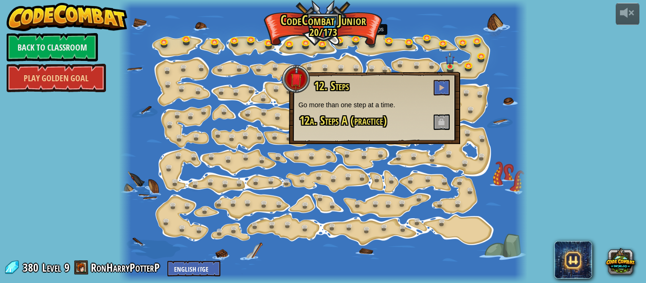
click at [587, 113] on div "powered by Back to Classroom Play Golden Goal 15. Step Change Change step argum…" at bounding box center [323, 141] width 646 height 283
click at [525, 36] on div at bounding box center [521, 141] width 12 height 283
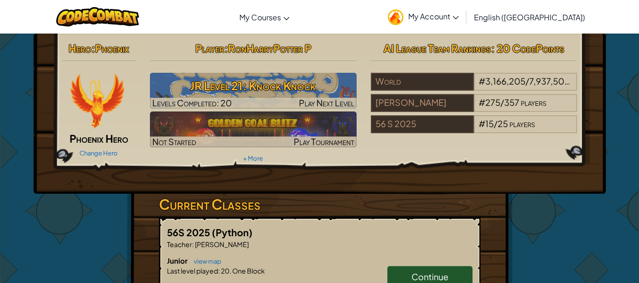
click at [18, 228] on div "Hero : Phoenix Phoenix Hero Change Hero Player : RonHarryPotter P JR Level 21: …" at bounding box center [319, 277] width 639 height 489
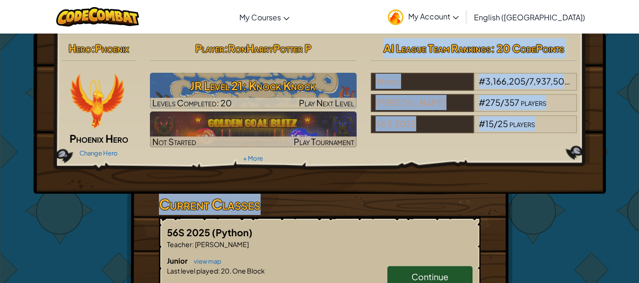
drag, startPoint x: 136, startPoint y: 226, endPoint x: 307, endPoint y: 166, distance: 180.7
click at [307, 166] on div "Hero : Phoenix Phoenix Hero Change Hero Player : RonHarryPotter P JR Level 21: …" at bounding box center [320, 278] width 386 height 488
drag, startPoint x: 307, startPoint y: 166, endPoint x: 47, endPoint y: 216, distance: 264.7
click at [47, 216] on div "Hero : Phoenix Phoenix Hero Change Hero Player : RonHarryPotter P JR Level 21: …" at bounding box center [319, 278] width 553 height 488
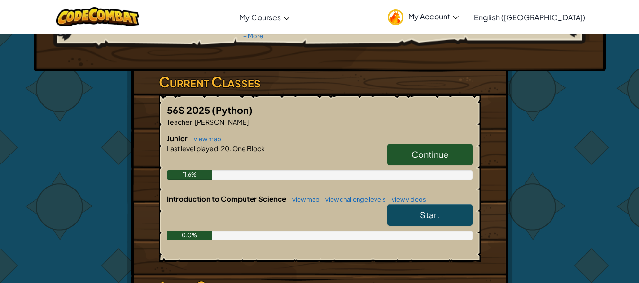
scroll to position [125, 0]
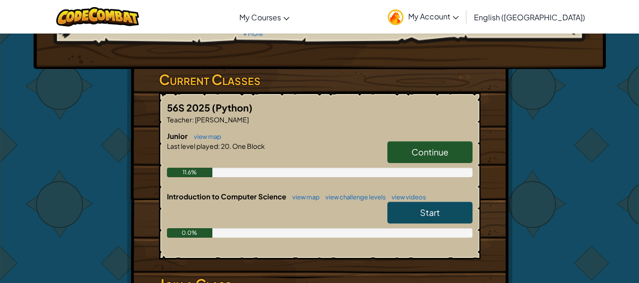
click at [434, 213] on span "Start" at bounding box center [430, 212] width 20 height 11
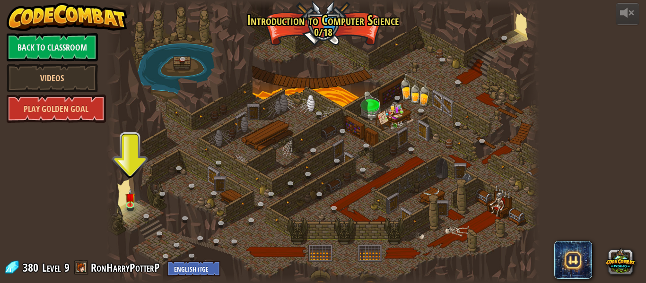
click at [124, 201] on div at bounding box center [322, 141] width 433 height 283
click at [125, 209] on link at bounding box center [131, 205] width 19 height 19
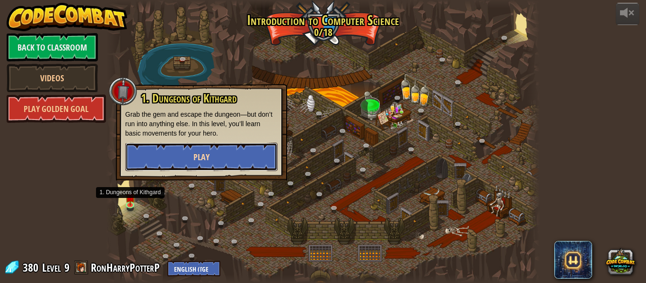
click at [194, 156] on span "Play" at bounding box center [201, 157] width 16 height 12
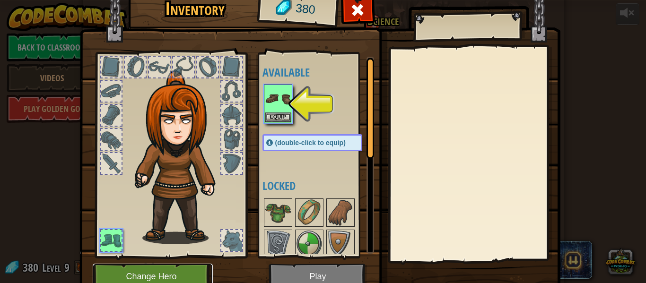
click at [157, 274] on button "Change Hero" at bounding box center [153, 277] width 120 height 26
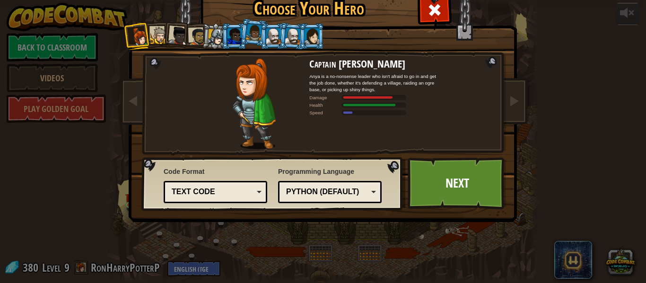
click at [289, 35] on div at bounding box center [293, 36] width 16 height 16
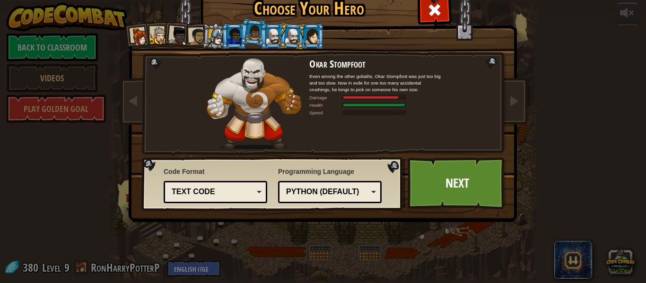
click at [271, 37] on div at bounding box center [273, 35] width 15 height 15
click at [289, 40] on div at bounding box center [293, 36] width 16 height 16
click at [212, 35] on div at bounding box center [216, 37] width 16 height 16
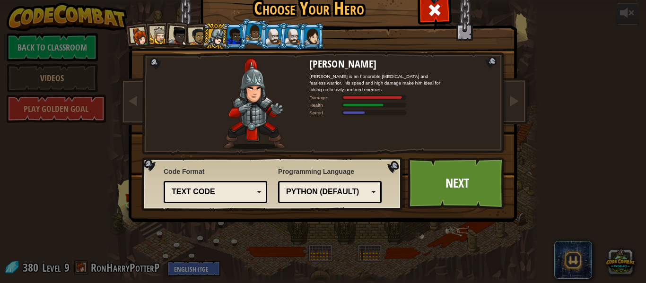
click at [201, 35] on li at bounding box center [214, 36] width 27 height 27
click at [190, 35] on div at bounding box center [197, 36] width 17 height 17
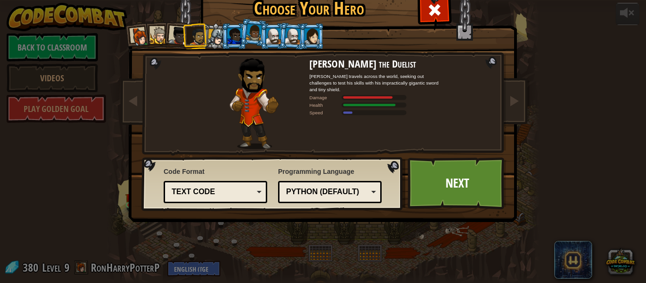
click at [173, 35] on div at bounding box center [178, 35] width 19 height 19
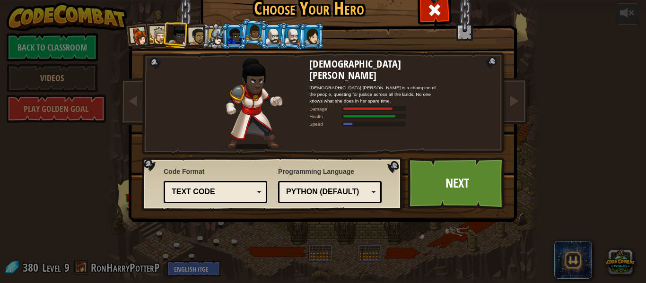
click at [198, 40] on div at bounding box center [197, 36] width 17 height 17
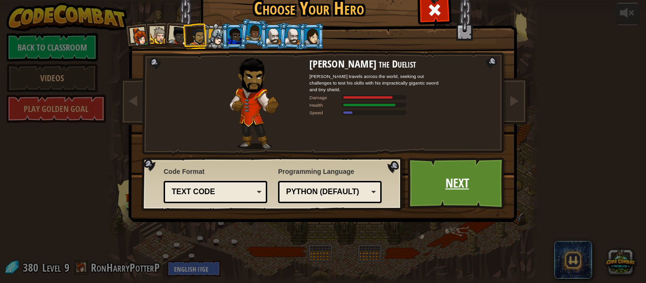
click at [449, 190] on link "Next" at bounding box center [456, 183] width 99 height 52
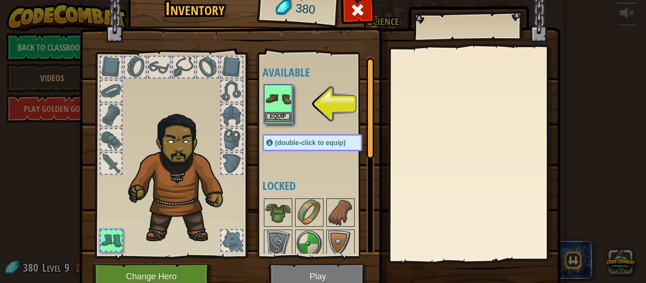
click at [277, 101] on img at bounding box center [278, 99] width 26 height 26
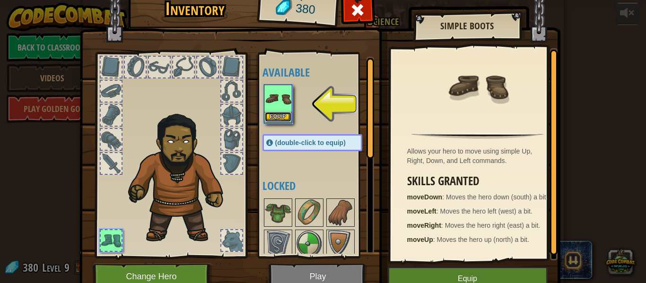
click at [277, 116] on button "Equip" at bounding box center [278, 117] width 26 height 10
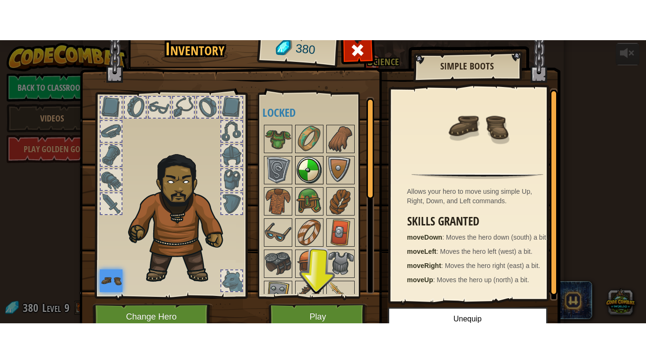
scroll to position [79, 0]
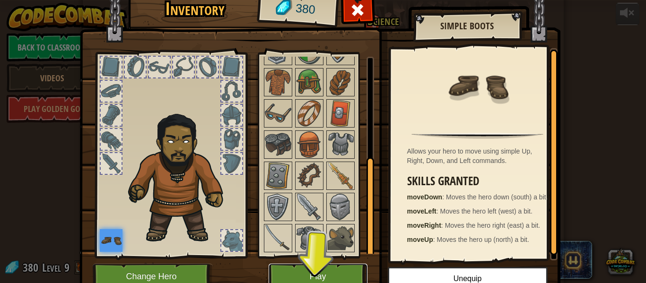
click at [307, 267] on button "Play" at bounding box center [317, 277] width 99 height 26
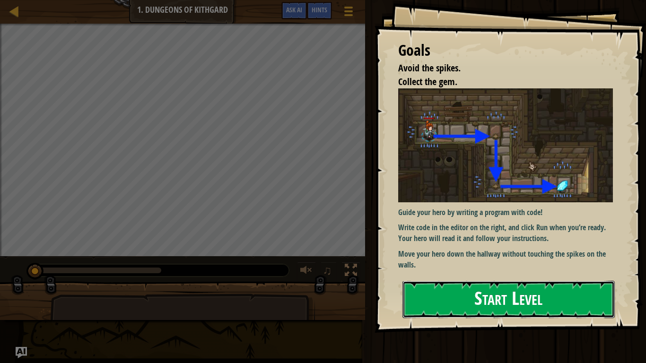
click at [479, 283] on button "Start Level" at bounding box center [508, 299] width 212 height 37
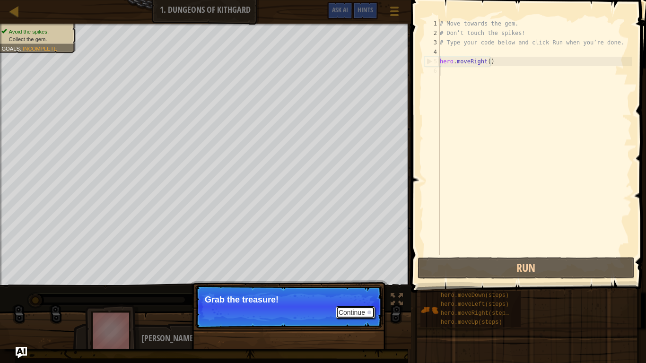
click at [353, 283] on button "Continue" at bounding box center [355, 312] width 39 height 12
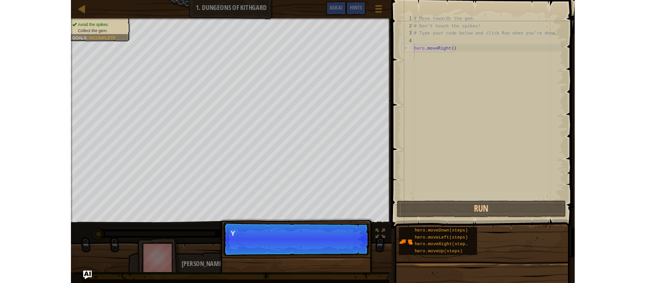
scroll to position [4, 0]
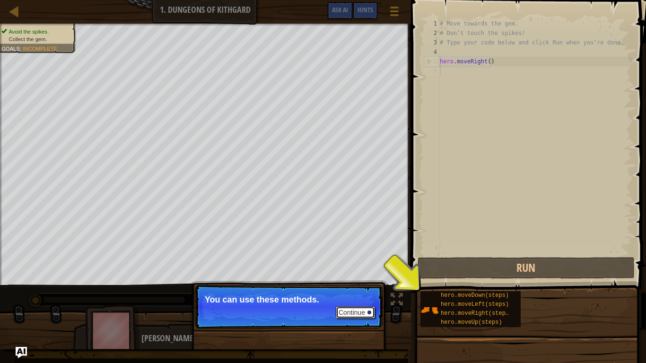
click at [346, 283] on button "Continue" at bounding box center [355, 312] width 39 height 12
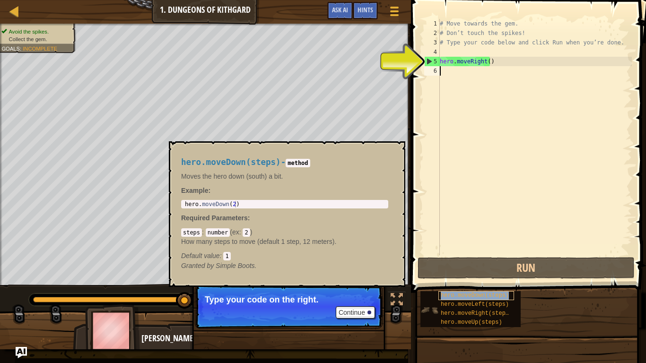
click at [509, 283] on div "hero.moveDown(steps)" at bounding box center [476, 295] width 76 height 9
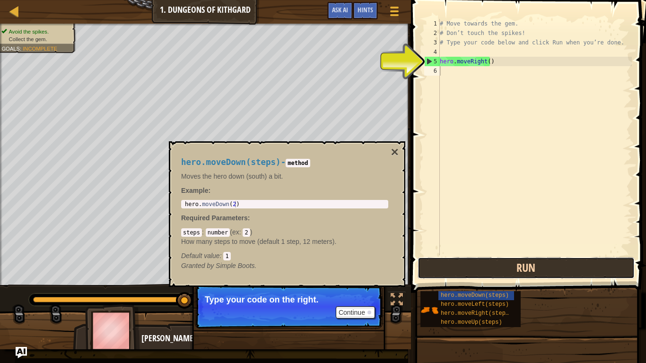
click at [499, 266] on button "Run" at bounding box center [525, 268] width 217 height 22
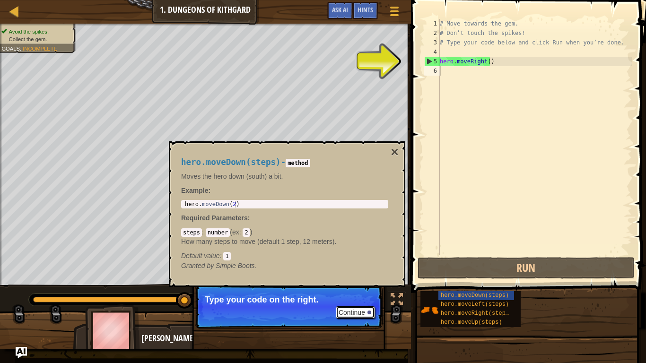
click at [351, 283] on button "Continue" at bounding box center [355, 312] width 39 height 12
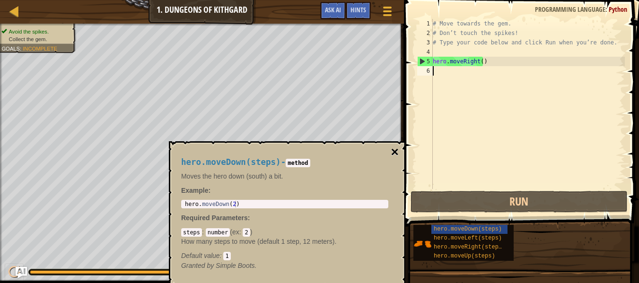
click at [393, 150] on button "×" at bounding box center [395, 152] width 8 height 13
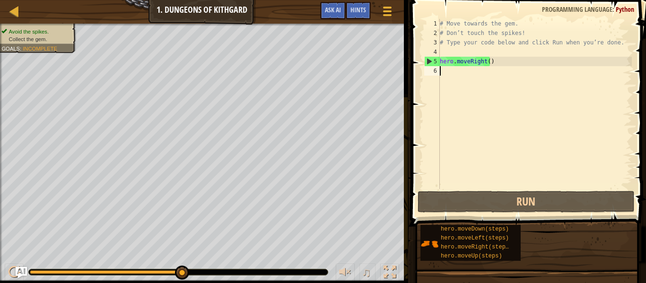
click at [452, 77] on div "# Move towards the gem. # Don’t touch the spikes! # Type your code below and cl…" at bounding box center [535, 113] width 194 height 189
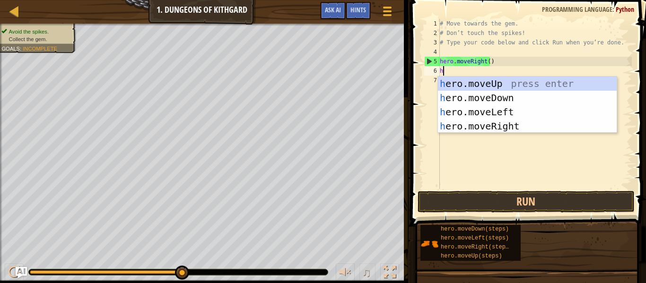
type textarea "he"
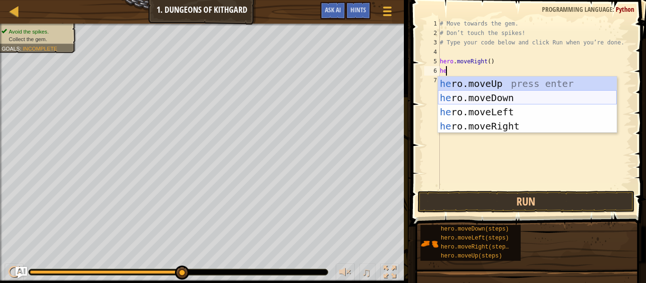
click at [502, 102] on div "he ro.moveUp press enter he ro.moveDown press enter he ro.moveLeft press enter …" at bounding box center [527, 119] width 179 height 85
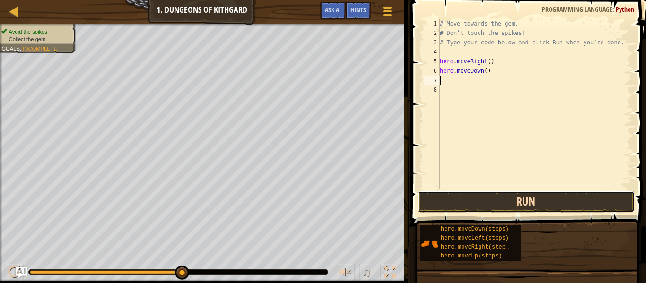
click at [491, 204] on button "Run" at bounding box center [525, 202] width 217 height 22
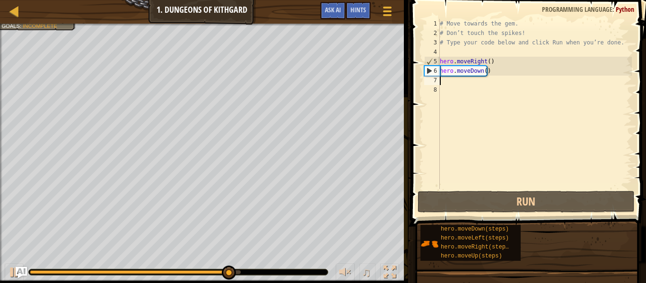
type textarea "h"
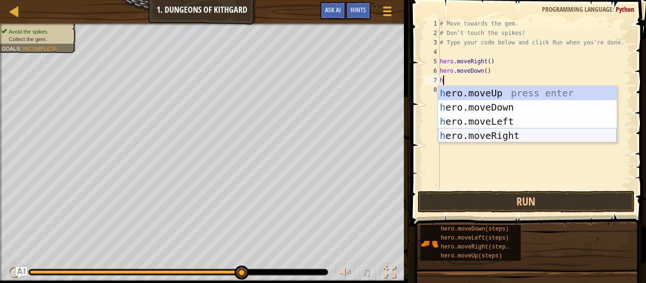
click at [519, 135] on div "h ero.moveUp press enter h ero.moveDown press enter h ero.moveLeft press enter …" at bounding box center [527, 128] width 179 height 85
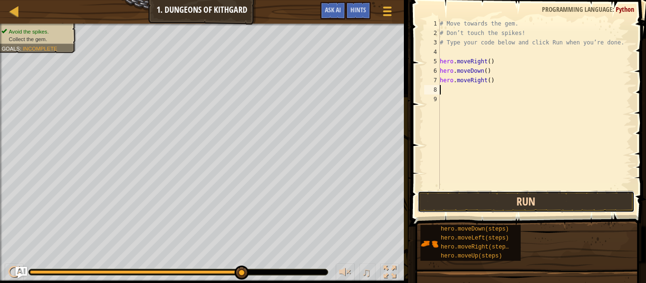
click at [513, 204] on button "Run" at bounding box center [525, 202] width 217 height 22
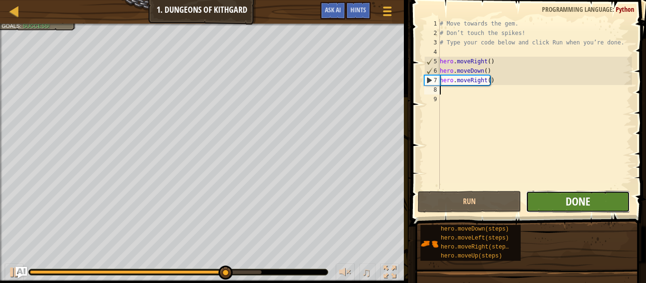
click at [574, 203] on span "Done" at bounding box center [577, 201] width 25 height 15
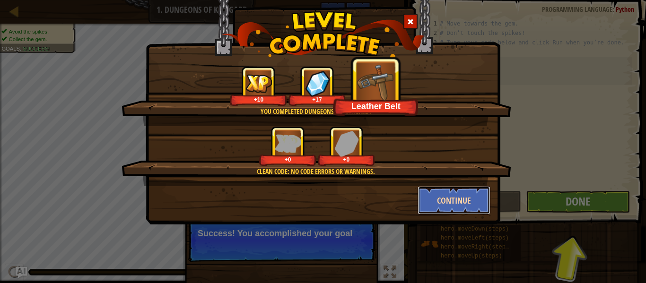
click at [434, 193] on button "Continue" at bounding box center [453, 200] width 73 height 28
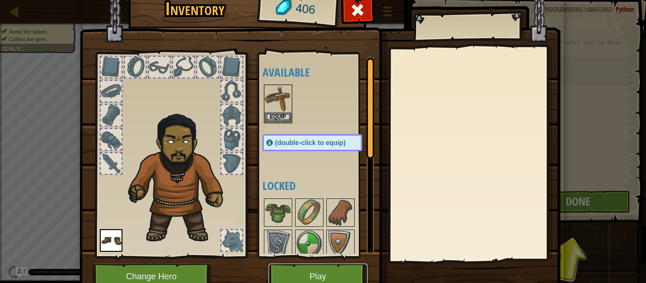
click at [325, 265] on button "Play" at bounding box center [317, 277] width 99 height 26
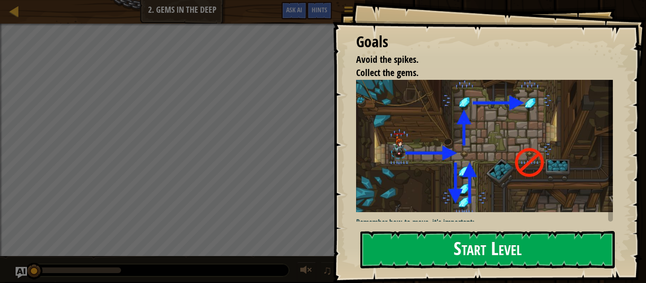
click at [399, 249] on button "Start Level" at bounding box center [487, 249] width 254 height 37
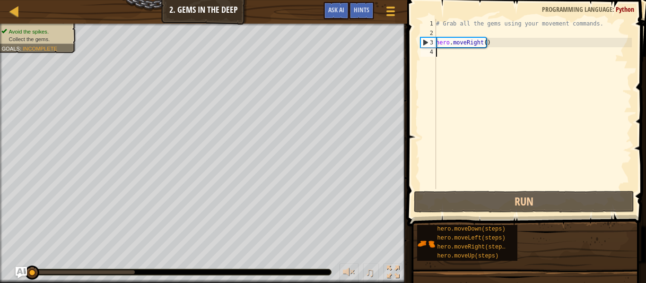
type textarea "h"
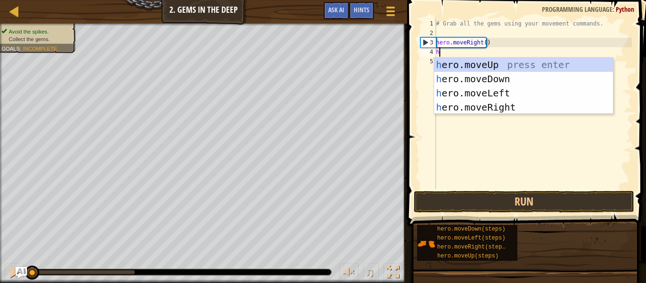
scroll to position [4, 0]
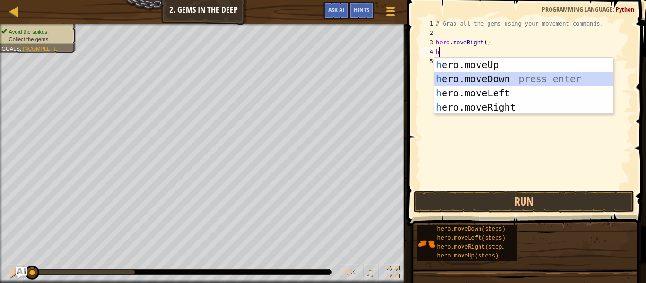
click at [548, 78] on div "h ero.moveUp press enter h ero.moveDown press enter h ero.moveLeft press enter …" at bounding box center [523, 100] width 179 height 85
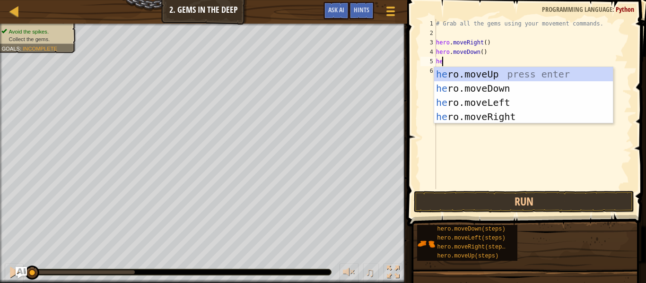
type textarea "her"
click at [521, 73] on div "her o.moveUp press enter her o.moveDown press enter her o.moveLeft press enter …" at bounding box center [523, 109] width 179 height 85
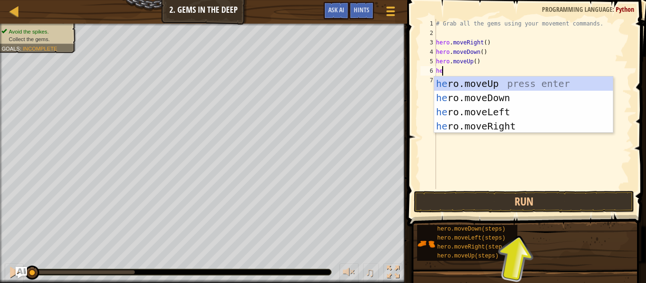
type textarea "her"
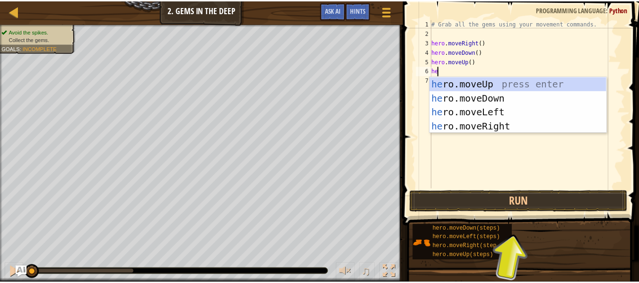
scroll to position [4, 0]
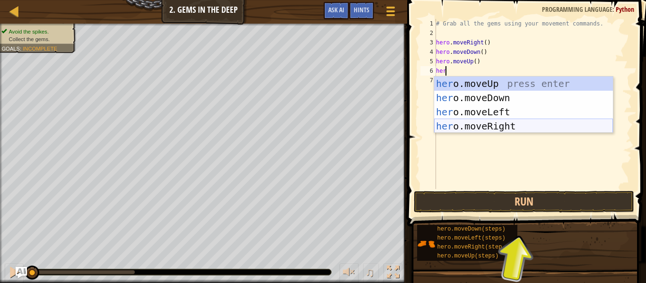
click at [534, 124] on div "her o.moveUp press enter her o.moveDown press enter her o.moveLeft press enter …" at bounding box center [523, 119] width 179 height 85
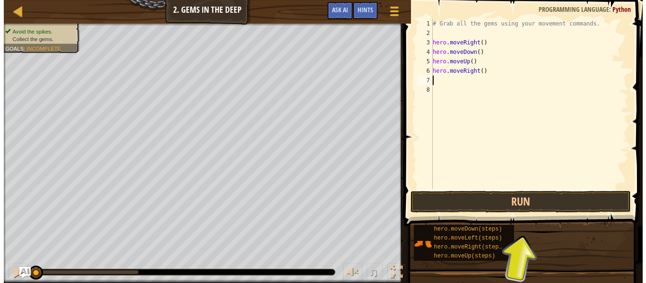
scroll to position [4, 0]
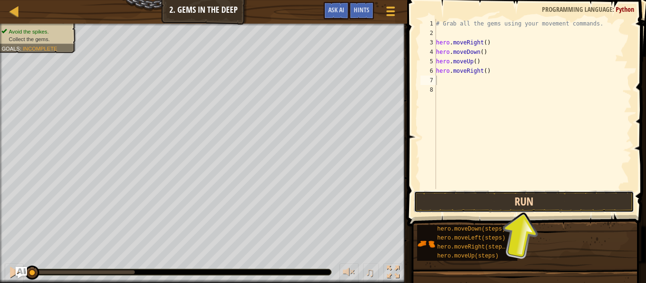
click at [497, 212] on button "Run" at bounding box center [524, 202] width 220 height 22
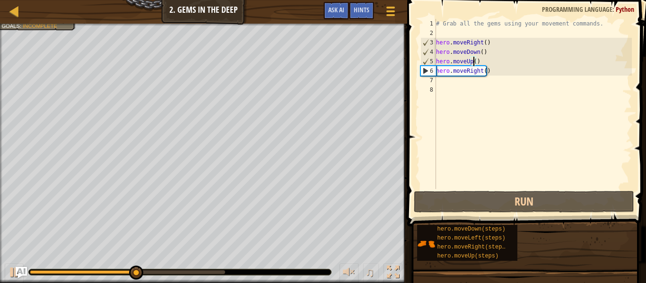
click at [475, 62] on div "# Grab all the gems using your movement commands. hero . moveRight ( ) hero . m…" at bounding box center [533, 113] width 198 height 189
type textarea "hero.moveUp()"
click at [475, 78] on div "# Grab all the gems using your movement commands. hero . moveRight ( ) hero . m…" at bounding box center [533, 113] width 198 height 189
type textarea "2"
click at [472, 61] on div "# Grab all the gems using your movement commands. hero . moveRight ( ) hero . m…" at bounding box center [533, 113] width 198 height 189
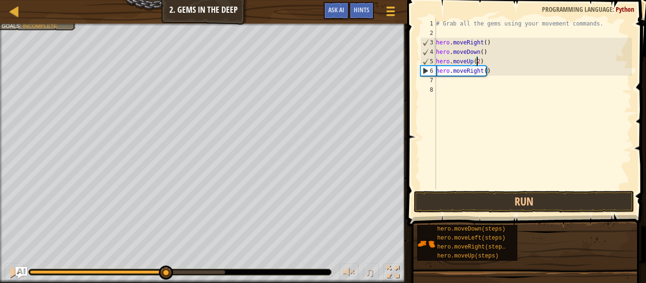
scroll to position [4, 3]
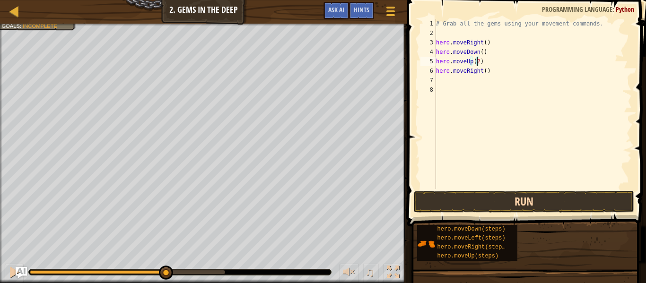
type textarea "hero.moveUp(2)"
click at [570, 199] on button "Run" at bounding box center [524, 202] width 220 height 22
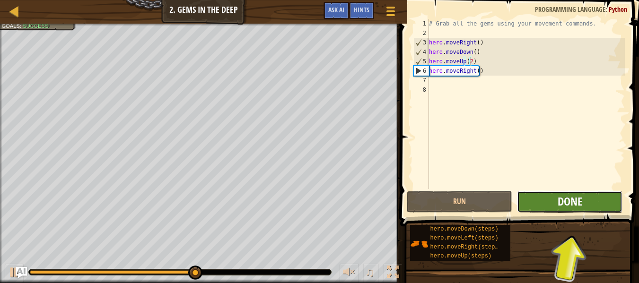
click at [579, 206] on span "Done" at bounding box center [569, 201] width 25 height 15
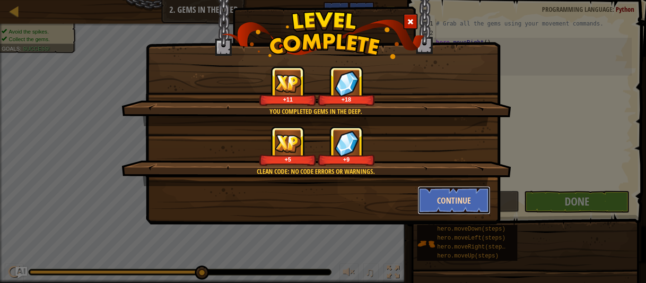
click at [440, 191] on button "Continue" at bounding box center [453, 200] width 73 height 28
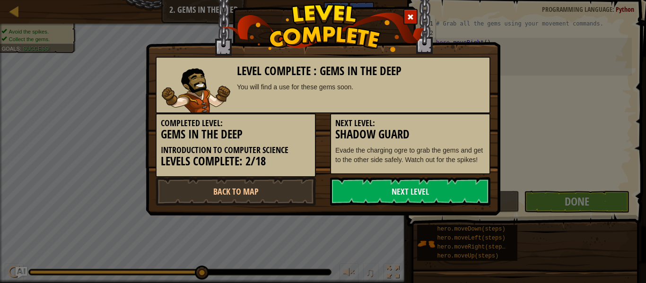
click at [440, 191] on link "Next Level" at bounding box center [410, 191] width 160 height 28
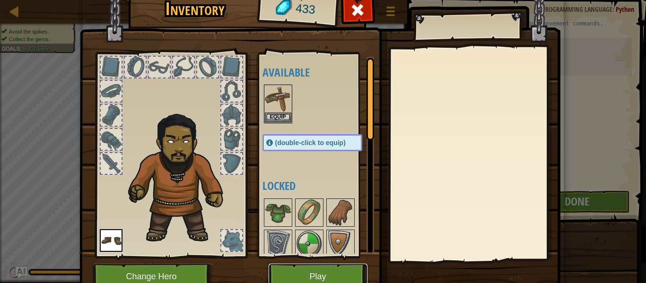
click at [307, 271] on button "Play" at bounding box center [317, 277] width 99 height 26
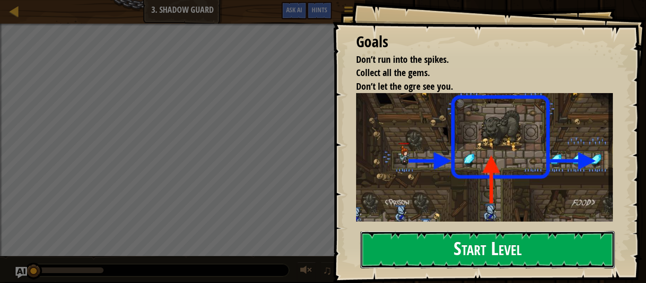
click at [388, 242] on button "Start Level" at bounding box center [487, 249] width 254 height 37
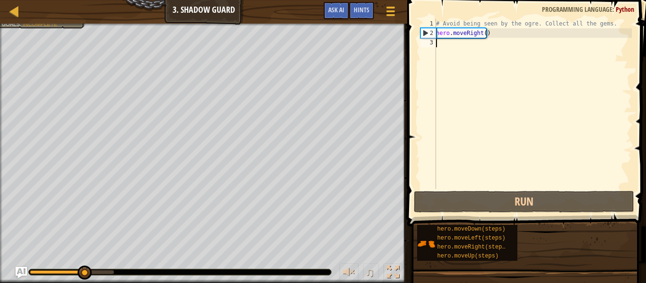
type textarea "h"
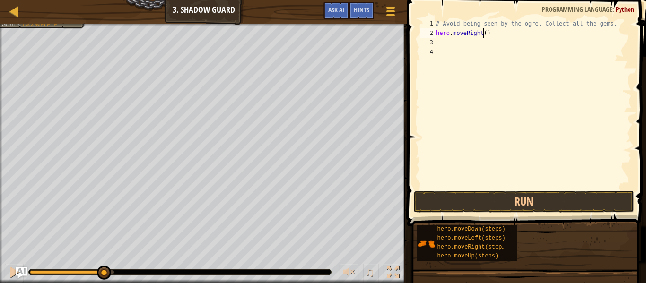
click at [483, 35] on div "# Avoid being seen by the ogre. Collect all the gems. hero . moveRight ( )" at bounding box center [533, 113] width 198 height 189
click at [541, 204] on button "Run" at bounding box center [524, 202] width 220 height 22
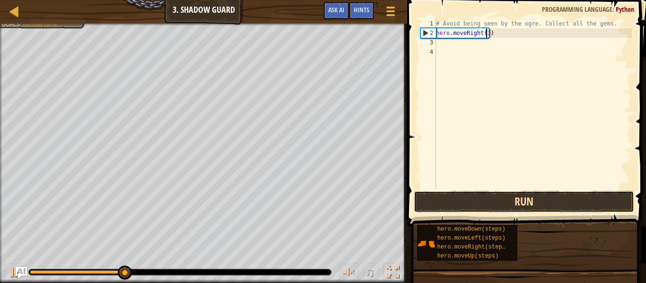
click at [562, 202] on button "Run" at bounding box center [524, 202] width 220 height 22
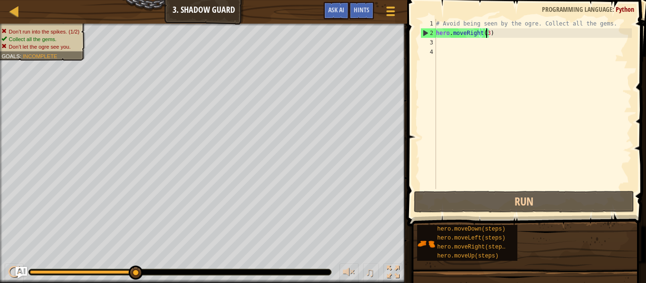
type textarea "hero.moveRight()"
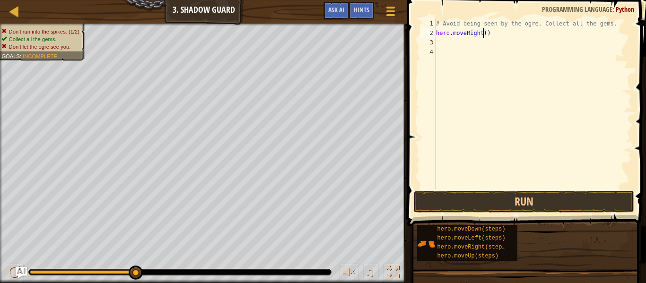
click at [444, 45] on div "# Avoid being seen by the ogre. Collect all the gems. hero . moveRight ( )" at bounding box center [533, 113] width 198 height 189
type textarea "h"
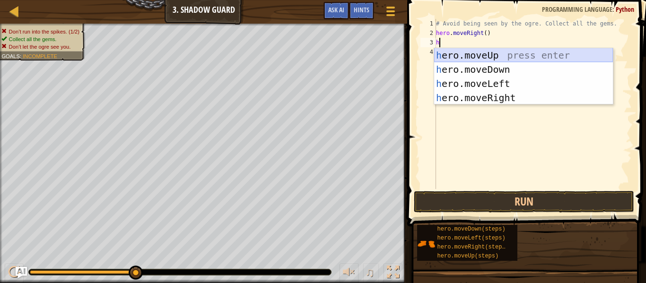
click at [541, 53] on div "h ero.moveUp press enter h ero.moveDown press enter h ero.moveLeft press enter …" at bounding box center [523, 90] width 179 height 85
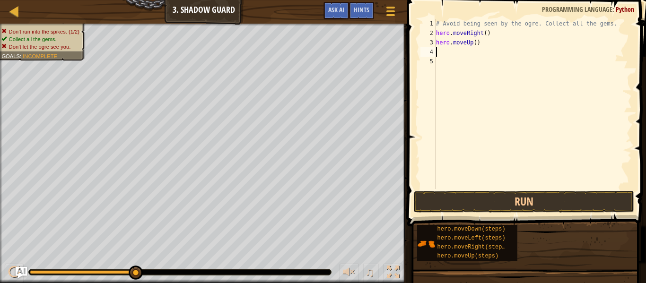
type textarea "h"
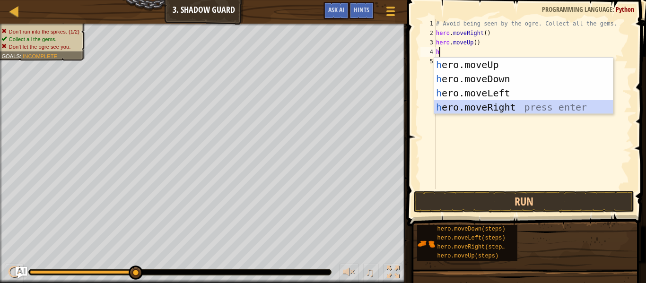
click at [509, 107] on div "h ero.moveUp press enter h ero.moveDown press enter h ero.moveLeft press enter …" at bounding box center [523, 100] width 179 height 85
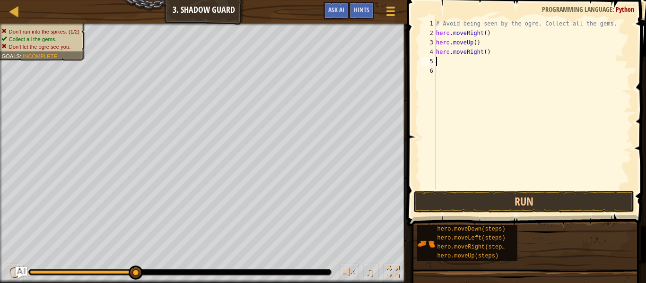
type textarea "h"
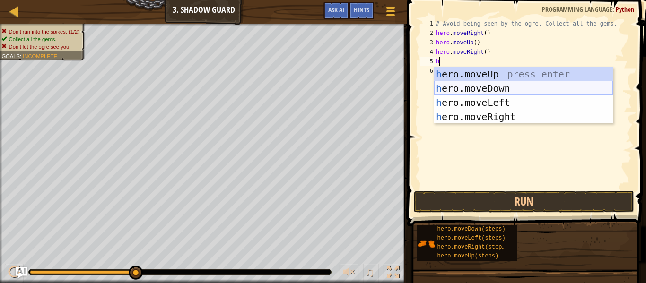
click at [525, 86] on div "h ero.moveUp press enter h ero.moveDown press enter h ero.moveLeft press enter …" at bounding box center [523, 109] width 179 height 85
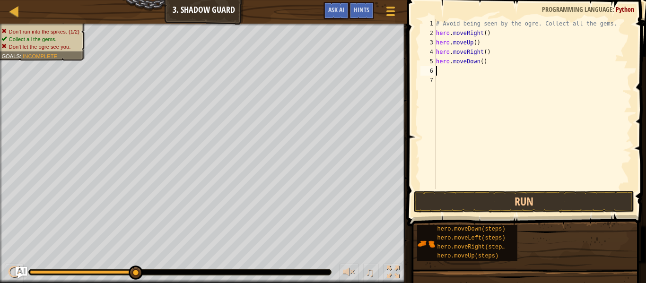
type textarea "h"
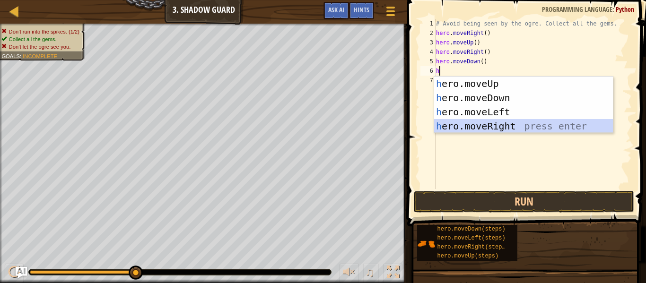
click at [527, 127] on div "h ero.moveUp press enter h ero.moveDown press enter h ero.moveLeft press enter …" at bounding box center [523, 119] width 179 height 85
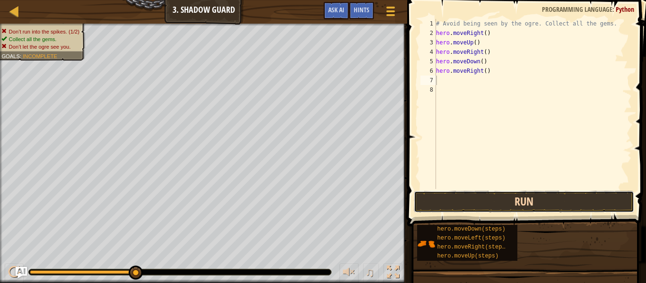
click at [508, 208] on button "Run" at bounding box center [524, 202] width 220 height 22
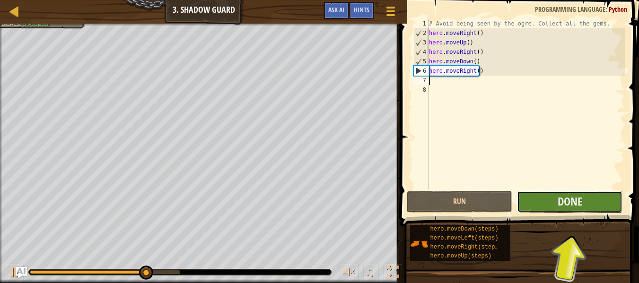
click at [595, 205] on button "Done" at bounding box center [569, 202] width 105 height 22
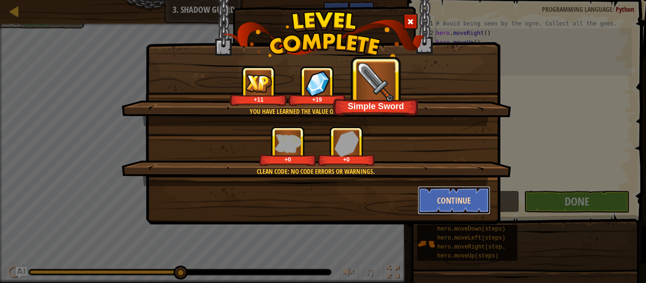
click at [436, 198] on button "Continue" at bounding box center [453, 200] width 73 height 28
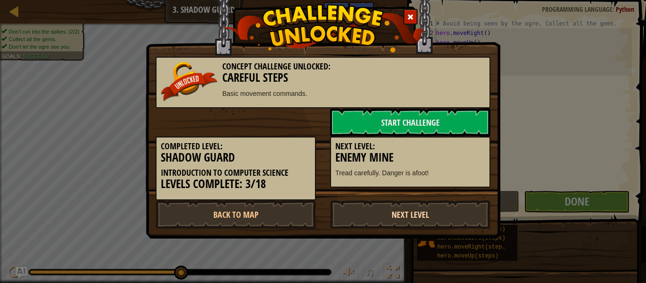
click at [418, 209] on link "Next Level" at bounding box center [410, 214] width 160 height 28
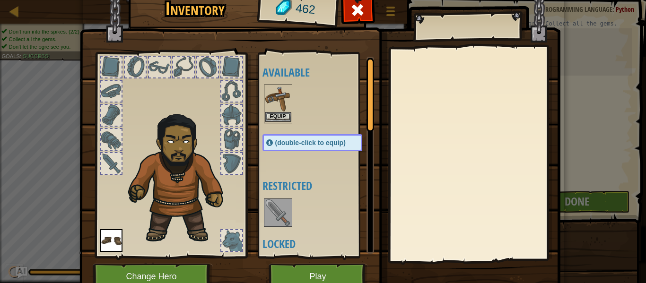
click at [275, 110] on img at bounding box center [278, 99] width 26 height 26
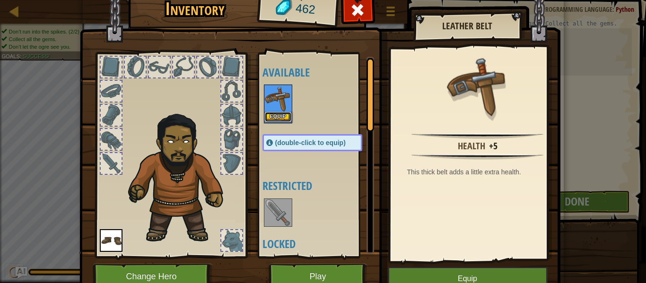
click at [277, 117] on button "Equip" at bounding box center [278, 117] width 26 height 10
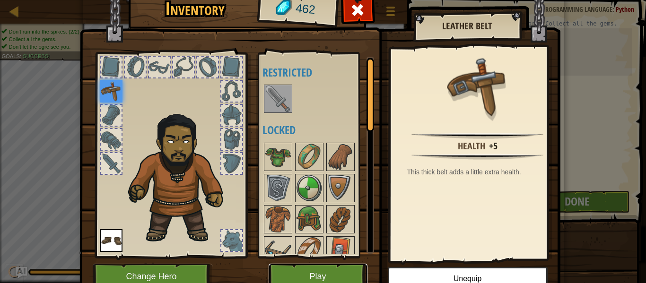
click at [322, 268] on button "Play" at bounding box center [317, 277] width 99 height 26
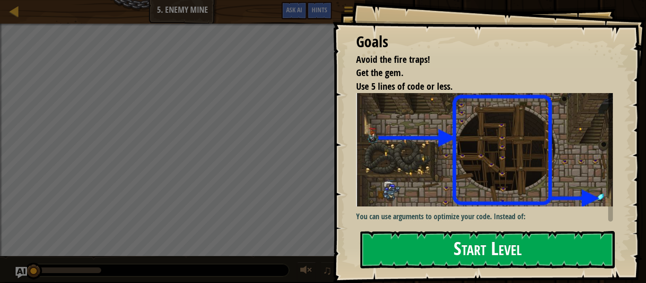
click at [398, 250] on button "Start Level" at bounding box center [487, 249] width 254 height 37
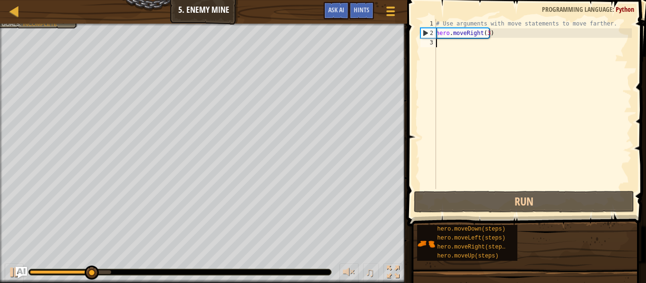
type textarea "h"
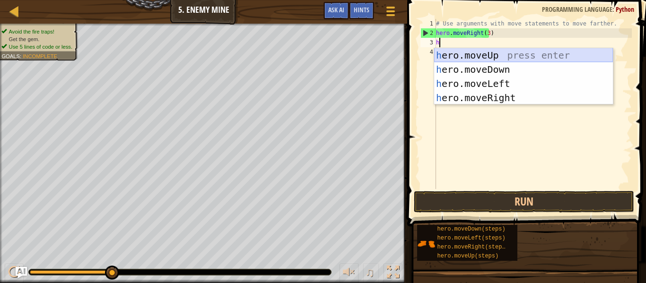
click at [480, 54] on div "h ero.moveUp press enter h ero.moveDown press enter h ero.moveLeft press enter …" at bounding box center [523, 90] width 179 height 85
